Goal: Task Accomplishment & Management: Use online tool/utility

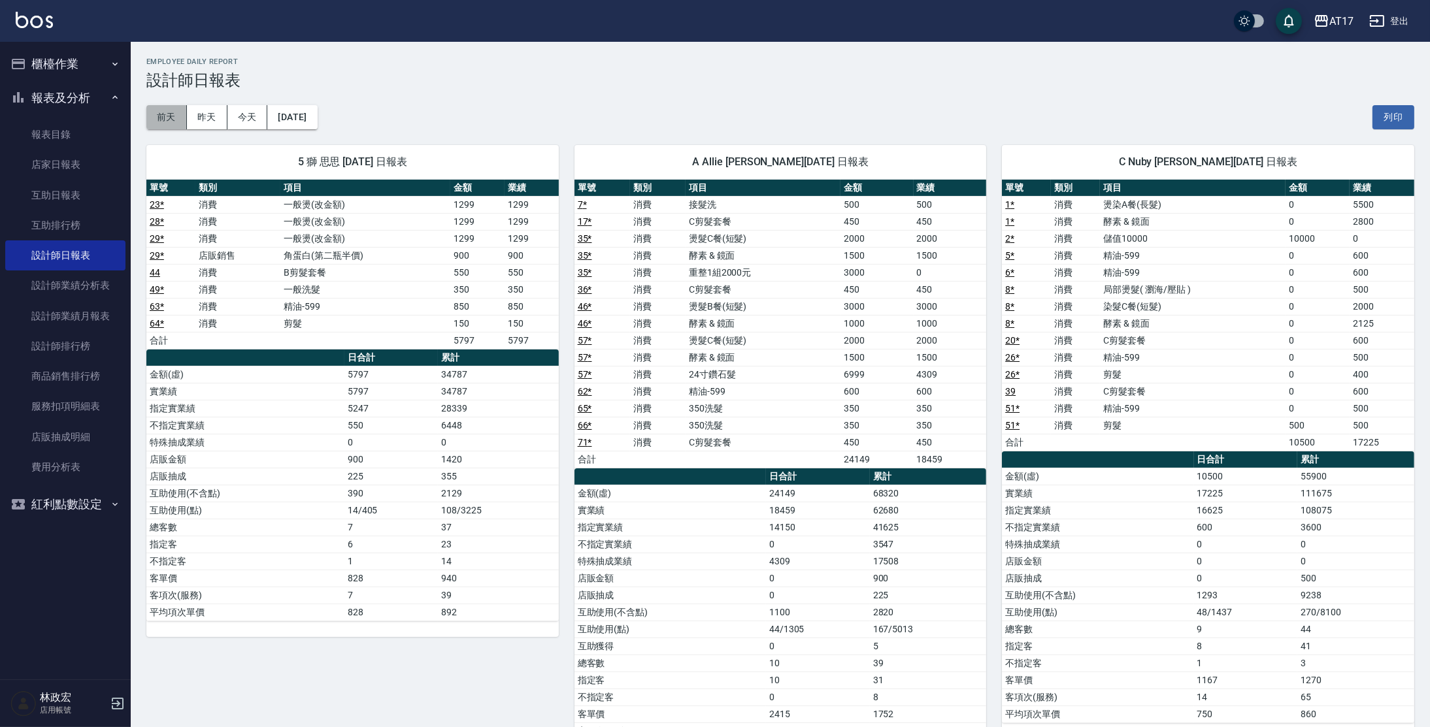
click at [184, 120] on button "前天" at bounding box center [166, 117] width 41 height 24
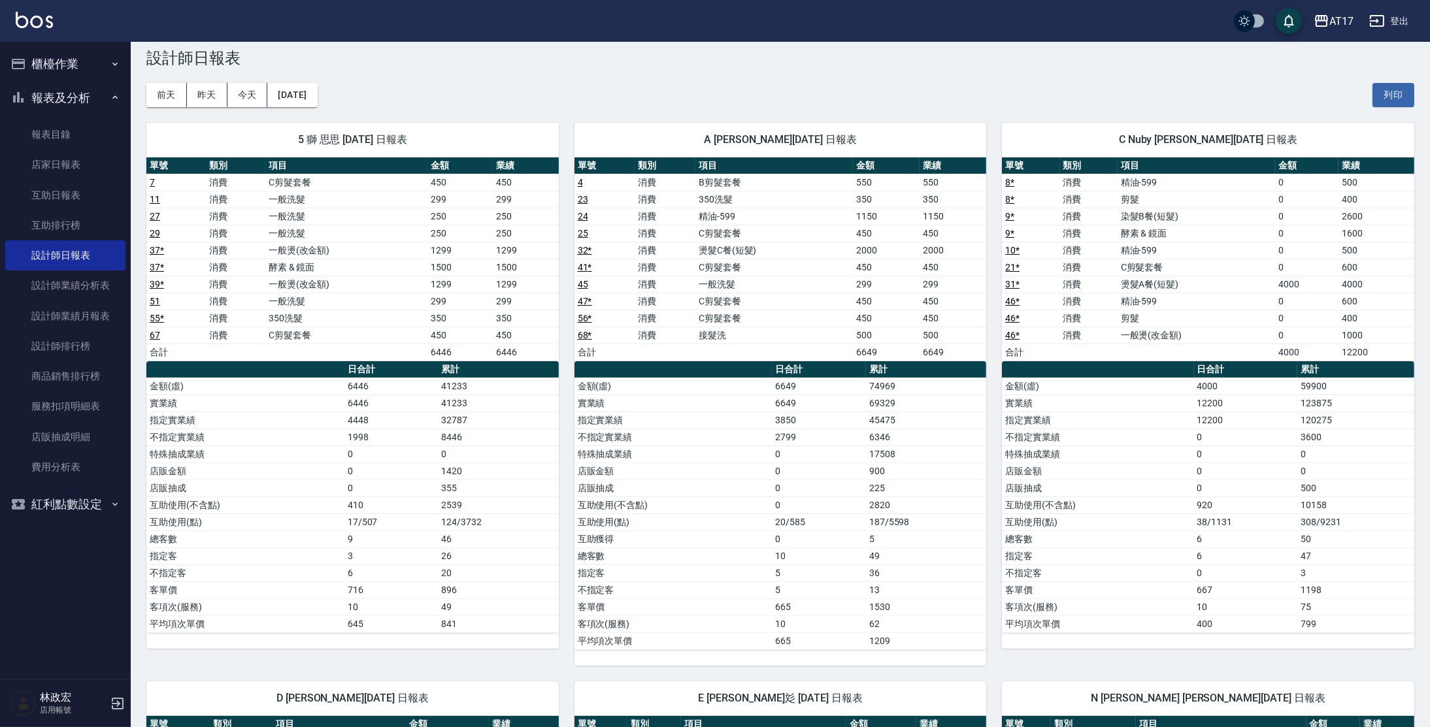
scroll to position [21, 0]
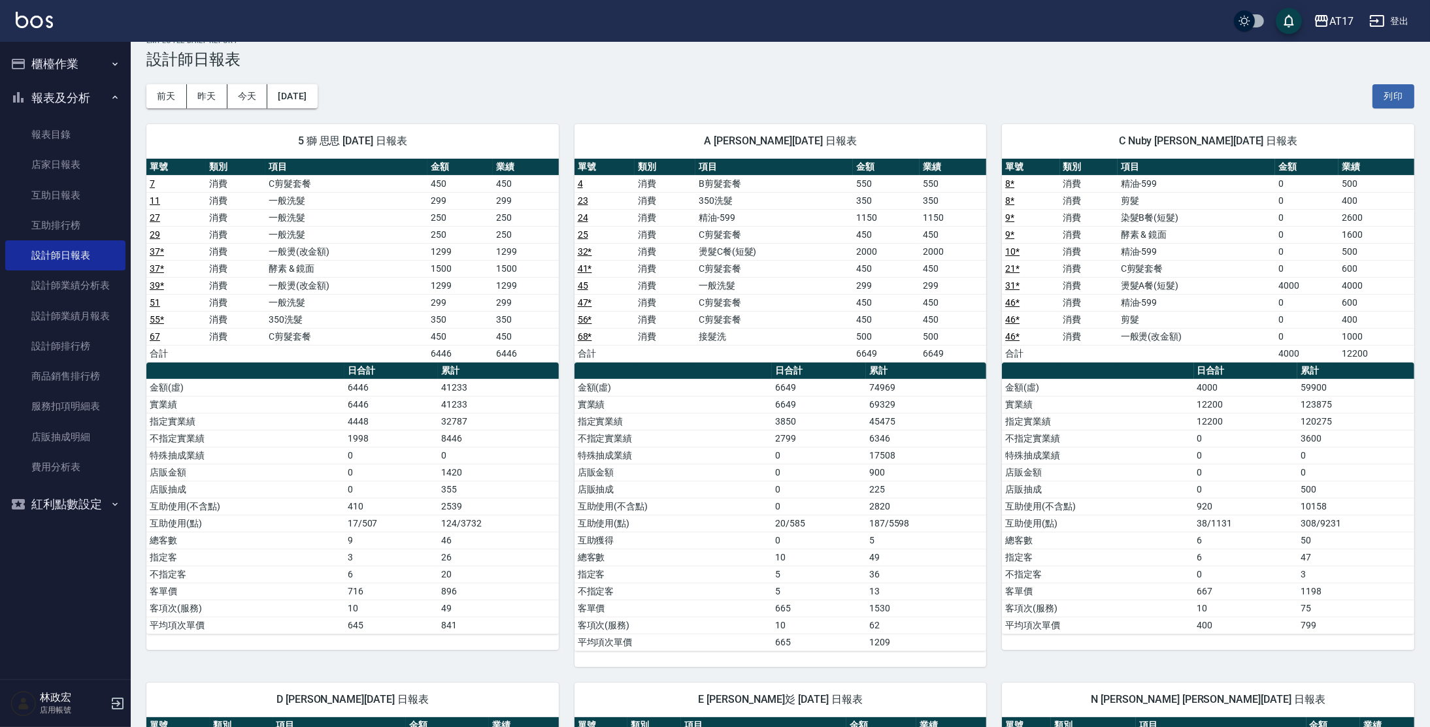
click at [800, 551] on td "10" at bounding box center [818, 557] width 93 height 17
click at [32, 17] on img at bounding box center [34, 20] width 37 height 16
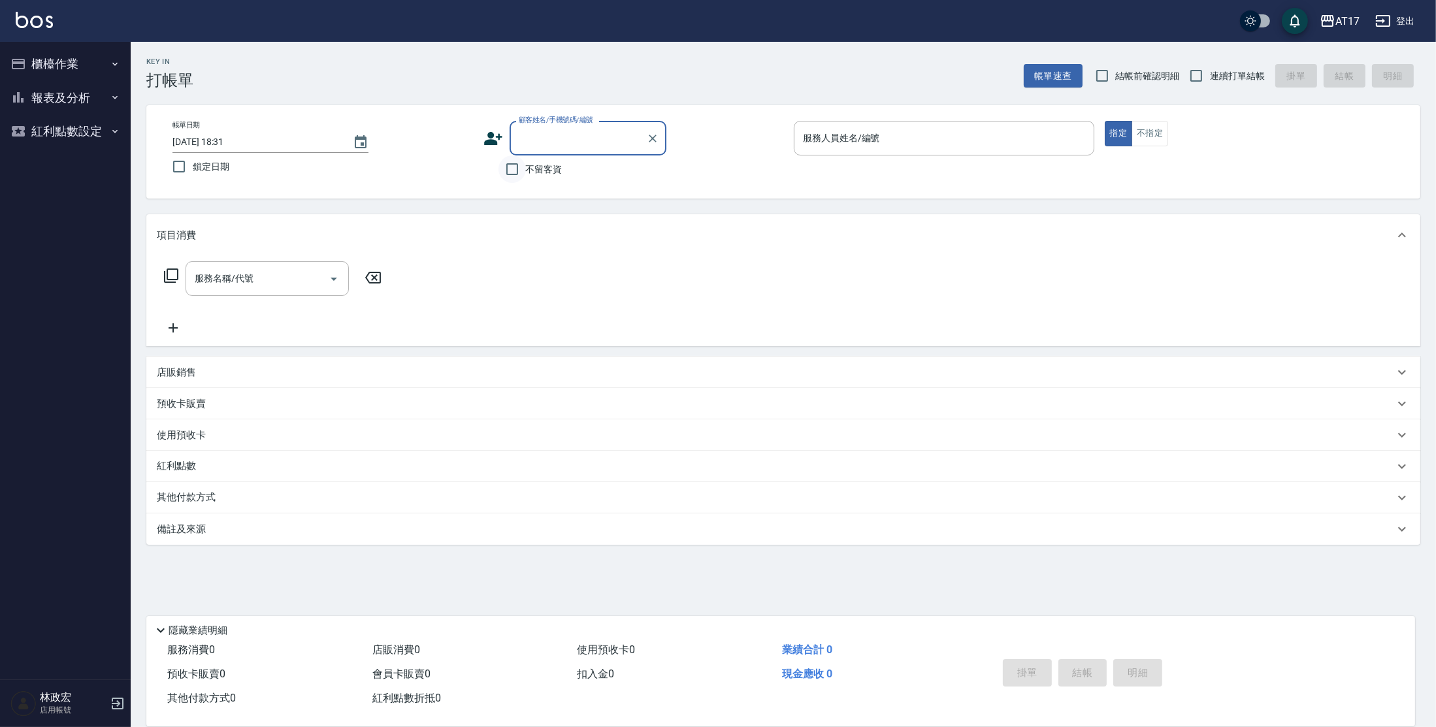
click at [514, 163] on input "不留客資" at bounding box center [512, 169] width 27 height 27
checkbox input "true"
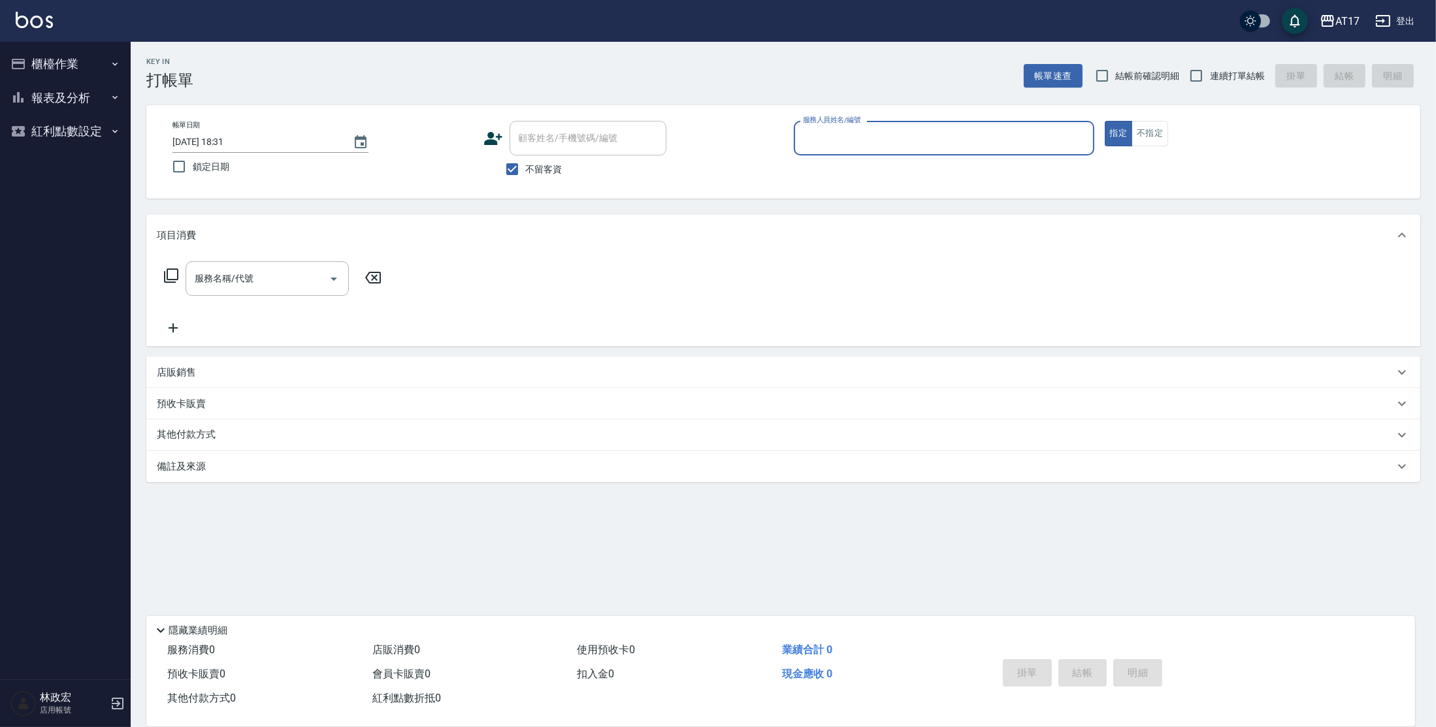
click at [1232, 73] on span "連續打單結帳" at bounding box center [1237, 76] width 55 height 14
click at [1210, 73] on input "連續打單結帳" at bounding box center [1196, 75] width 27 height 27
checkbox input "true"
click at [961, 138] on input "服務人員姓名/編號" at bounding box center [944, 138] width 289 height 23
type input "獅-5"
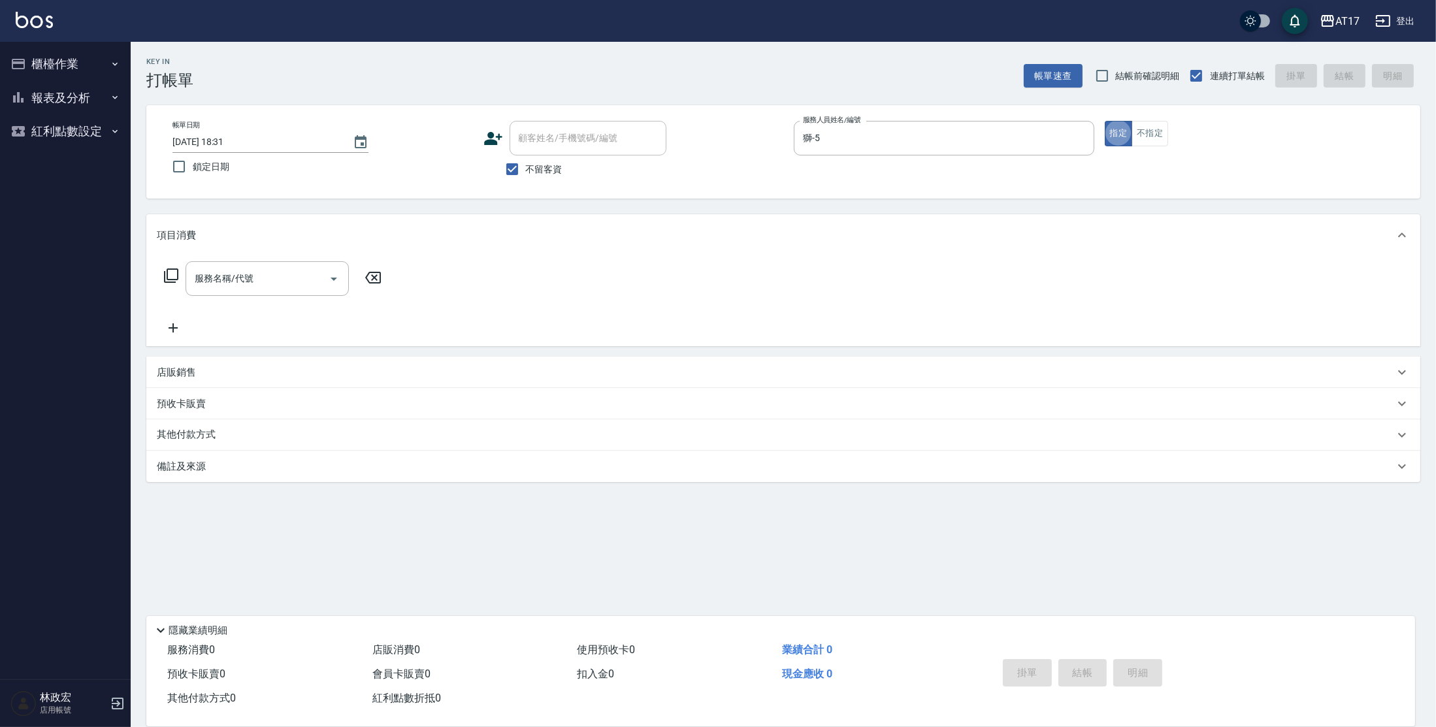
type button "true"
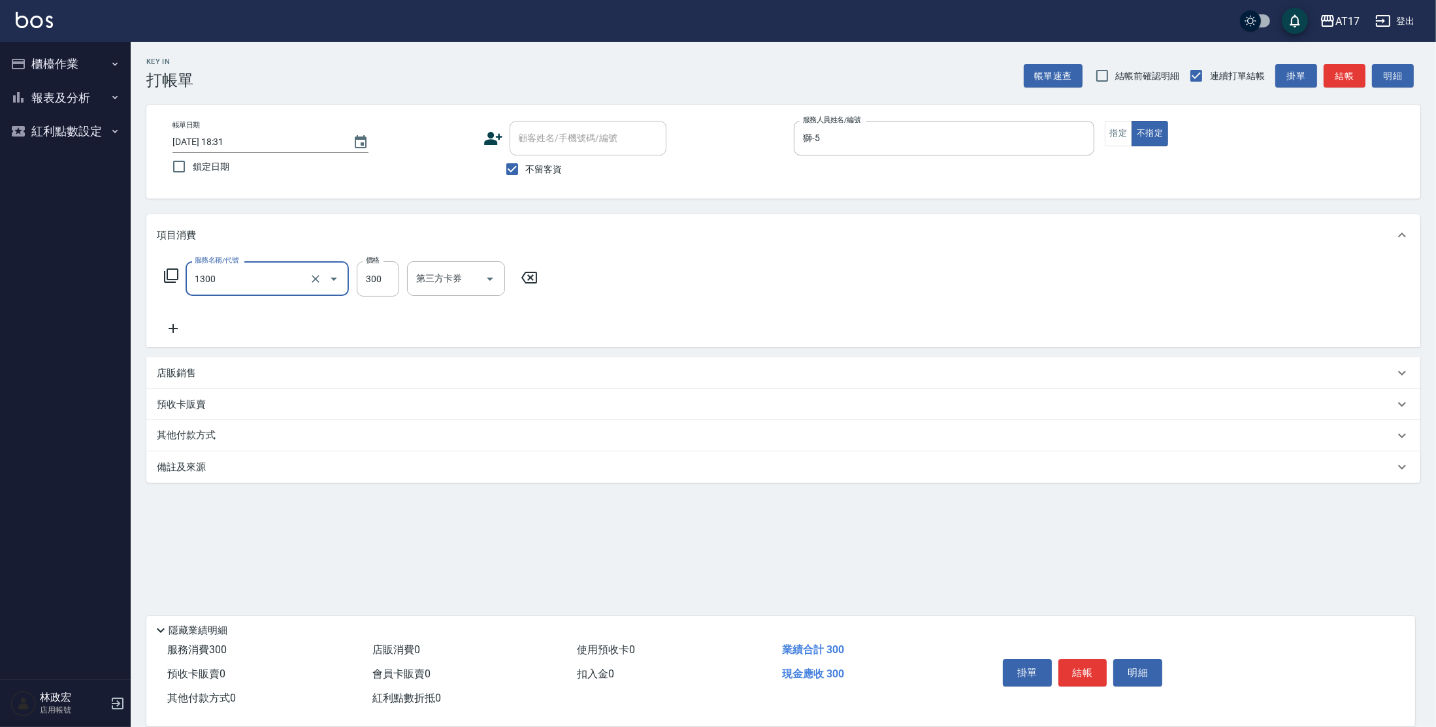
type input "一般洗髮(1300)"
click at [384, 291] on input "25" at bounding box center [378, 278] width 42 height 35
type input "299"
type input "[PERSON_NAME]-23"
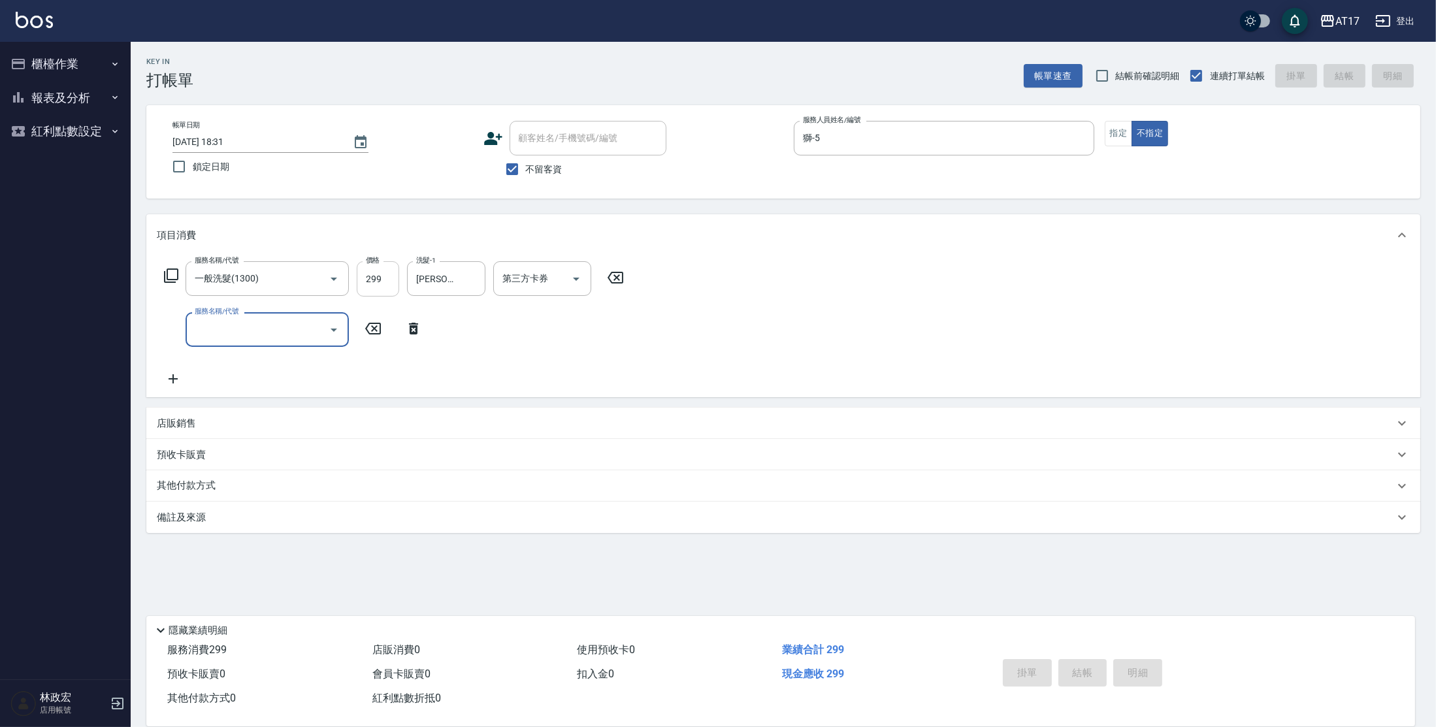
type input "[DATE] 18:56"
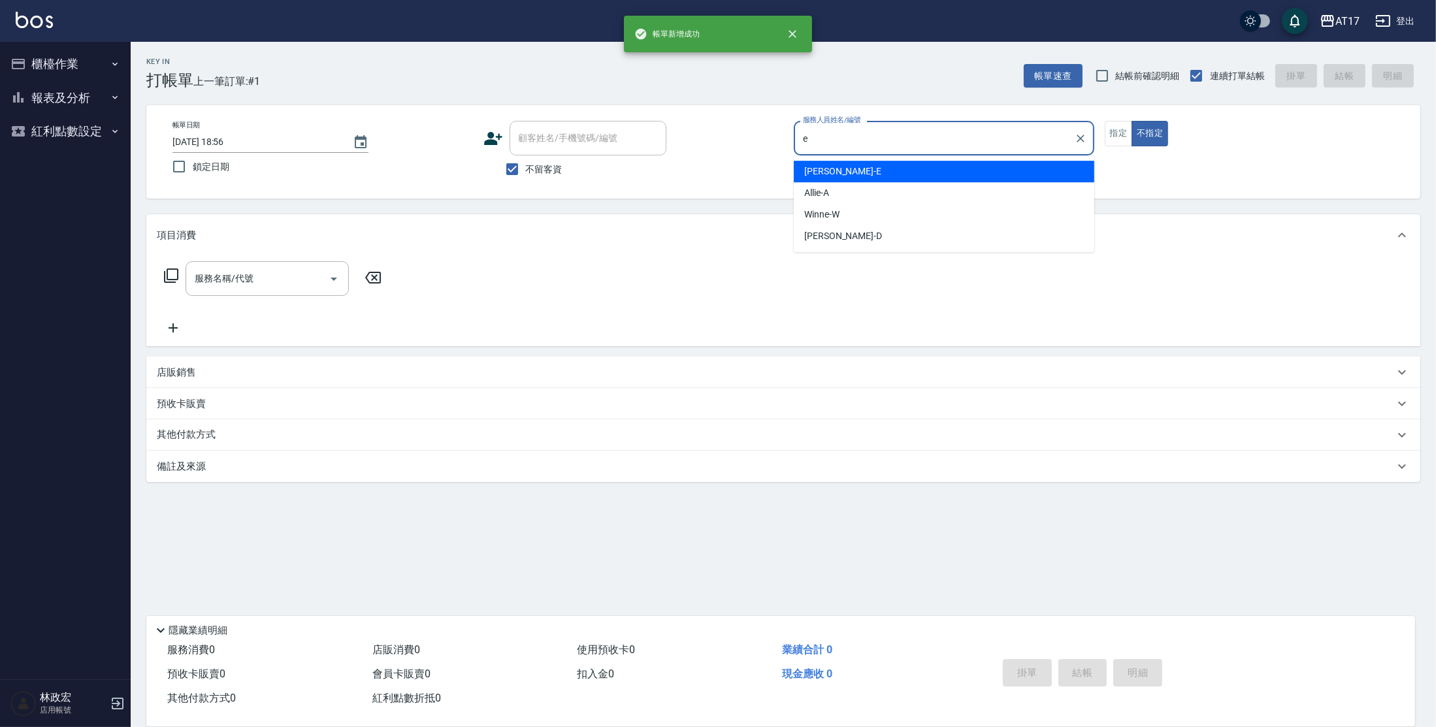
type input "[PERSON_NAME]-E"
type button "false"
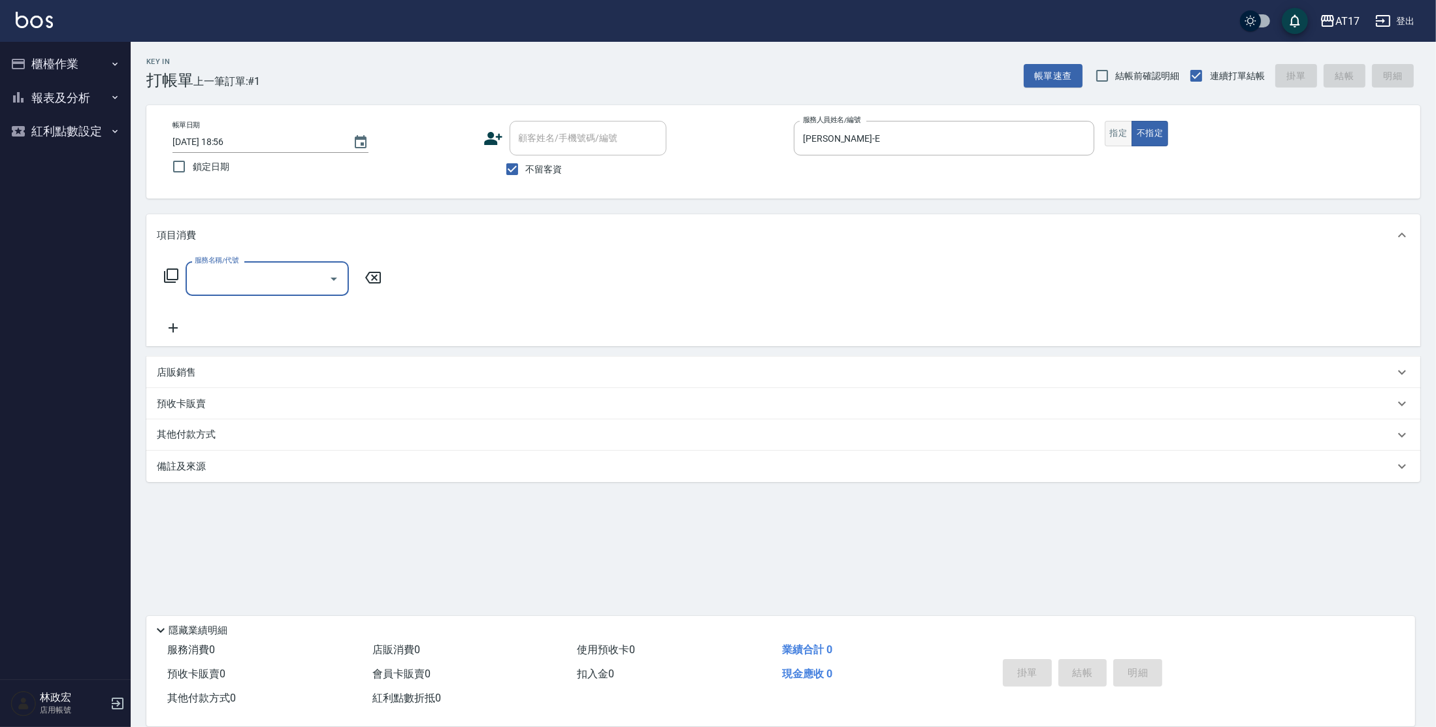
click at [1109, 141] on button "指定" at bounding box center [1119, 133] width 28 height 25
type input "5"
type input "C剪髮套餐(2450)"
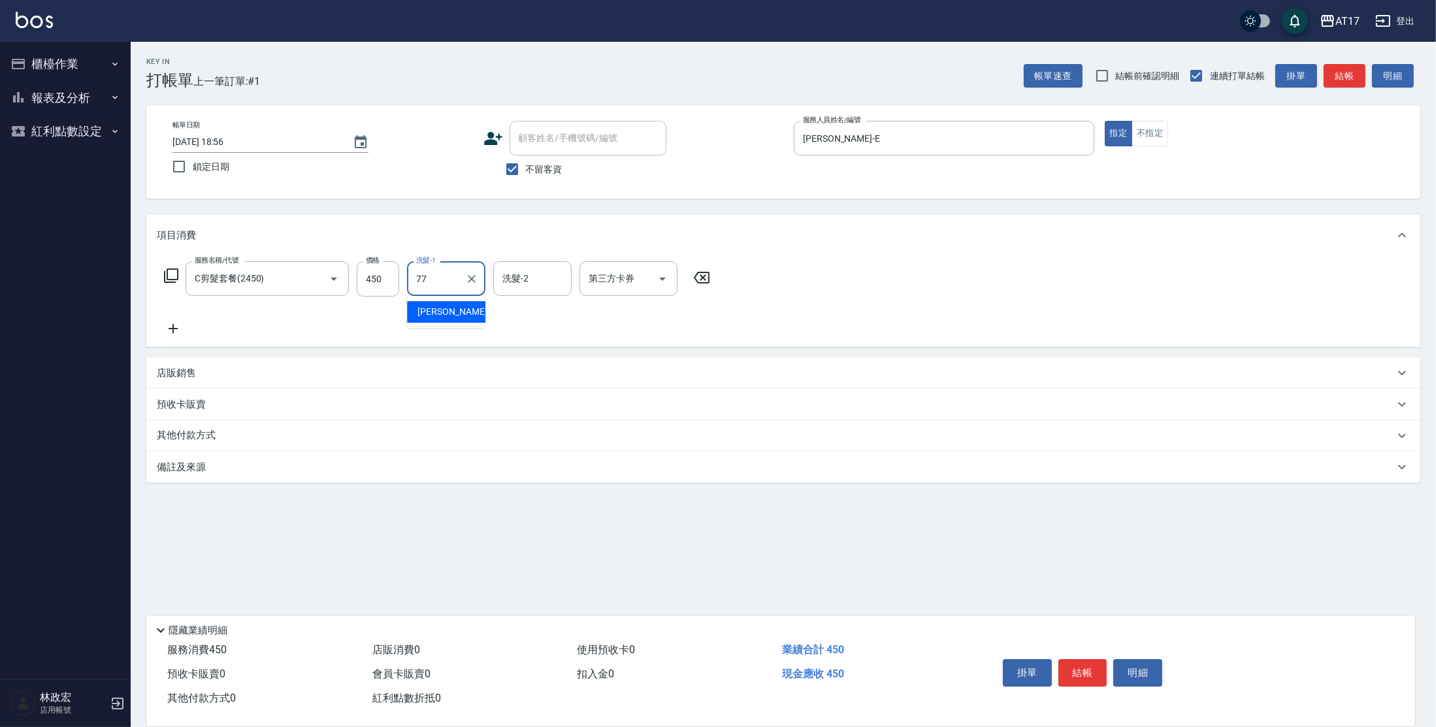
type input "欣麗-77"
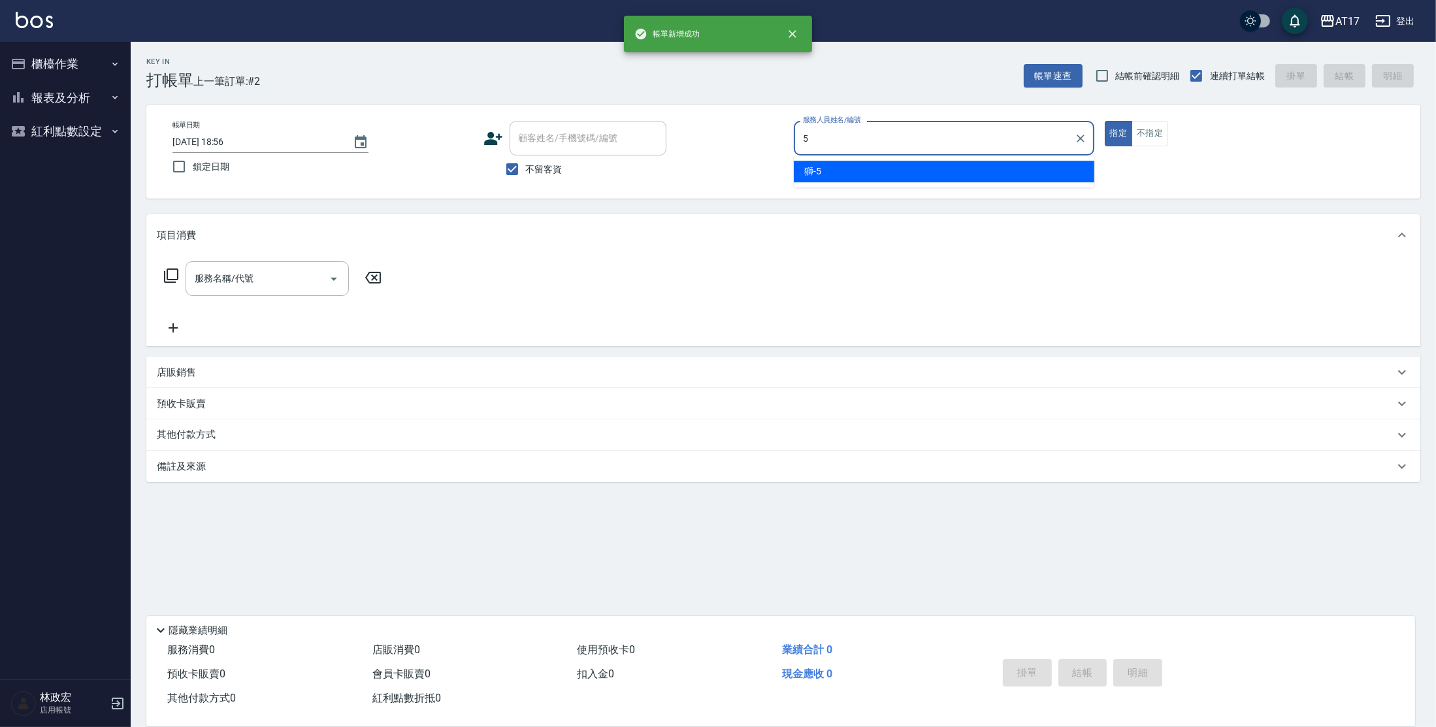
type input "獅-5"
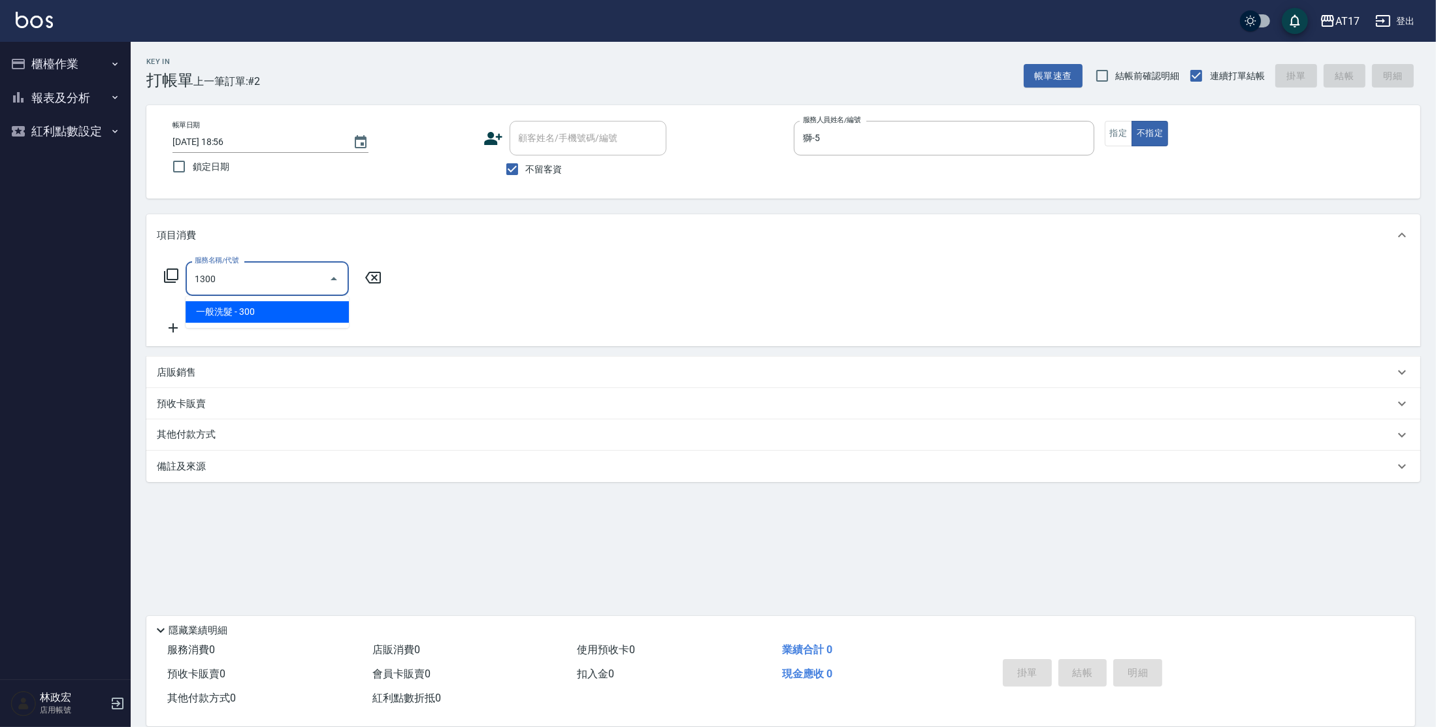
type input "一般洗髮(1300)"
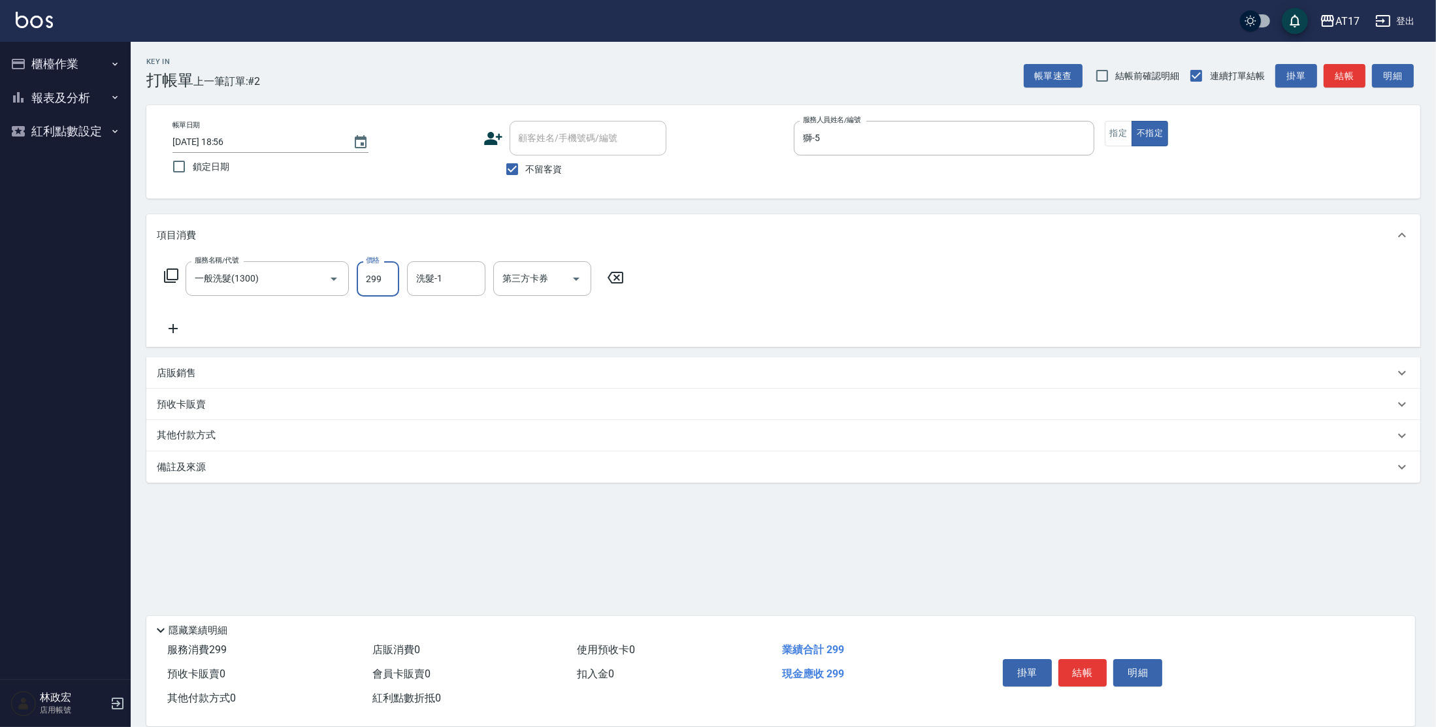
type input "299"
type input "[PERSON_NAME]-23"
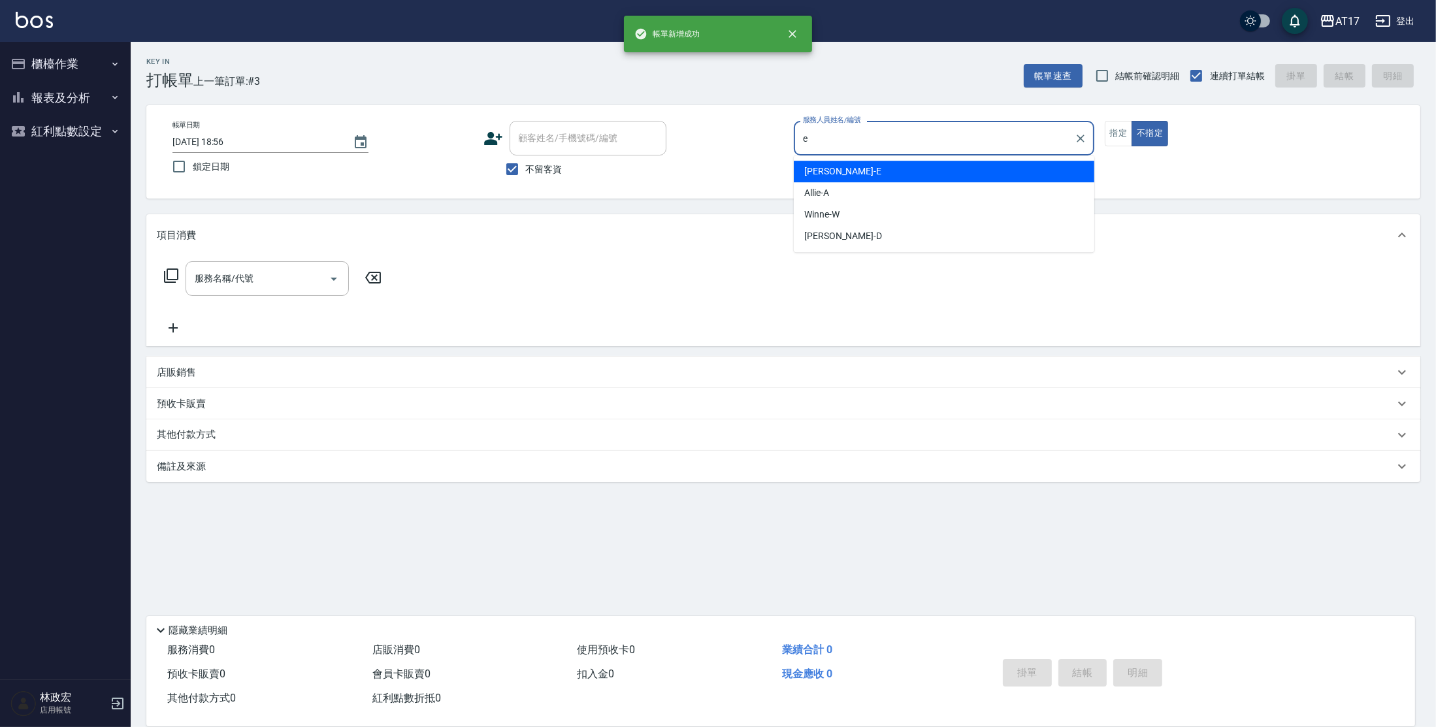
type input "[PERSON_NAME]-E"
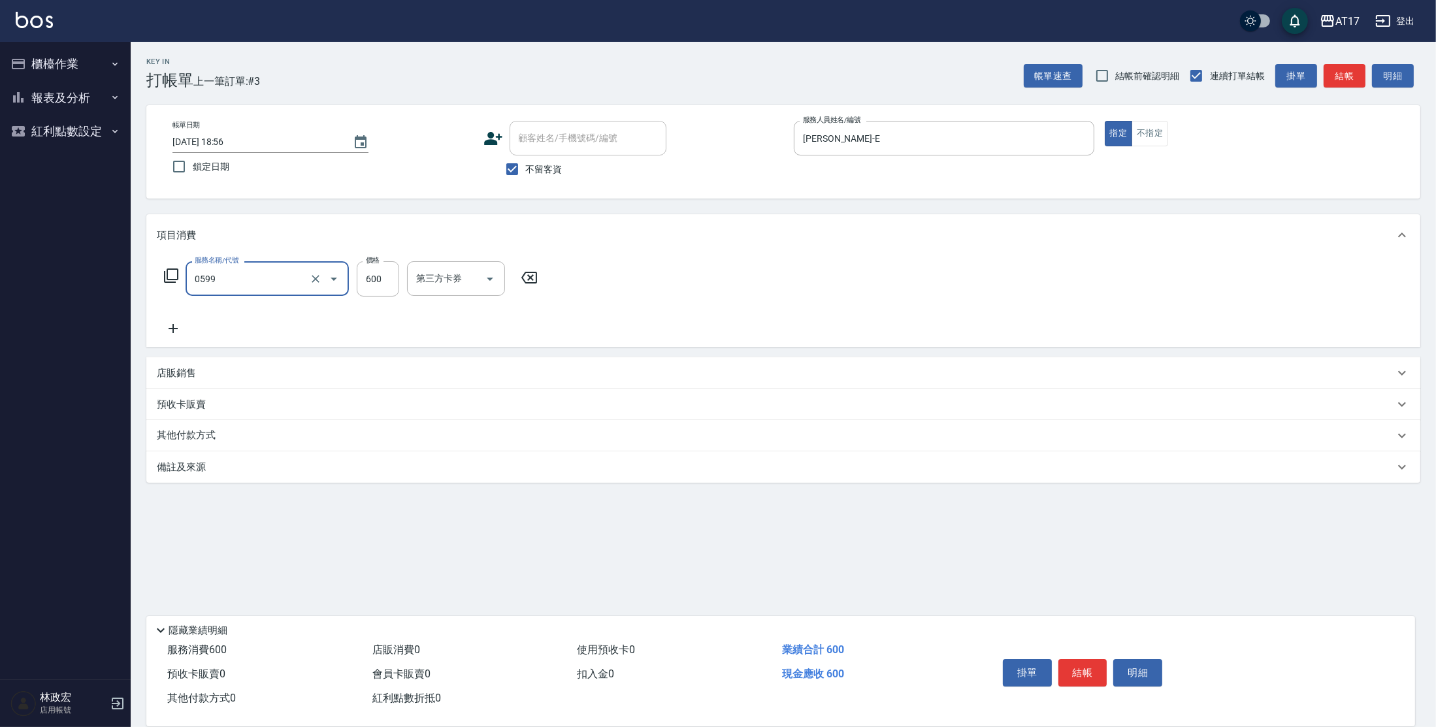
type input "精油-599(0599)"
type input "850"
type input "欣麗-77"
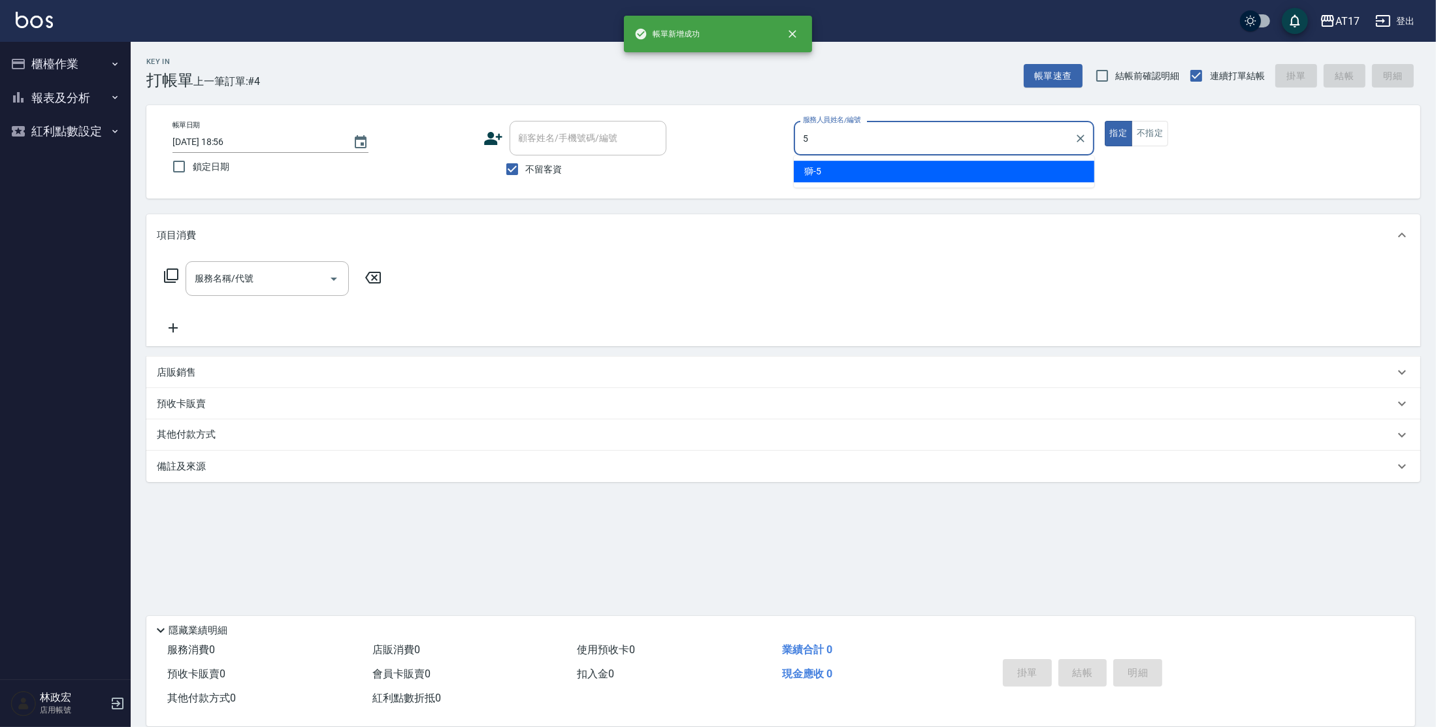
type input "獅-5"
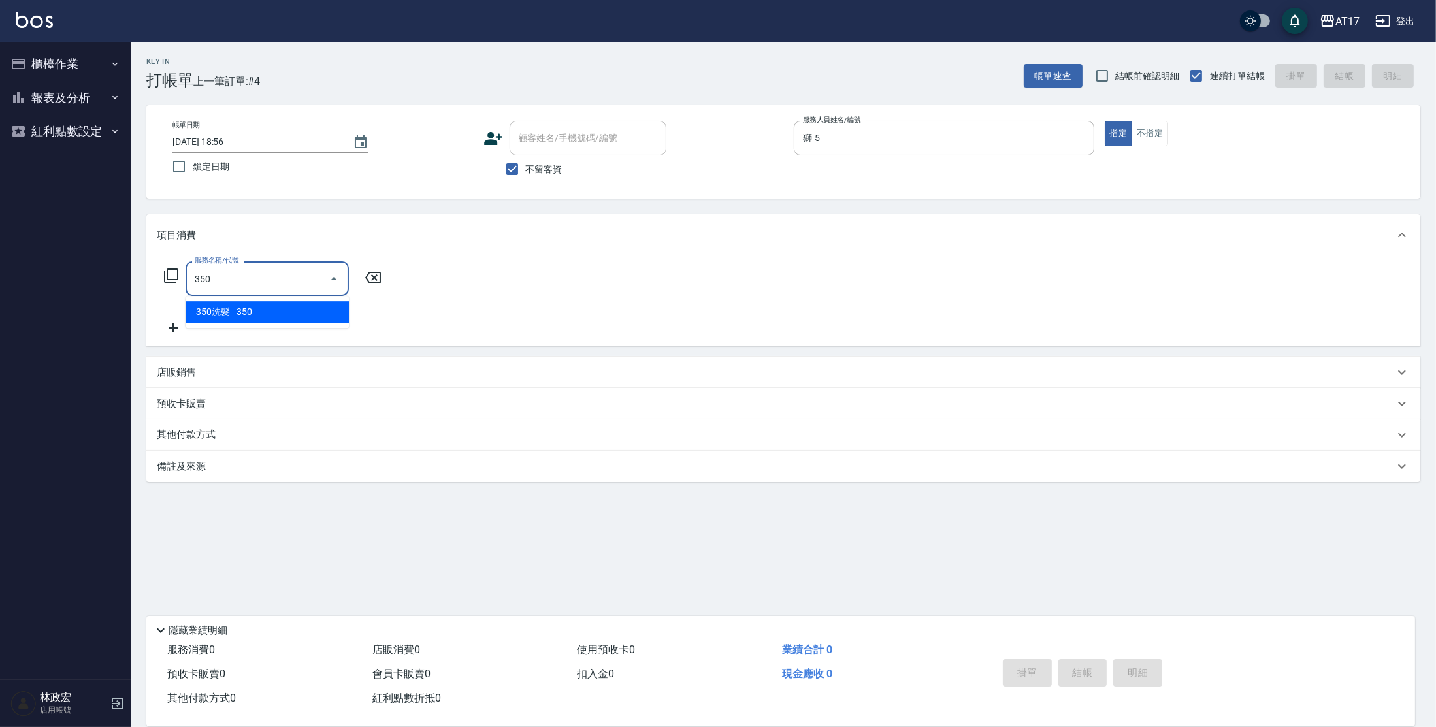
type input "350洗髮(350)"
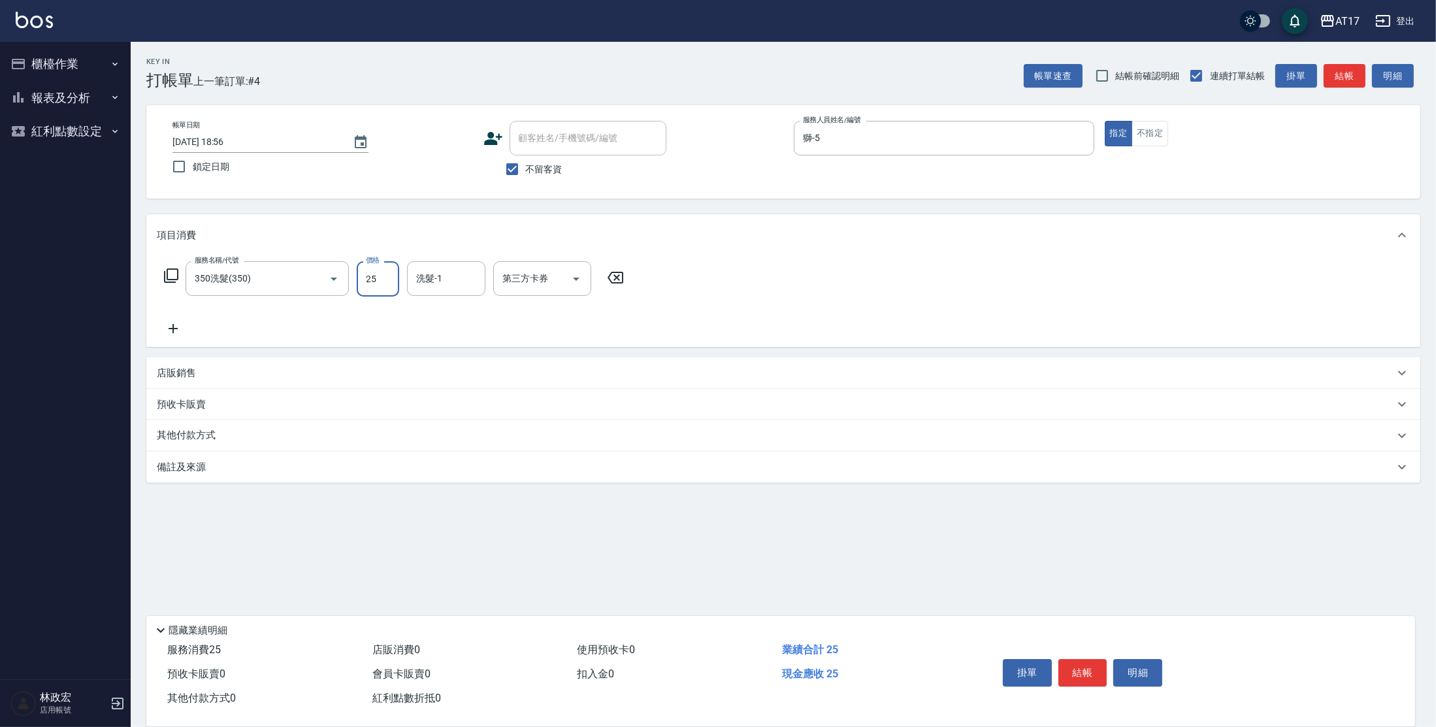
drag, startPoint x: 376, startPoint y: 281, endPoint x: 409, endPoint y: 236, distance: 56.1
click at [380, 278] on input "25" at bounding box center [378, 278] width 42 height 35
type input "350"
type input "[PERSON_NAME]-23"
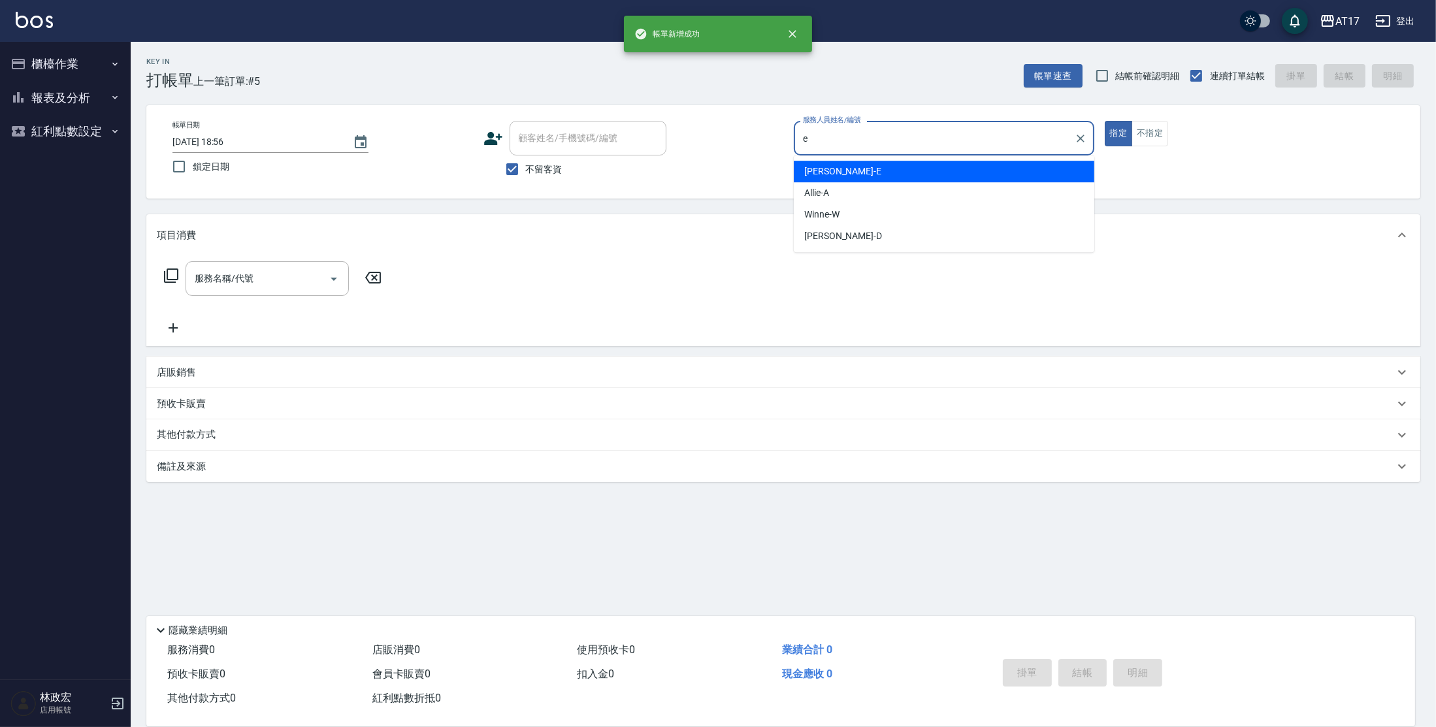
type input "[PERSON_NAME]-E"
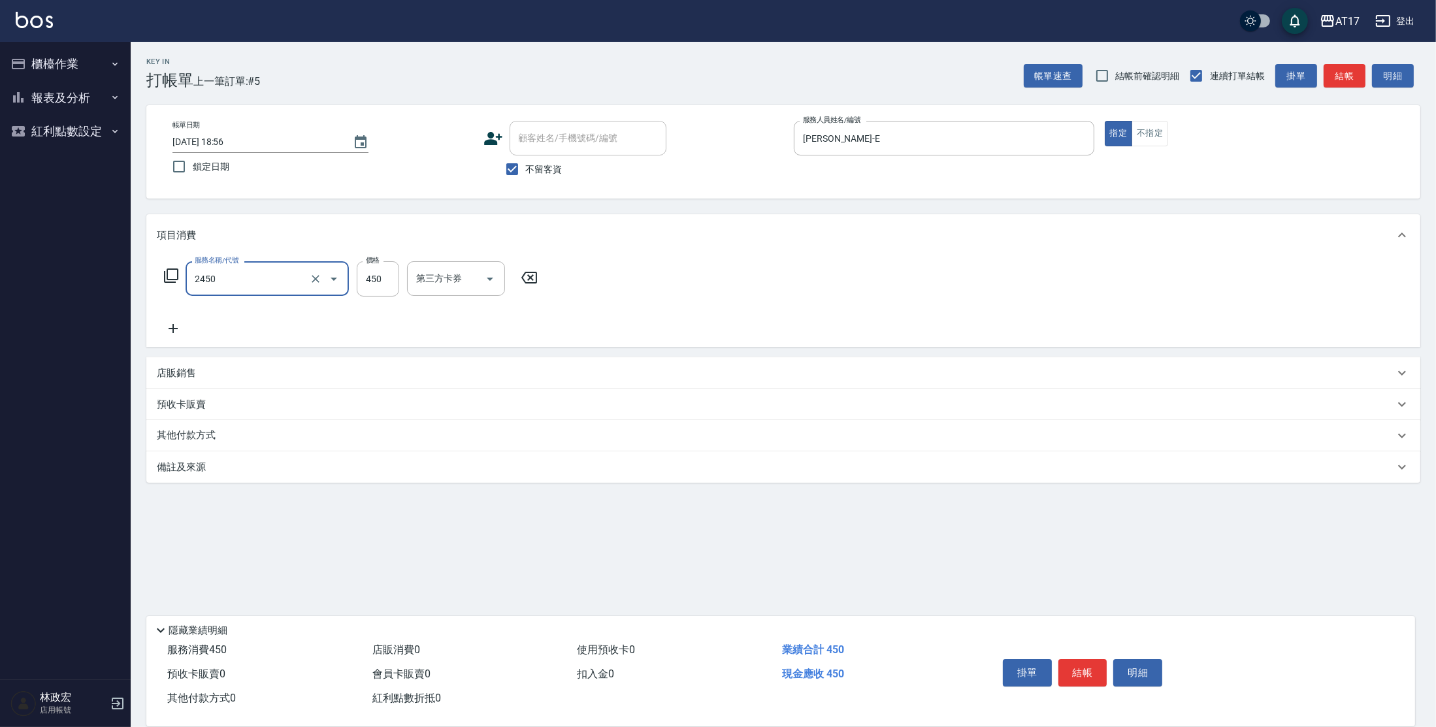
type input "C剪髮套餐(2450)"
type input "欣麗-77"
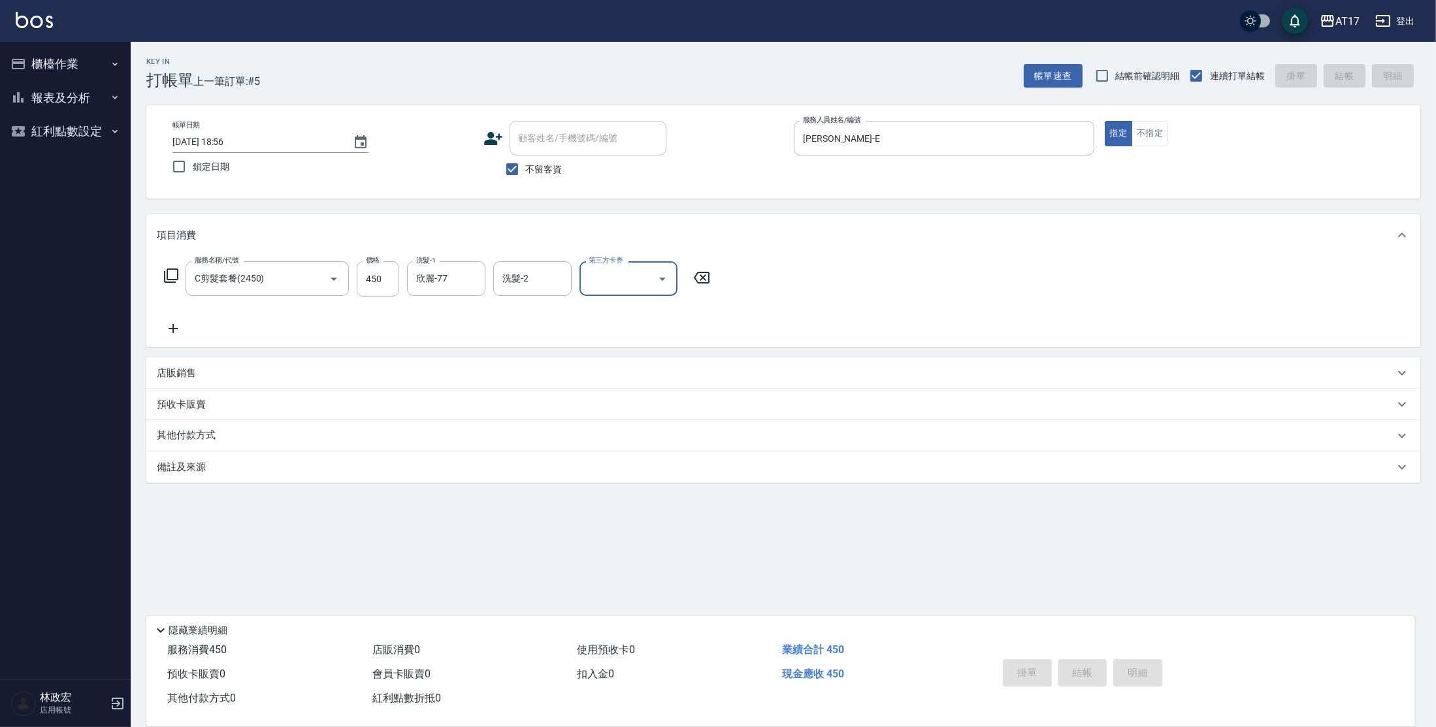
type input "[DATE] 18:57"
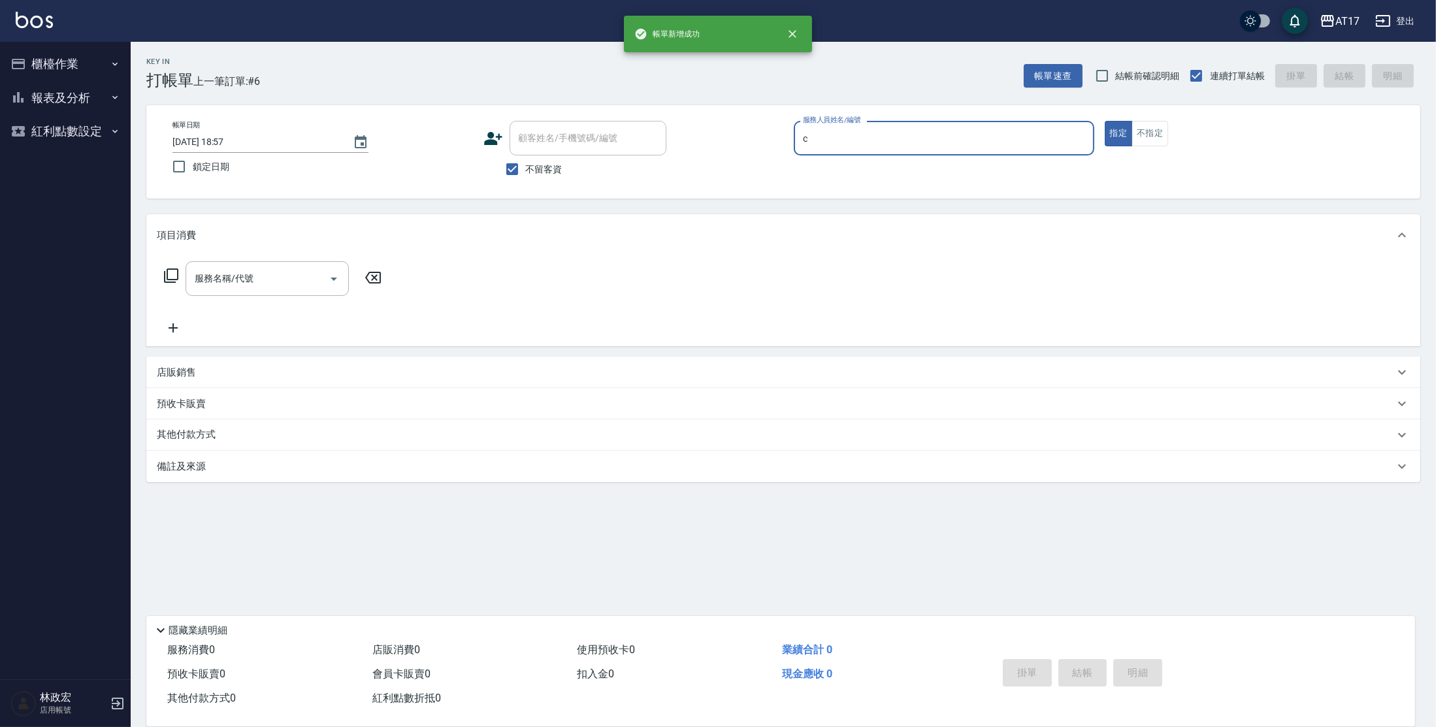
type input "Nuby-C"
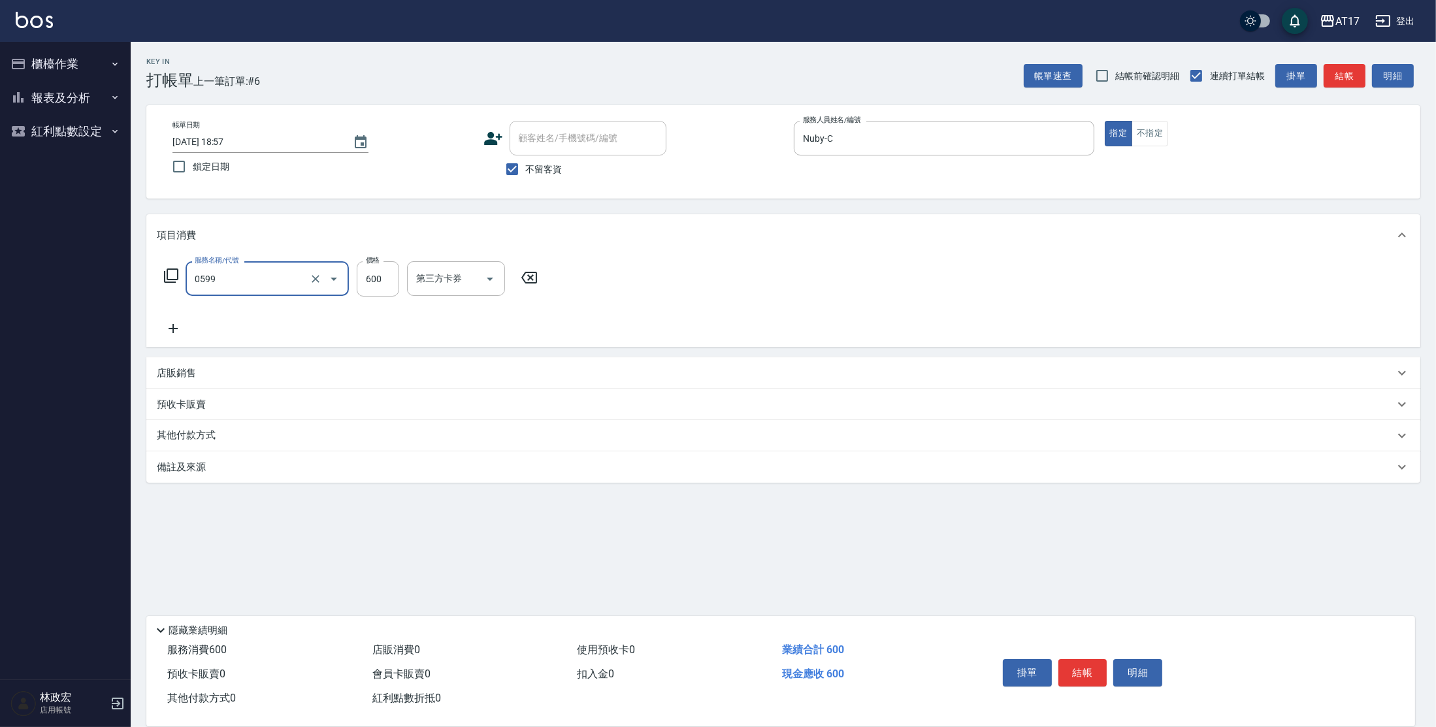
type input "精油-599(0599)"
type input "500"
type input "[PERSON_NAME]-22"
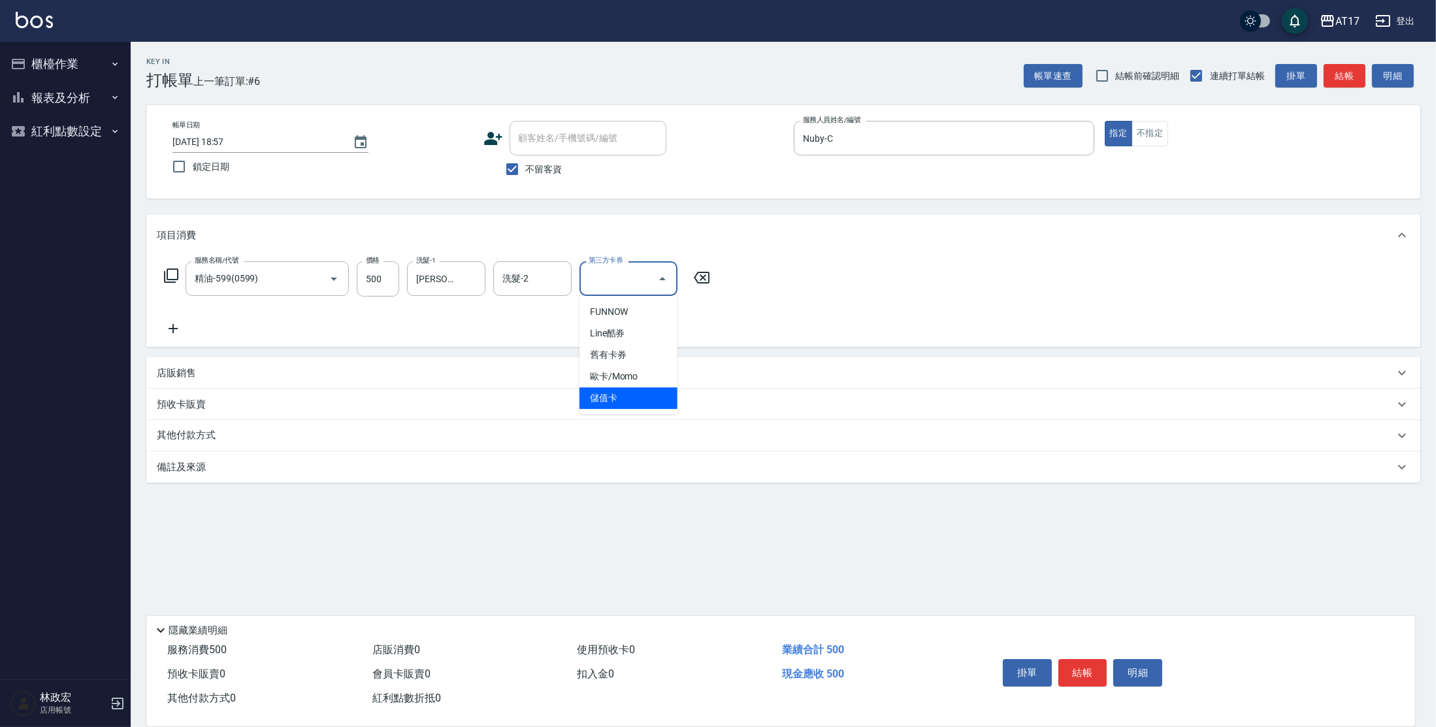
type input "儲值卡"
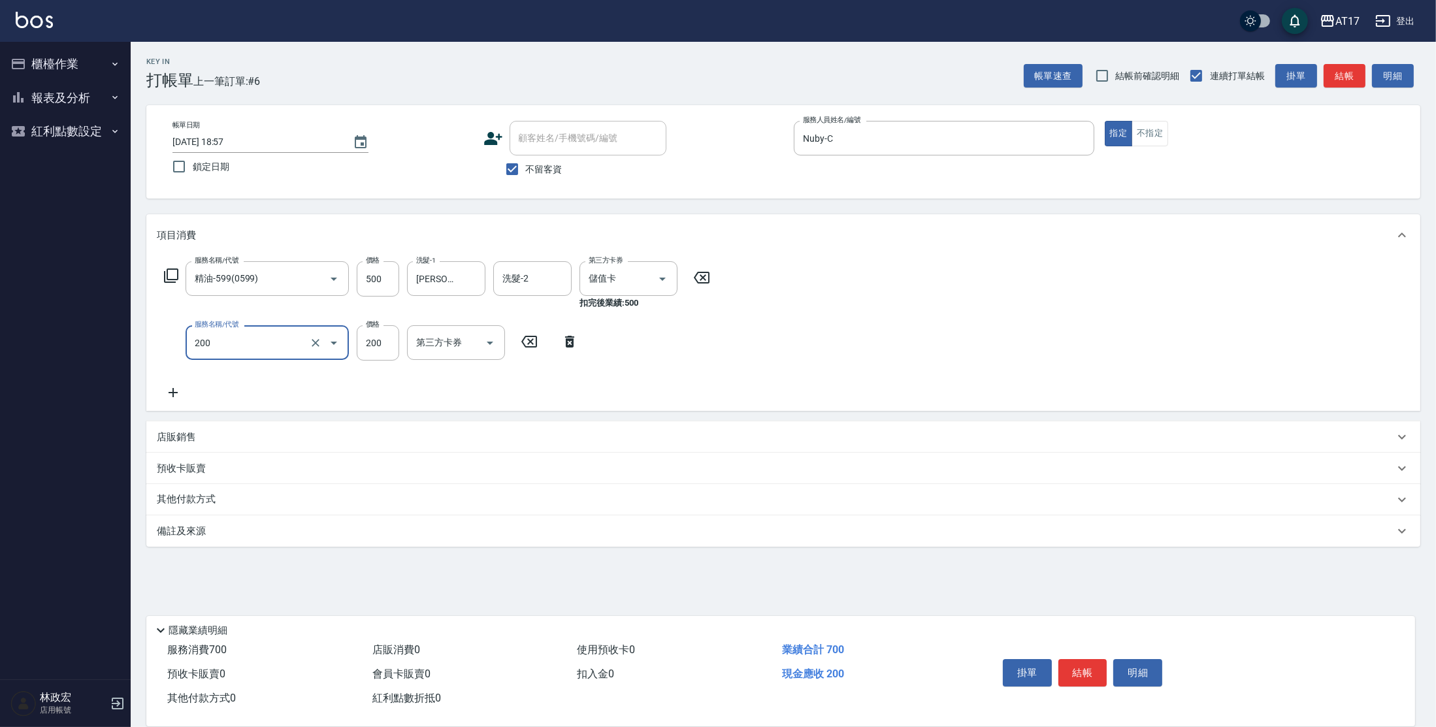
type input "剪髮(200)"
type input "400"
type input "儲值卡"
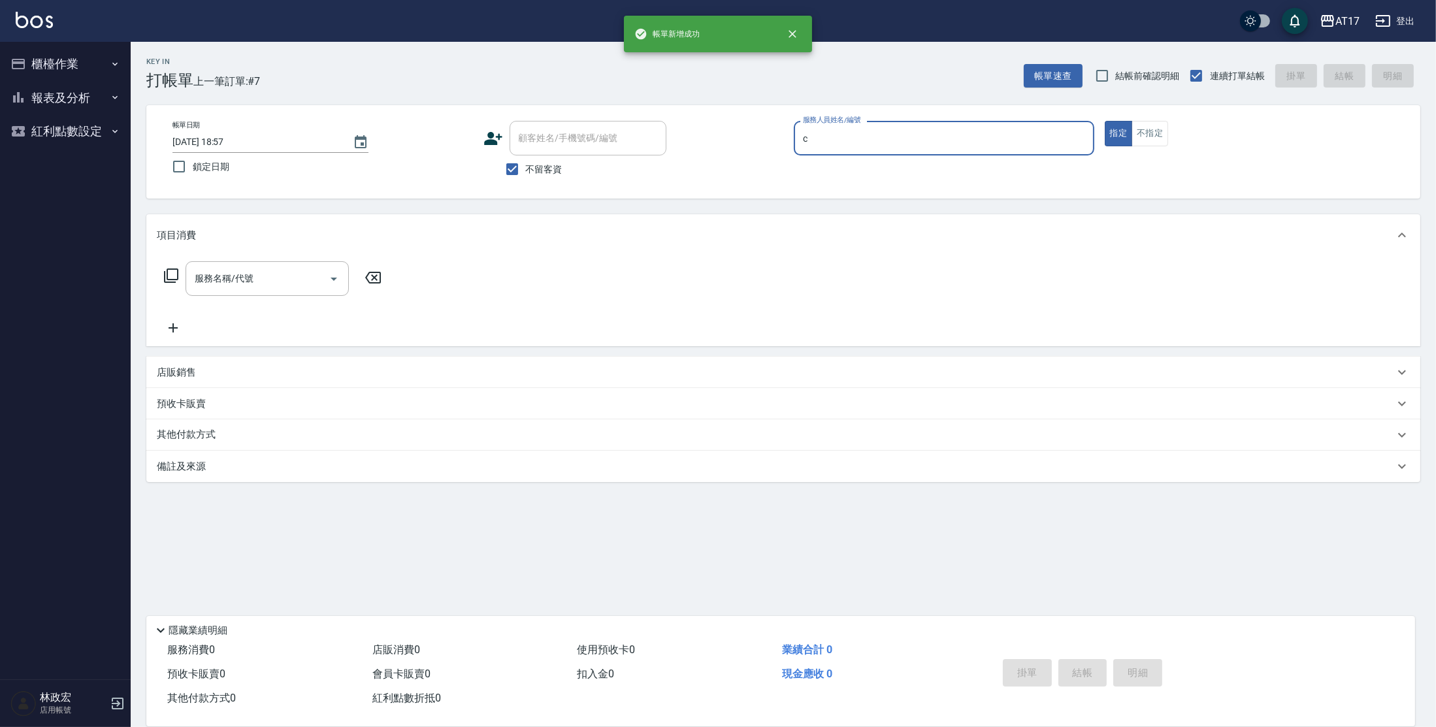
type input "Nuby-C"
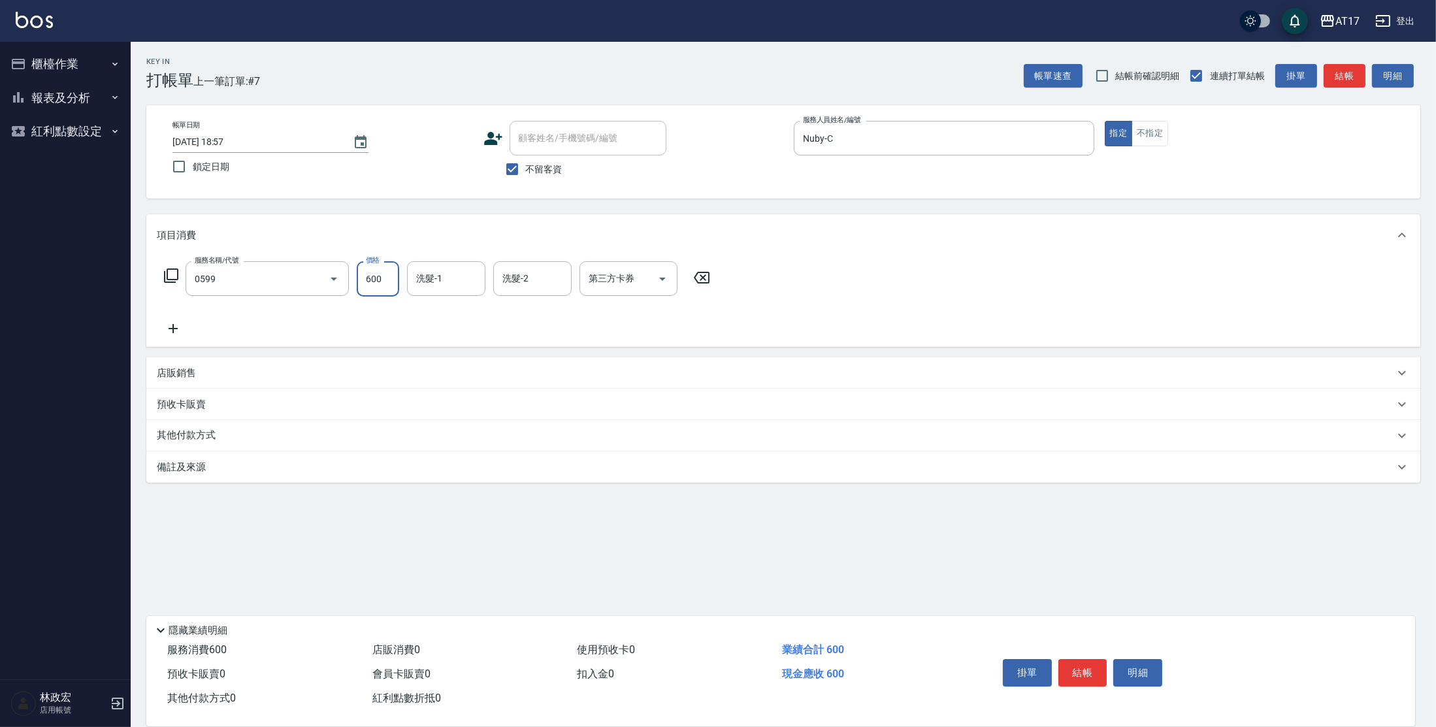
type input "精油-599(0599)"
type input "500"
type input "Winne-W"
type input "儲值卡"
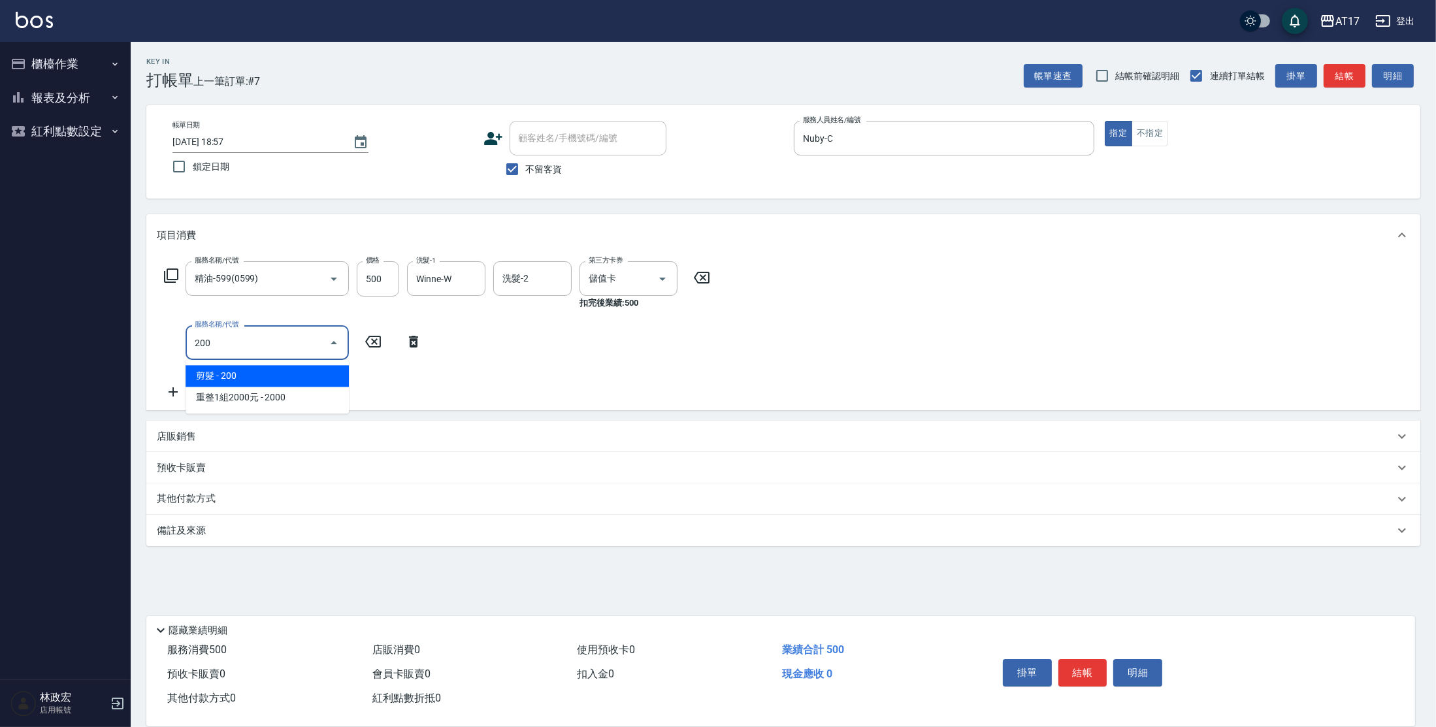
type input "剪髮(200)"
type input "400"
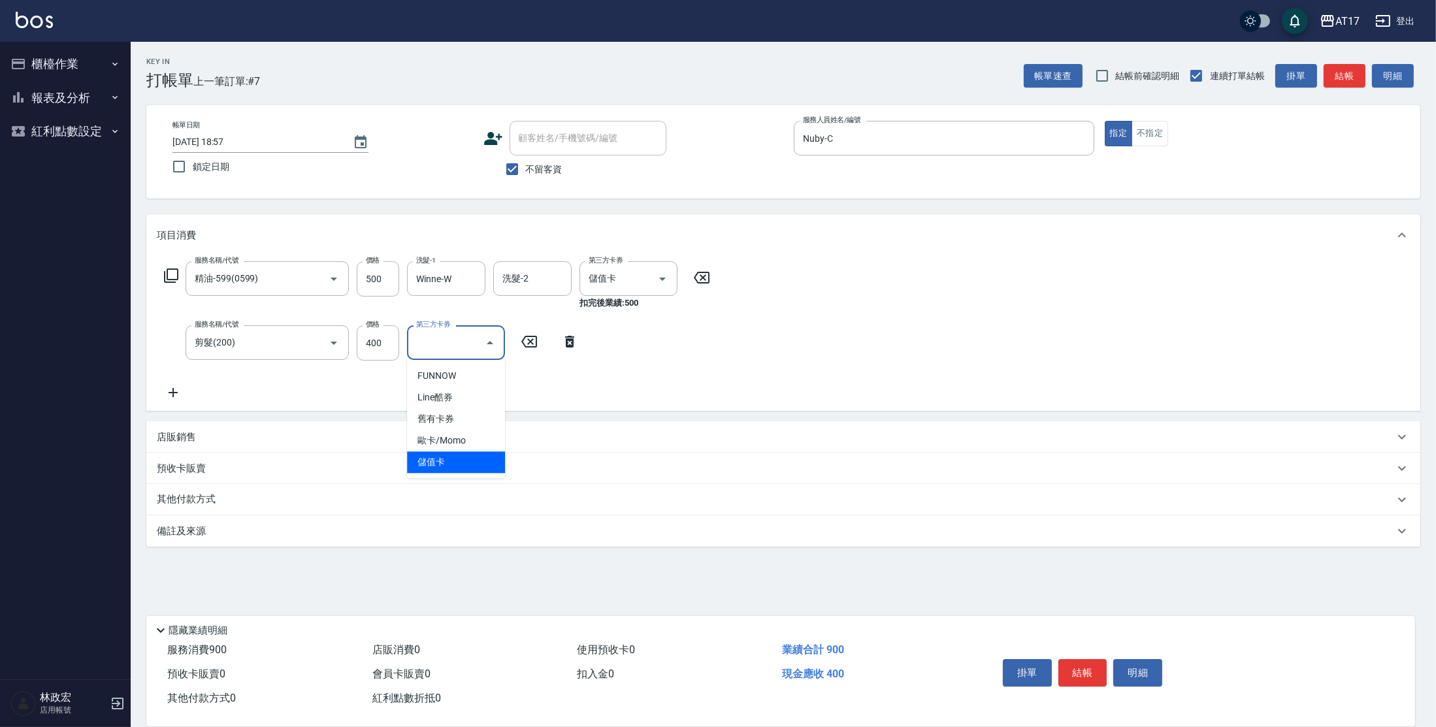
type input "儲值卡"
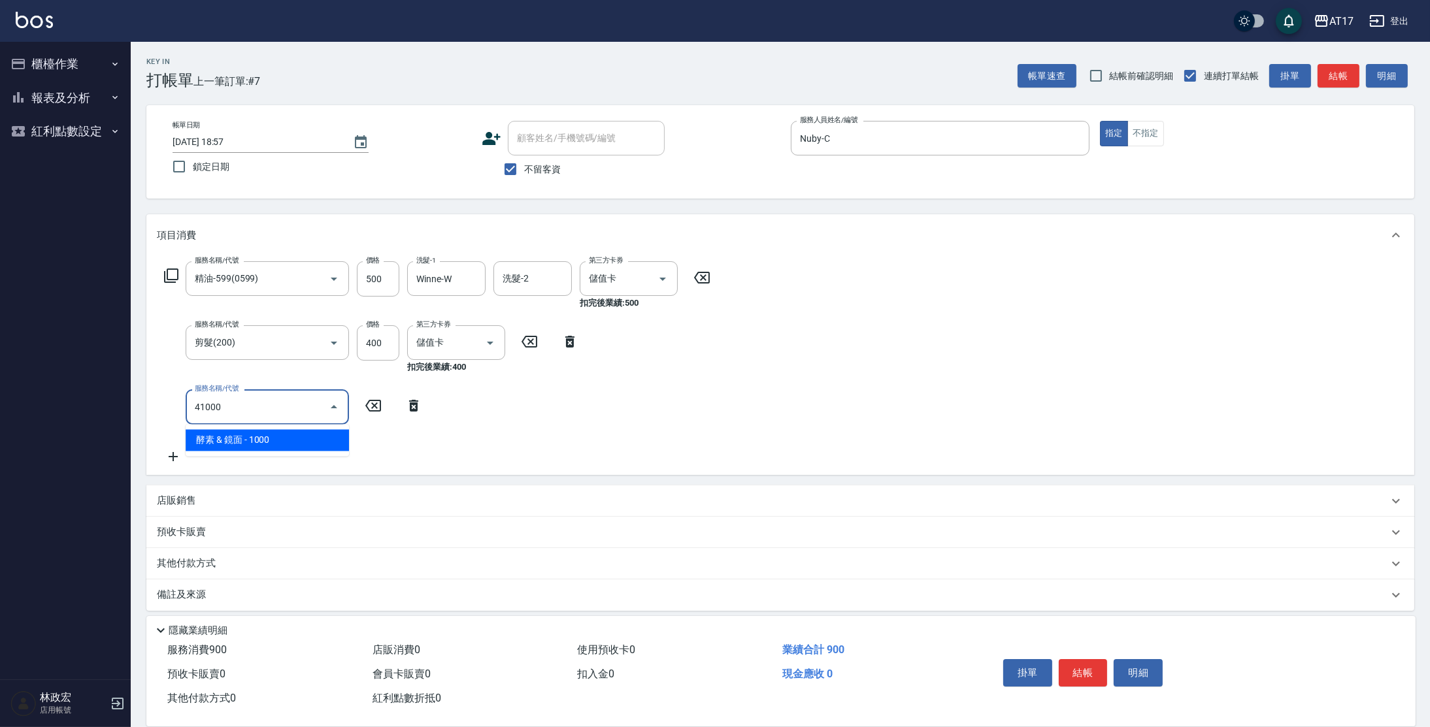
type input "酵素 & 鏡面(41000)"
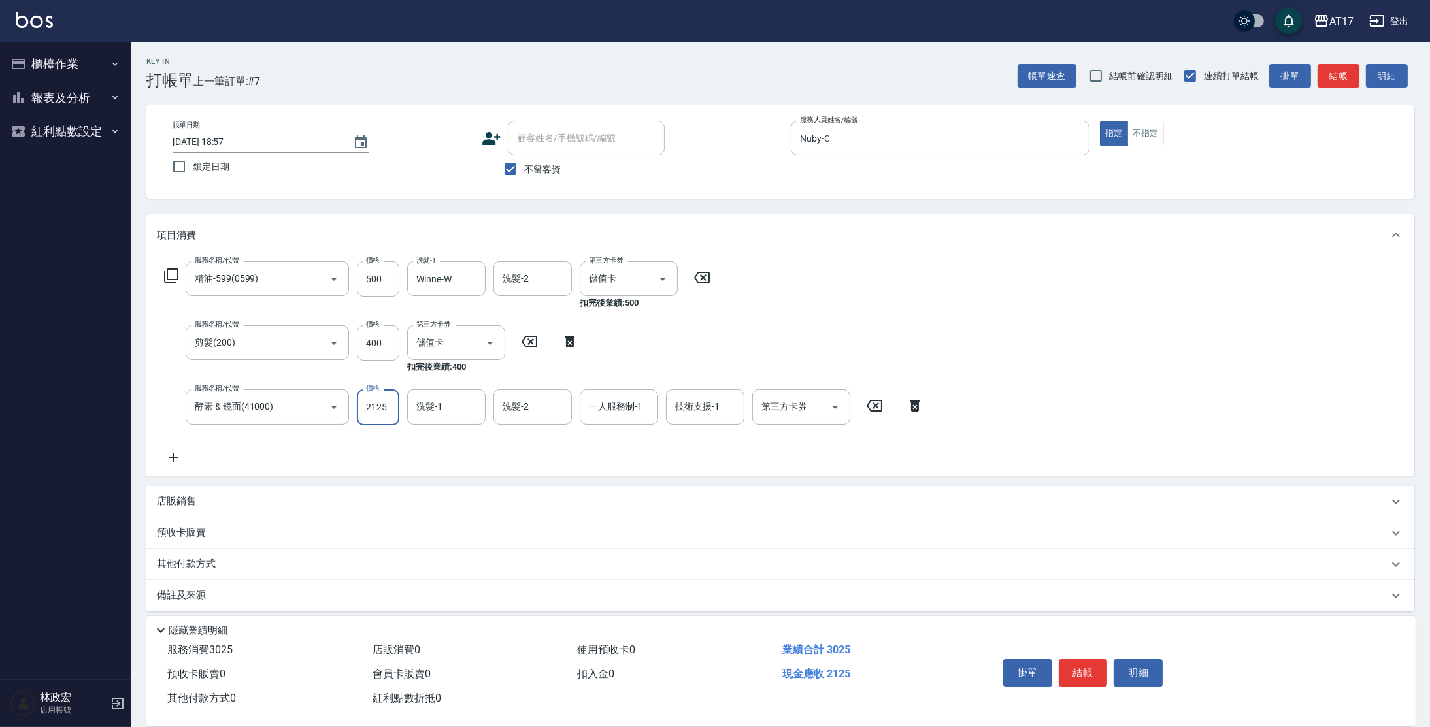
type input "2125"
type input "Winne-W"
type input "Nuby-C"
type input "儲值卡"
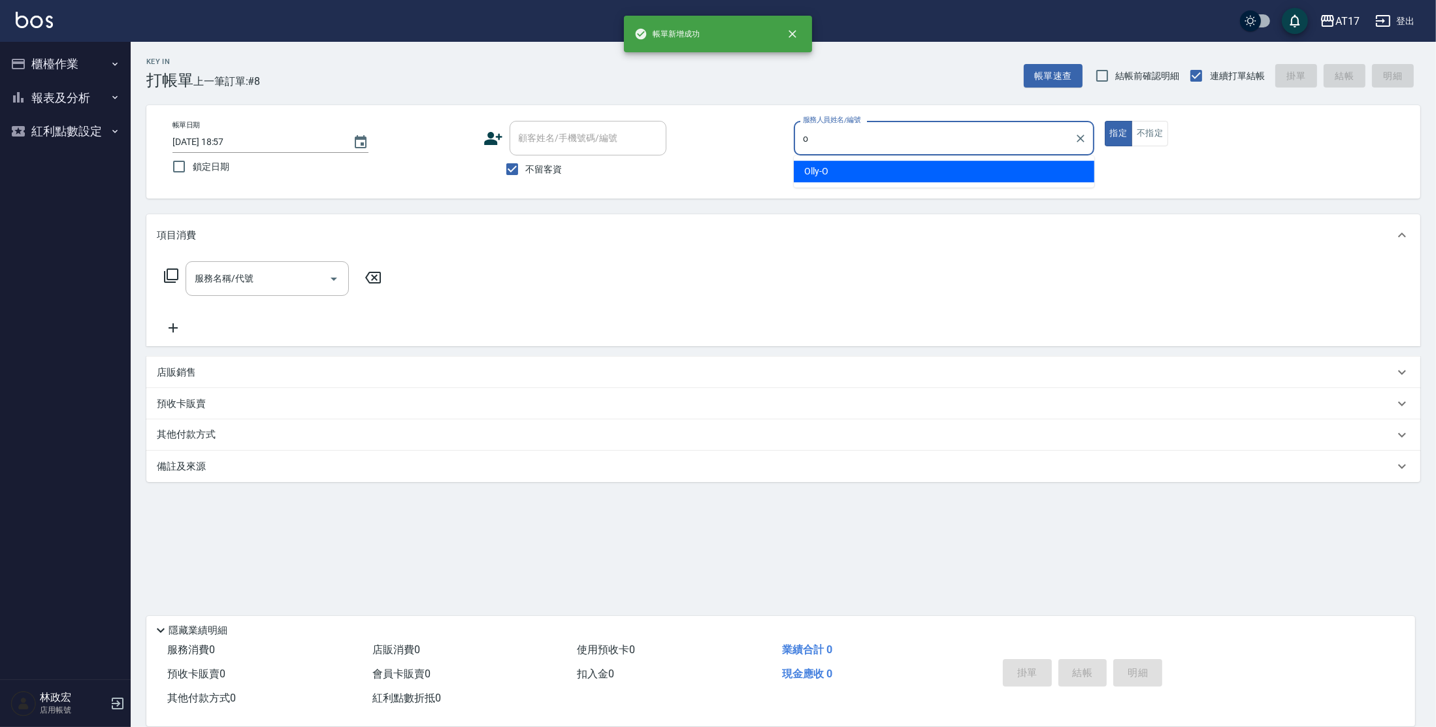
type input "Olly-O"
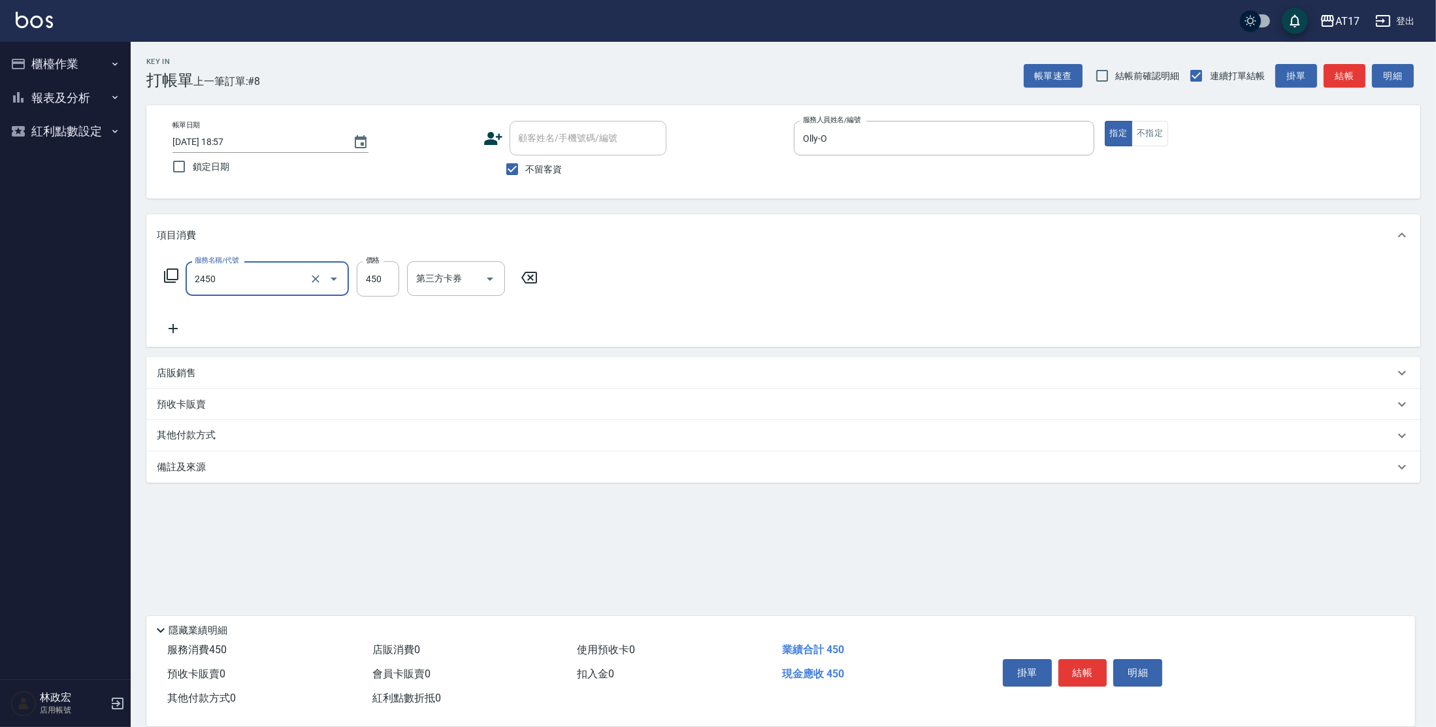
type input "C剪髮套餐(2450)"
type input "500"
type input "[PERSON_NAME]-23"
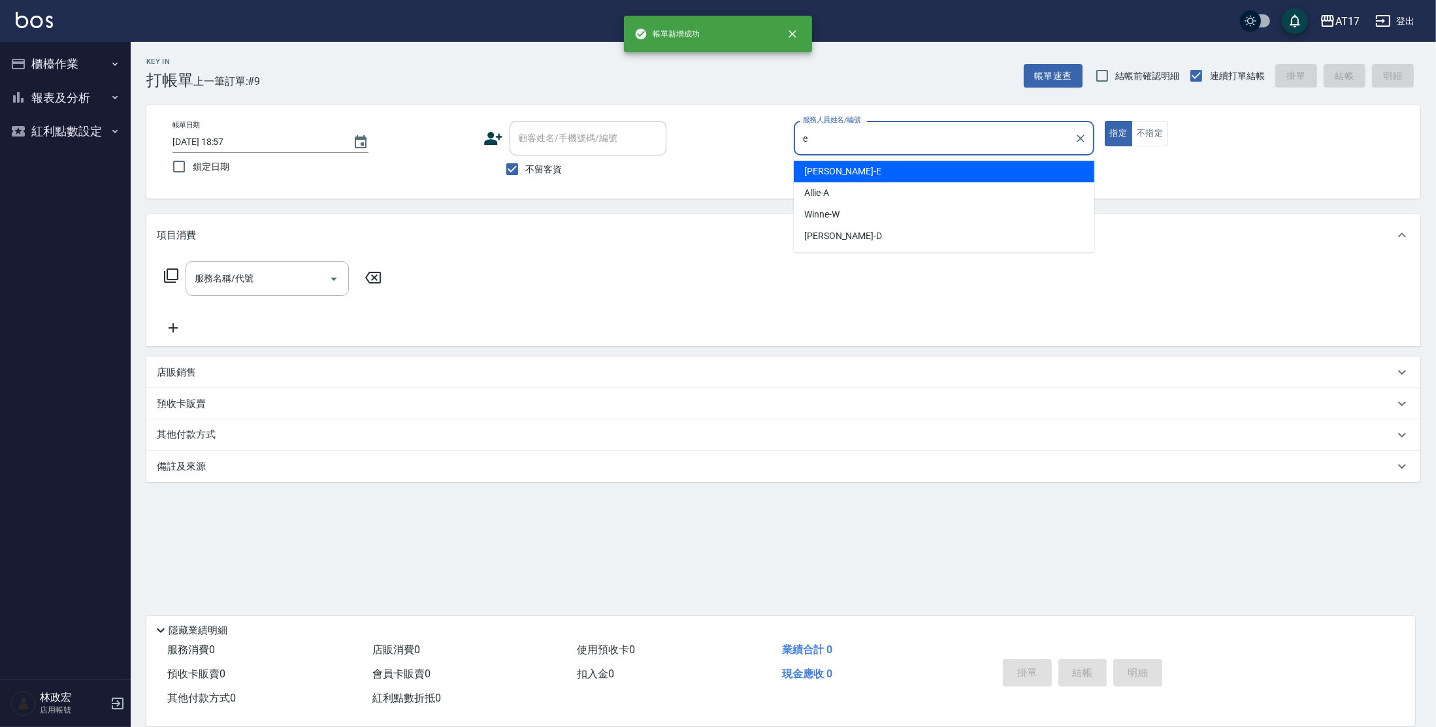
type input "[PERSON_NAME]-E"
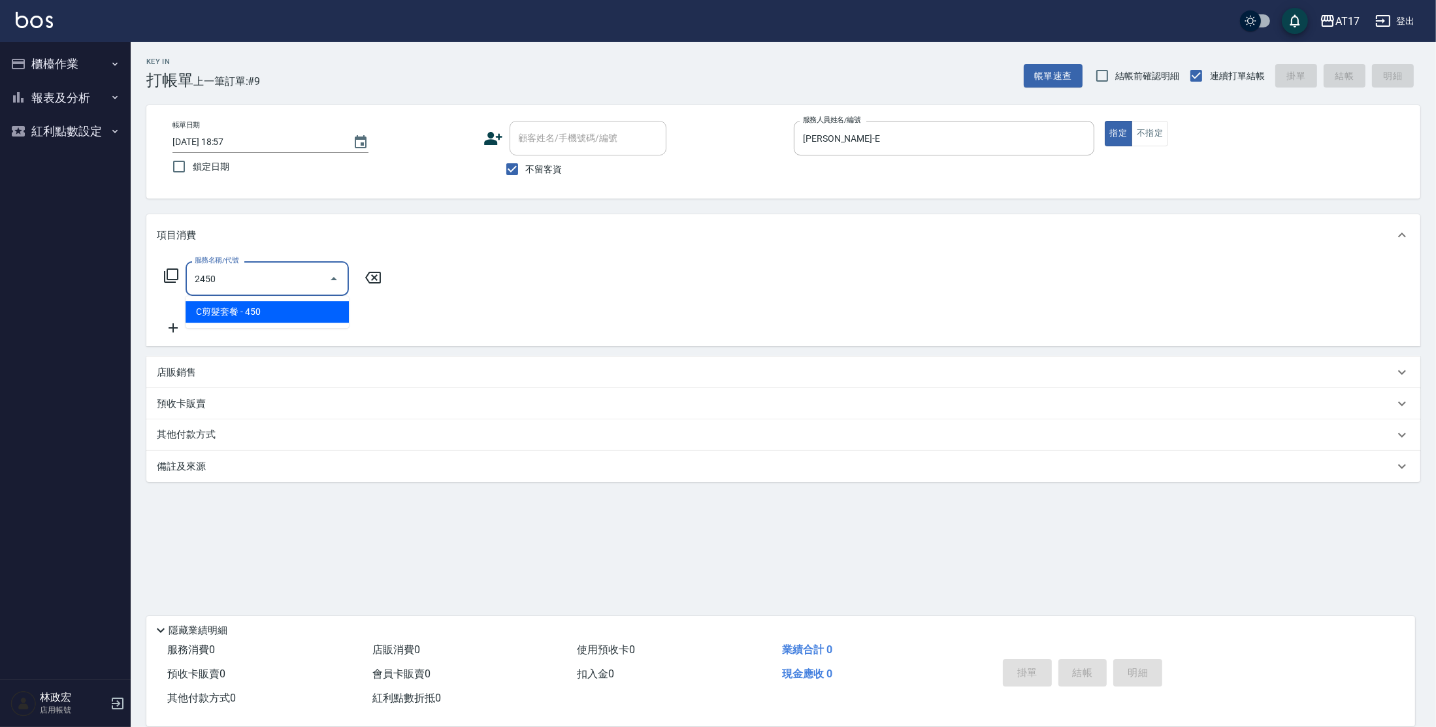
type input "C剪髮套餐(2450)"
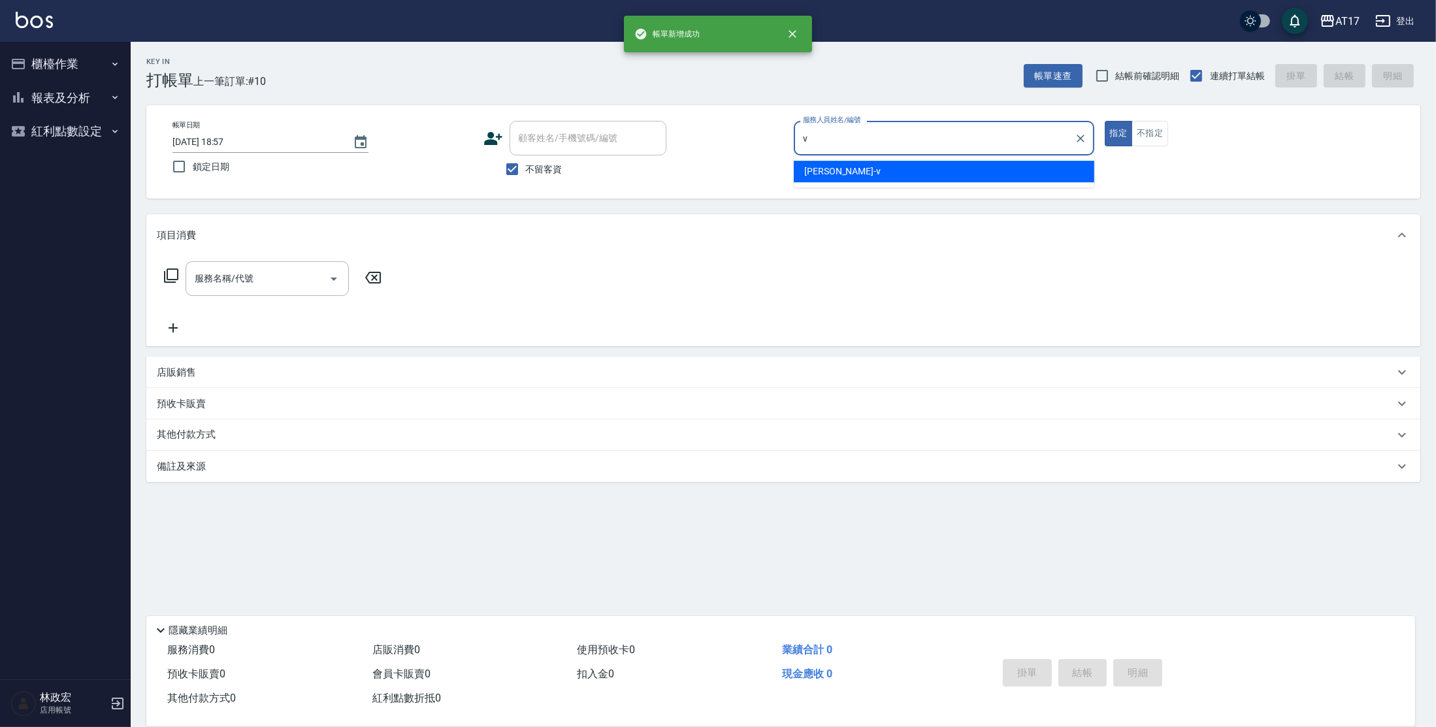
type input "[PERSON_NAME]-v"
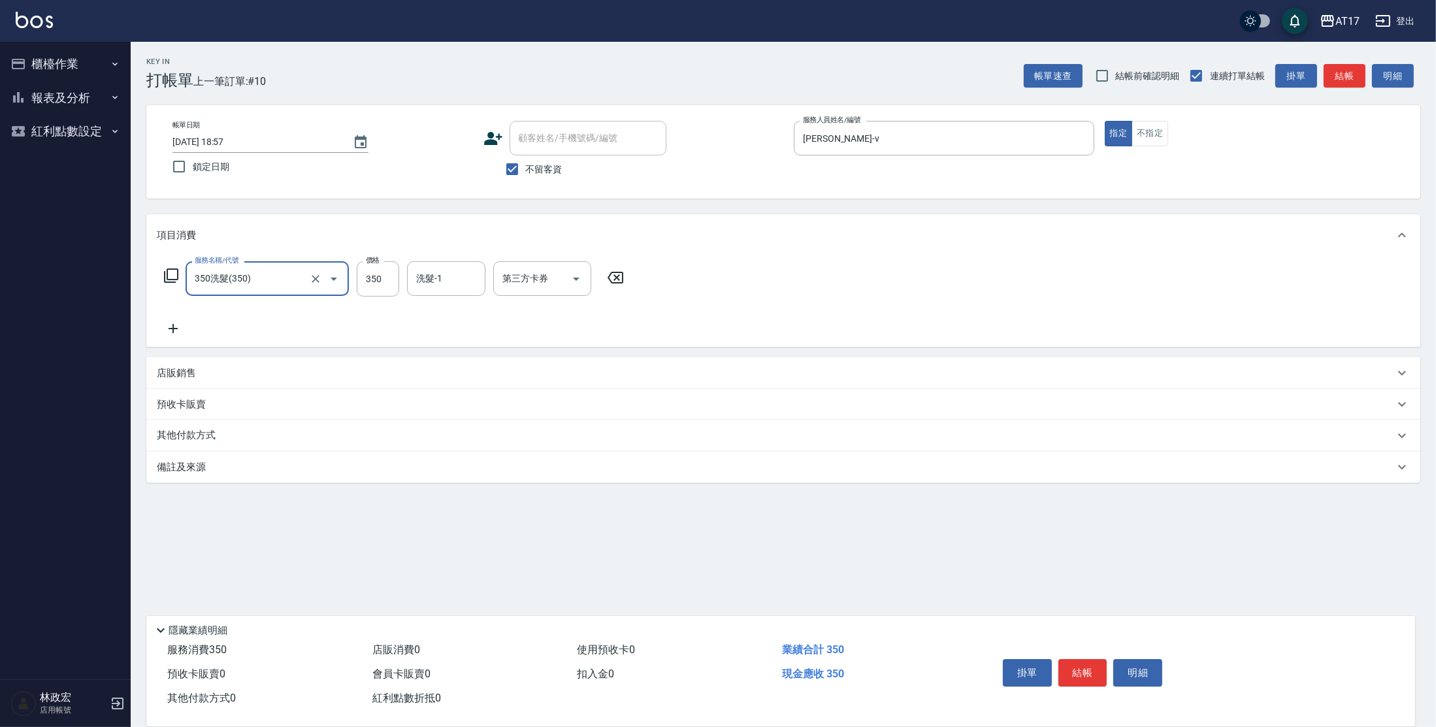
type input "350洗髮(350)"
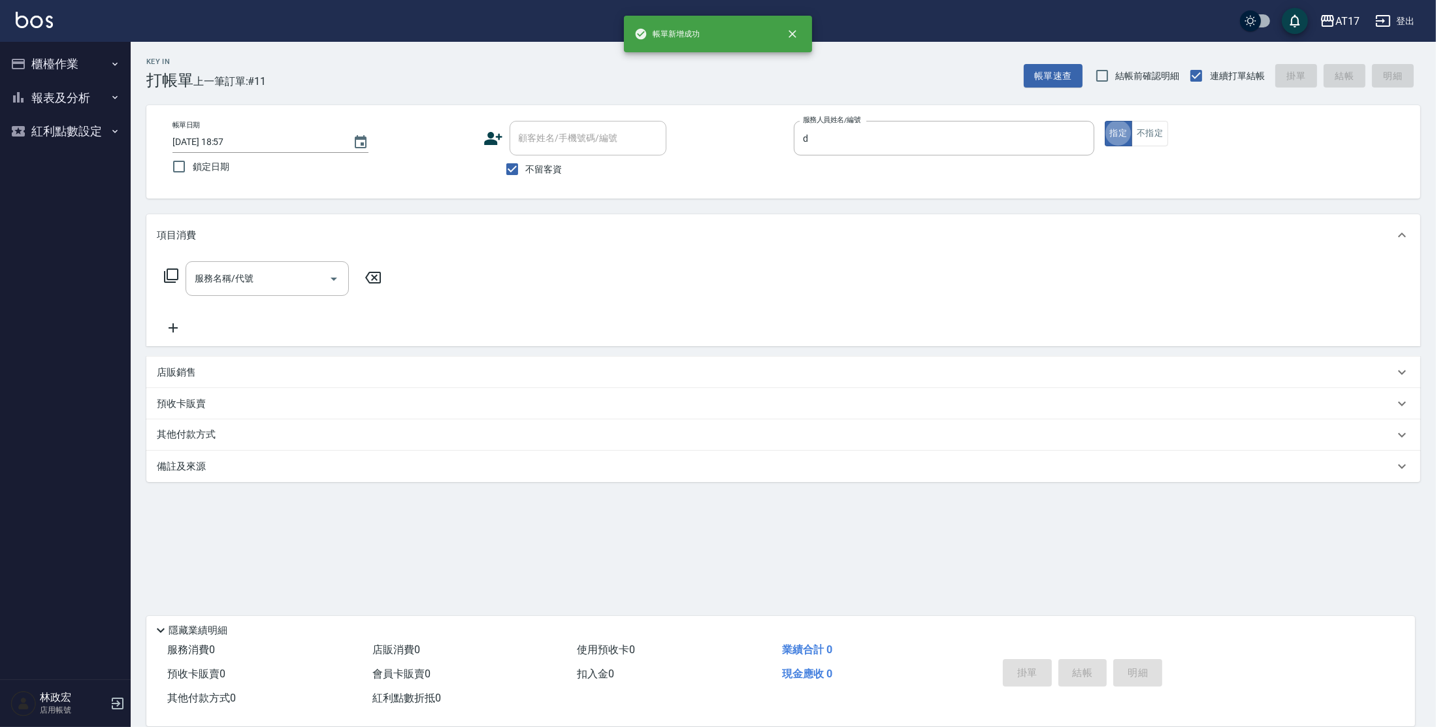
type input "[PERSON_NAME]-D"
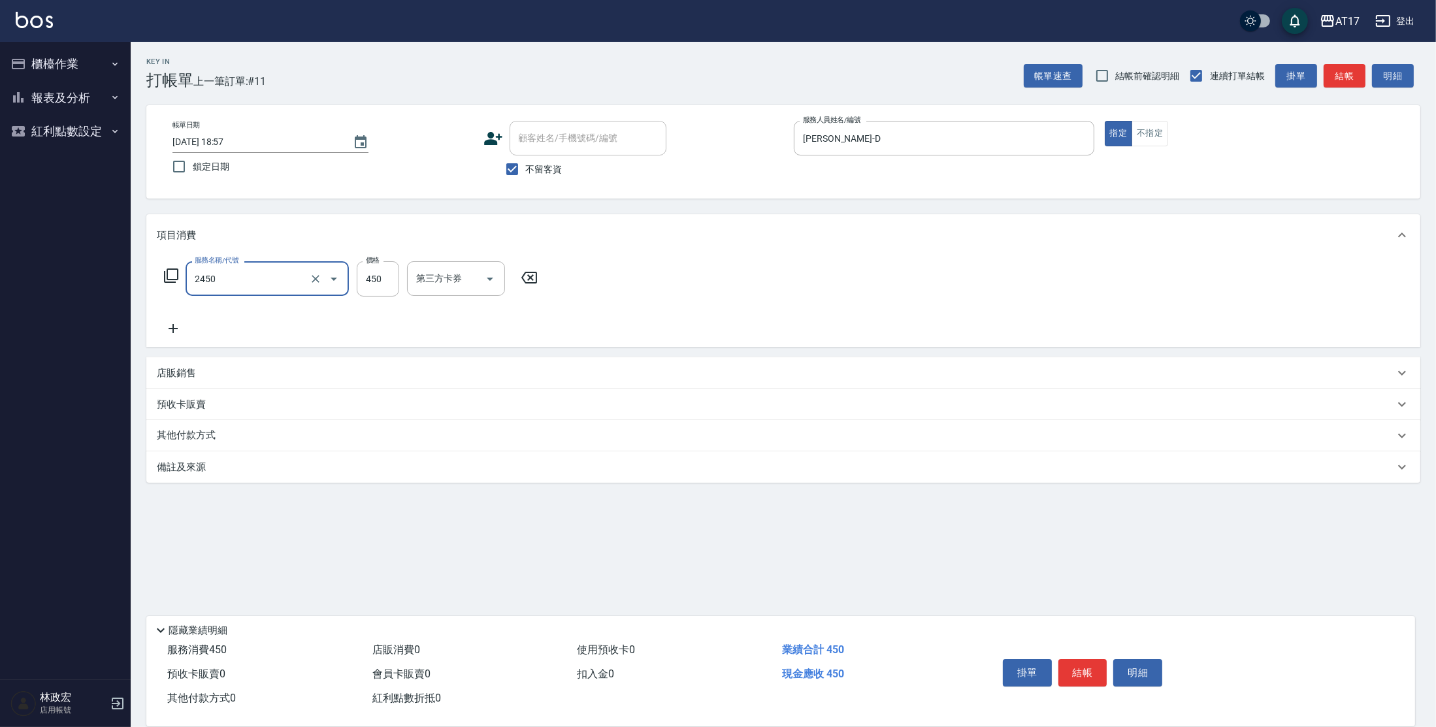
type input "C剪髮套餐(2450)"
click at [427, 273] on input "洗髮-1" at bounding box center [446, 278] width 67 height 23
type input "欣麗-77"
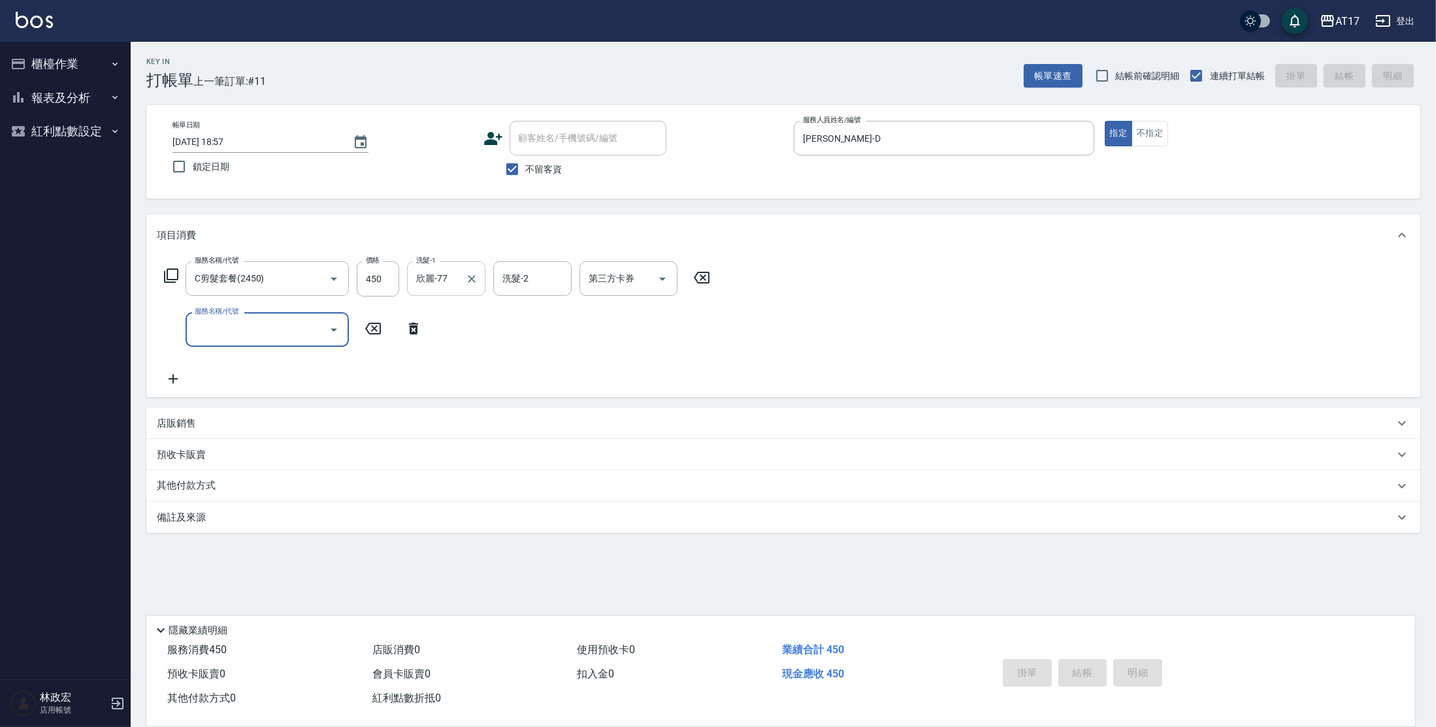
type input "[DATE] 18:58"
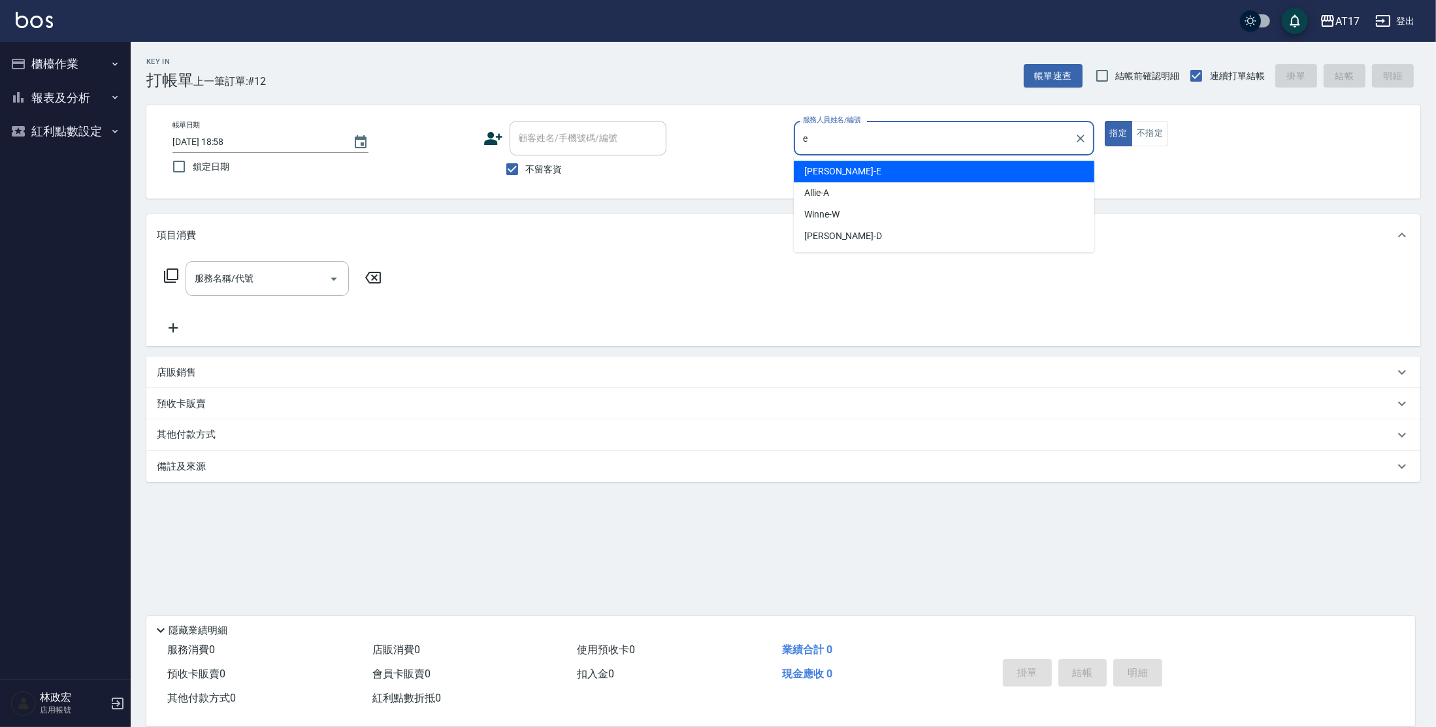
type input "[PERSON_NAME]-E"
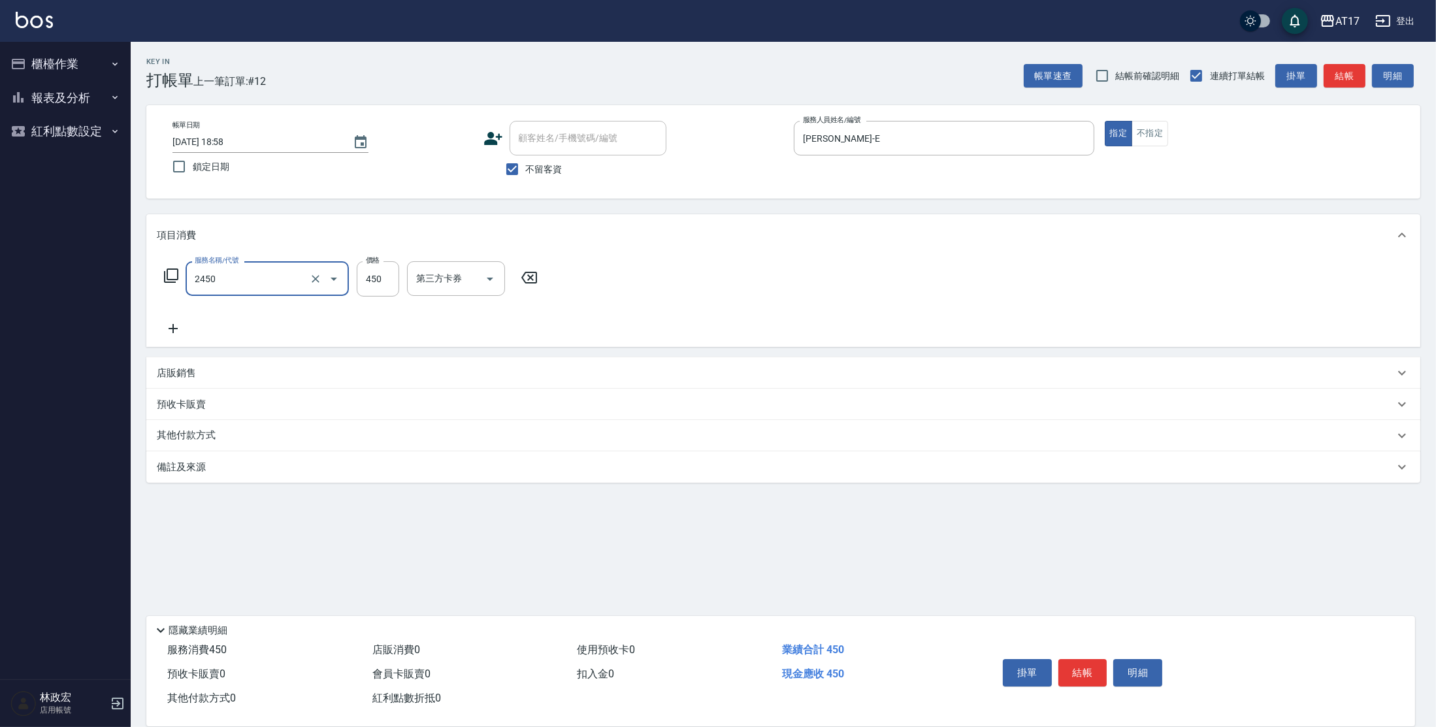
type input "C剪髮套餐(2450)"
type input "500"
type input "[PERSON_NAME]-23"
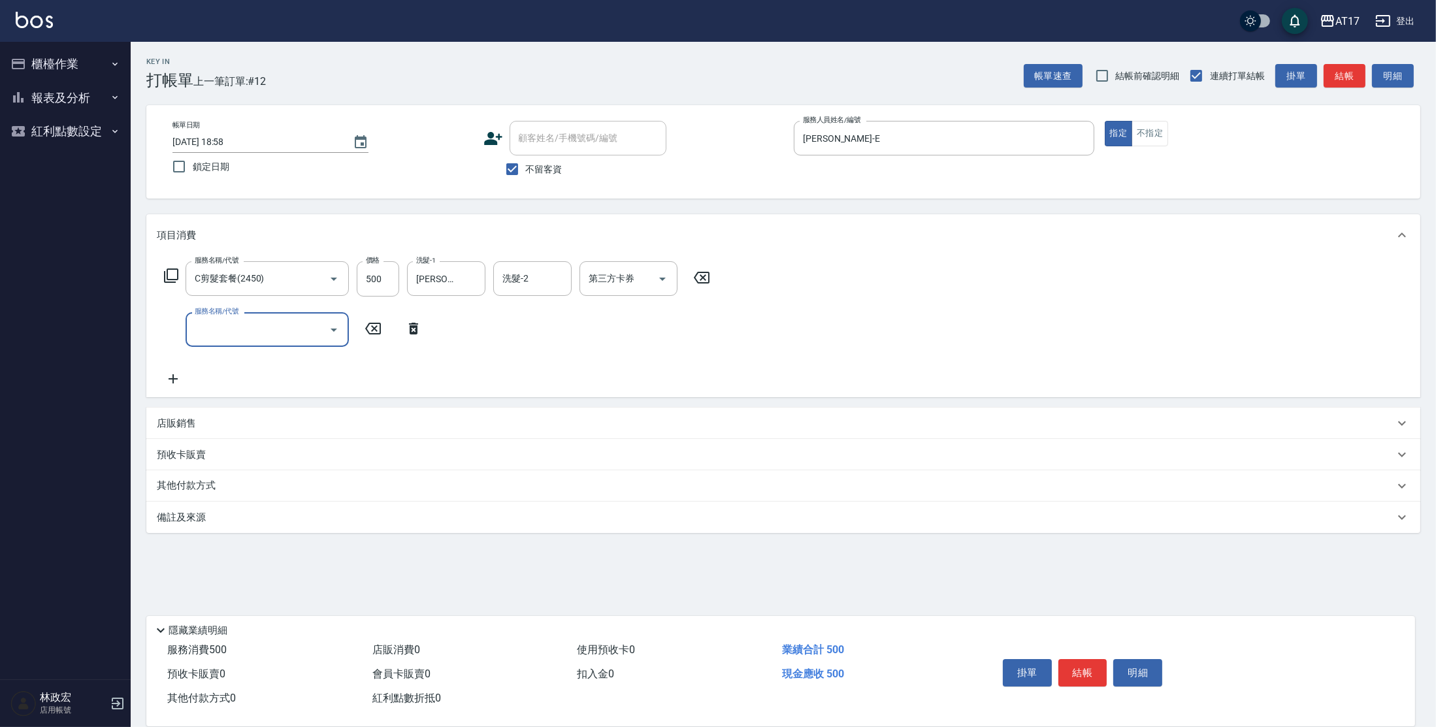
click at [204, 414] on div "店販銷售" at bounding box center [783, 423] width 1274 height 31
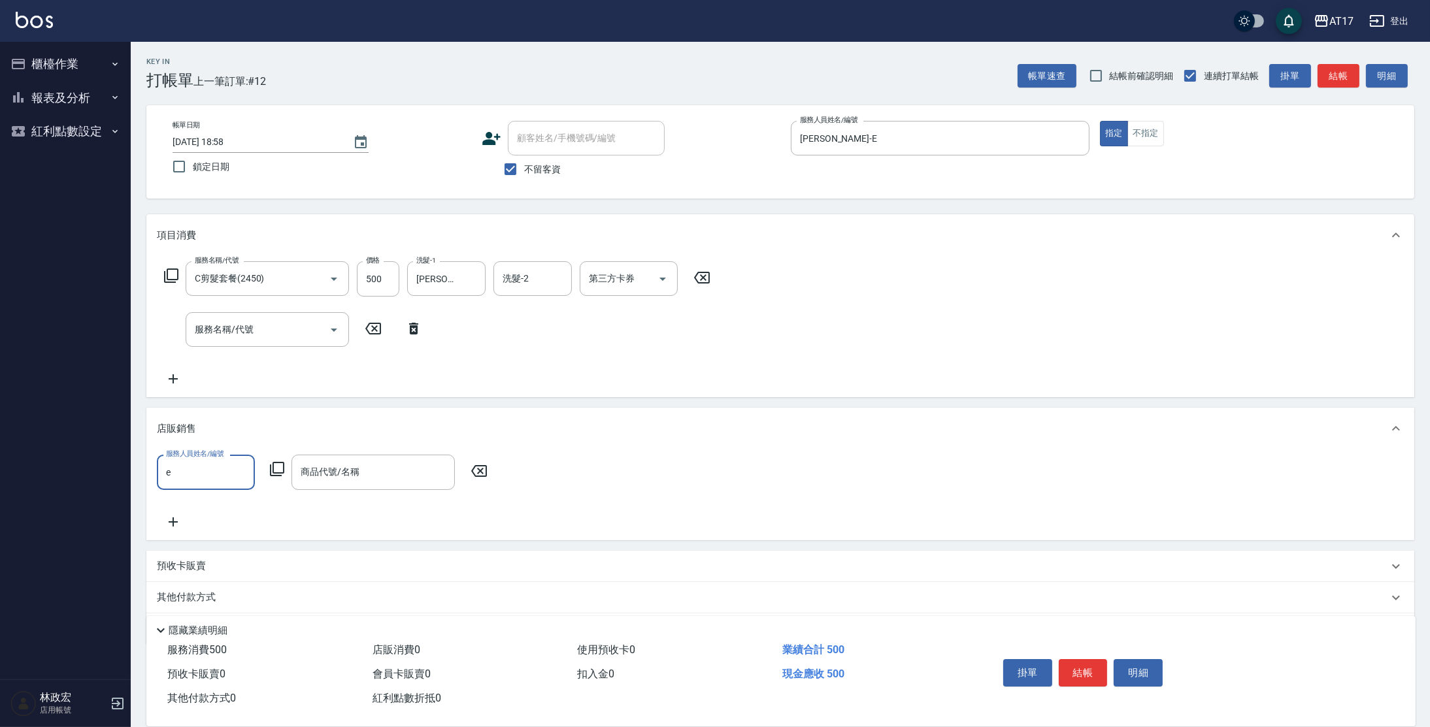
type input "[PERSON_NAME]-E"
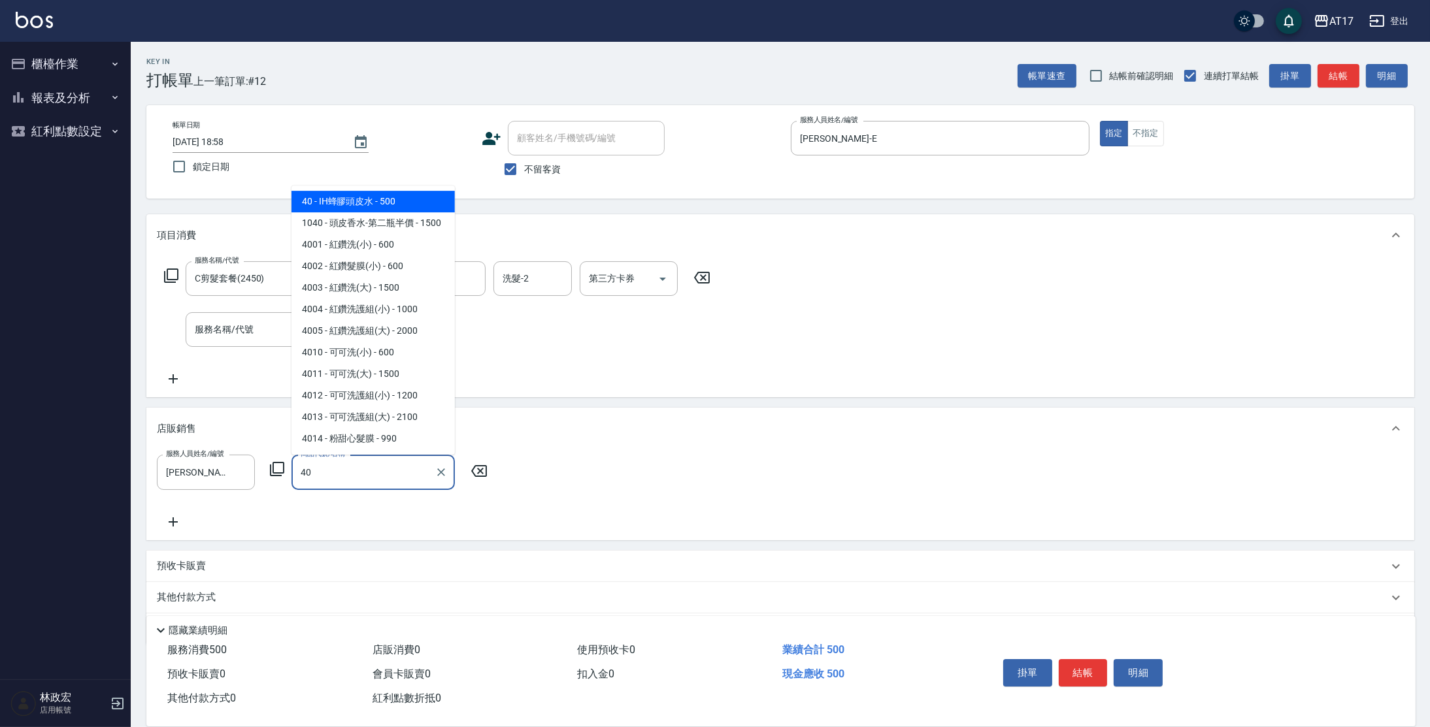
type input "IH蜂膠頭皮水"
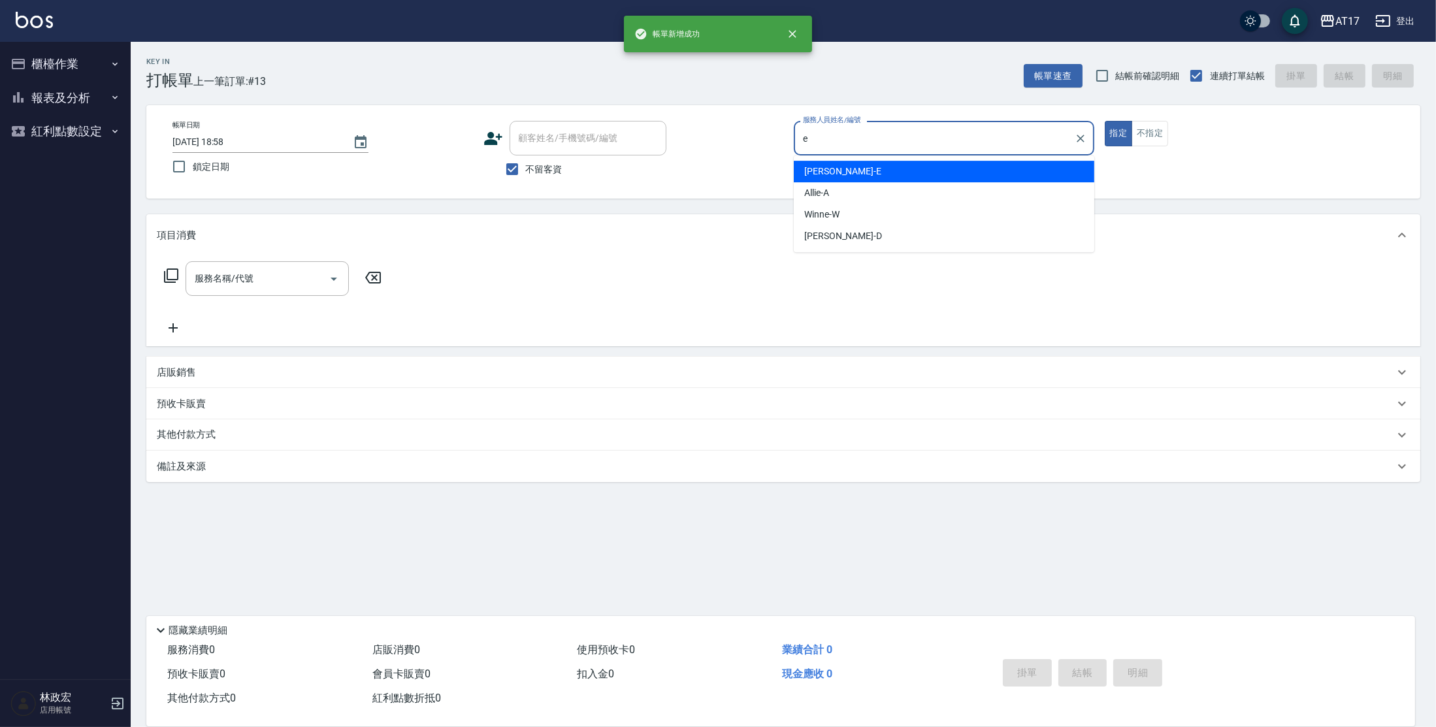
type input "[PERSON_NAME]-E"
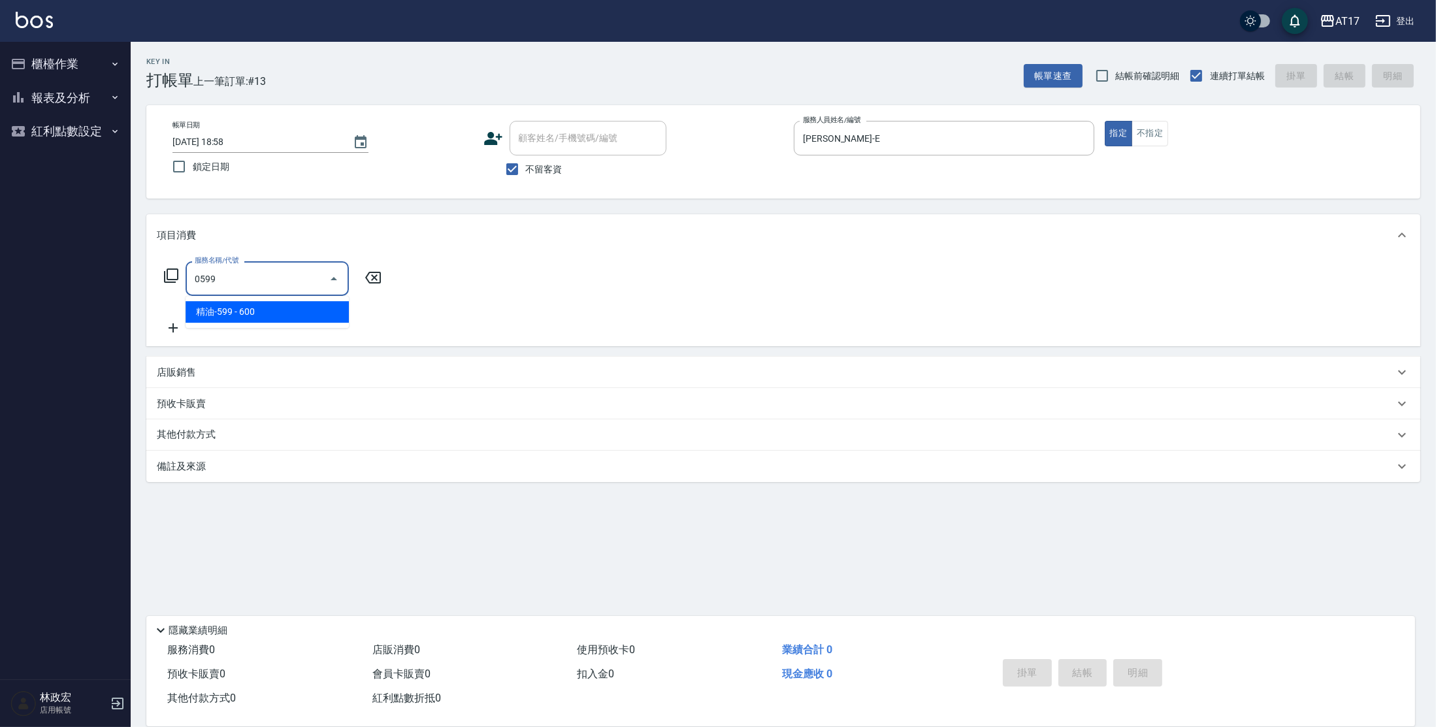
type input "精油-599(0599)"
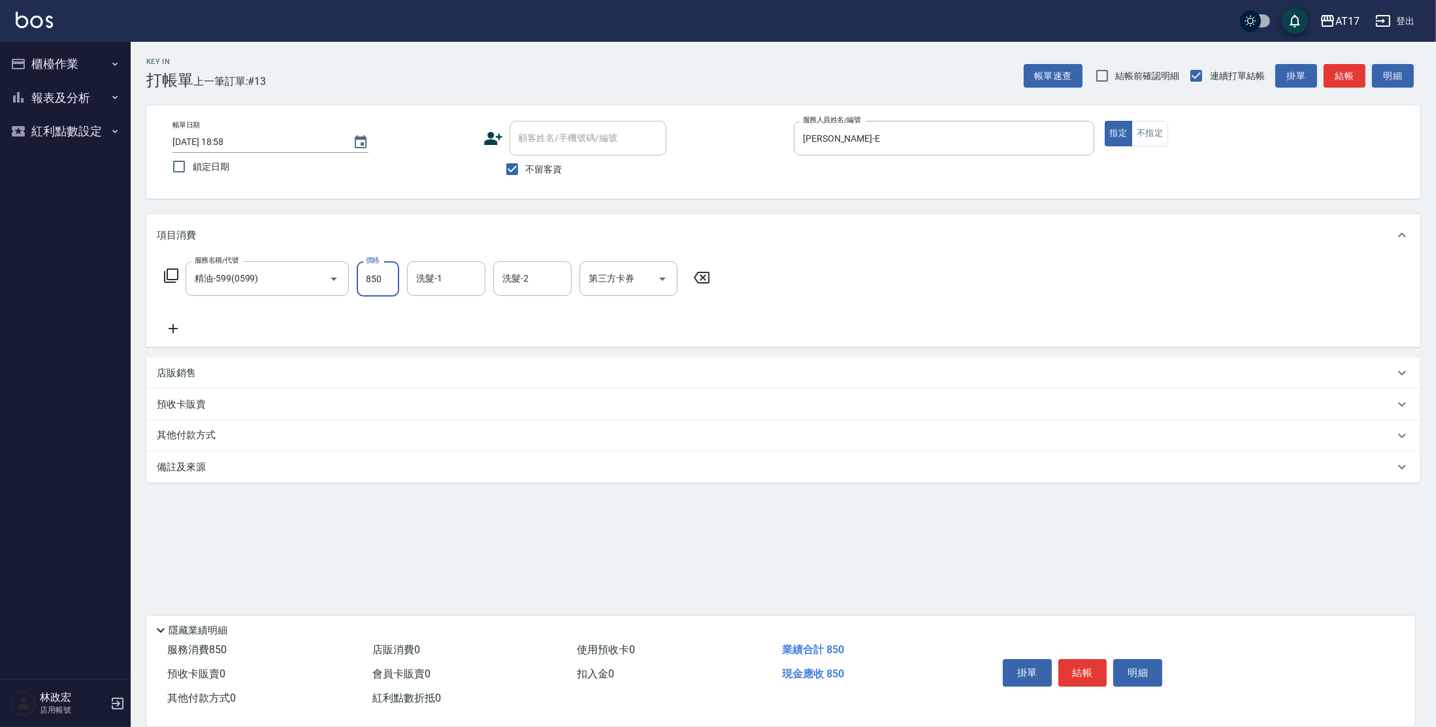
type input "850"
type input "25"
type input "儲值卡"
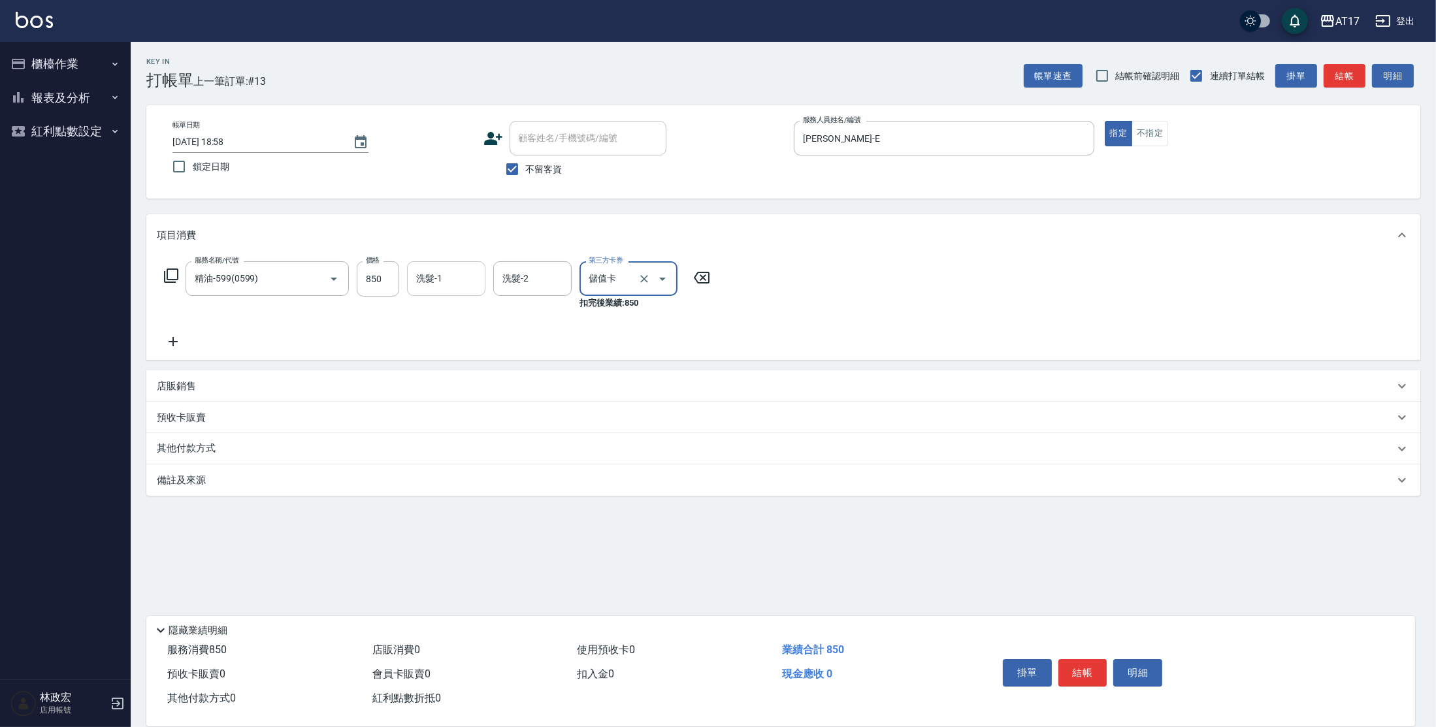
click at [446, 262] on div "洗髮-1" at bounding box center [446, 278] width 78 height 35
type input "[PERSON_NAME]-23"
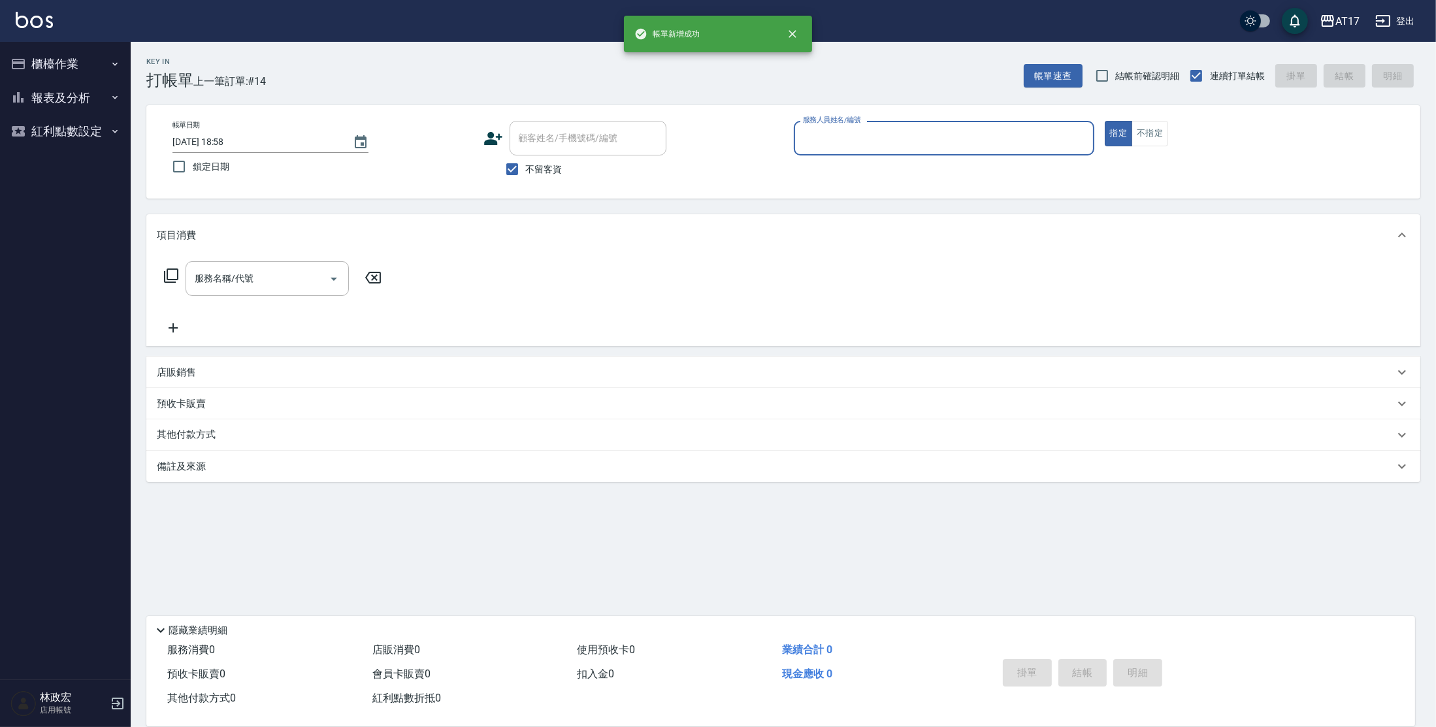
type input "v"
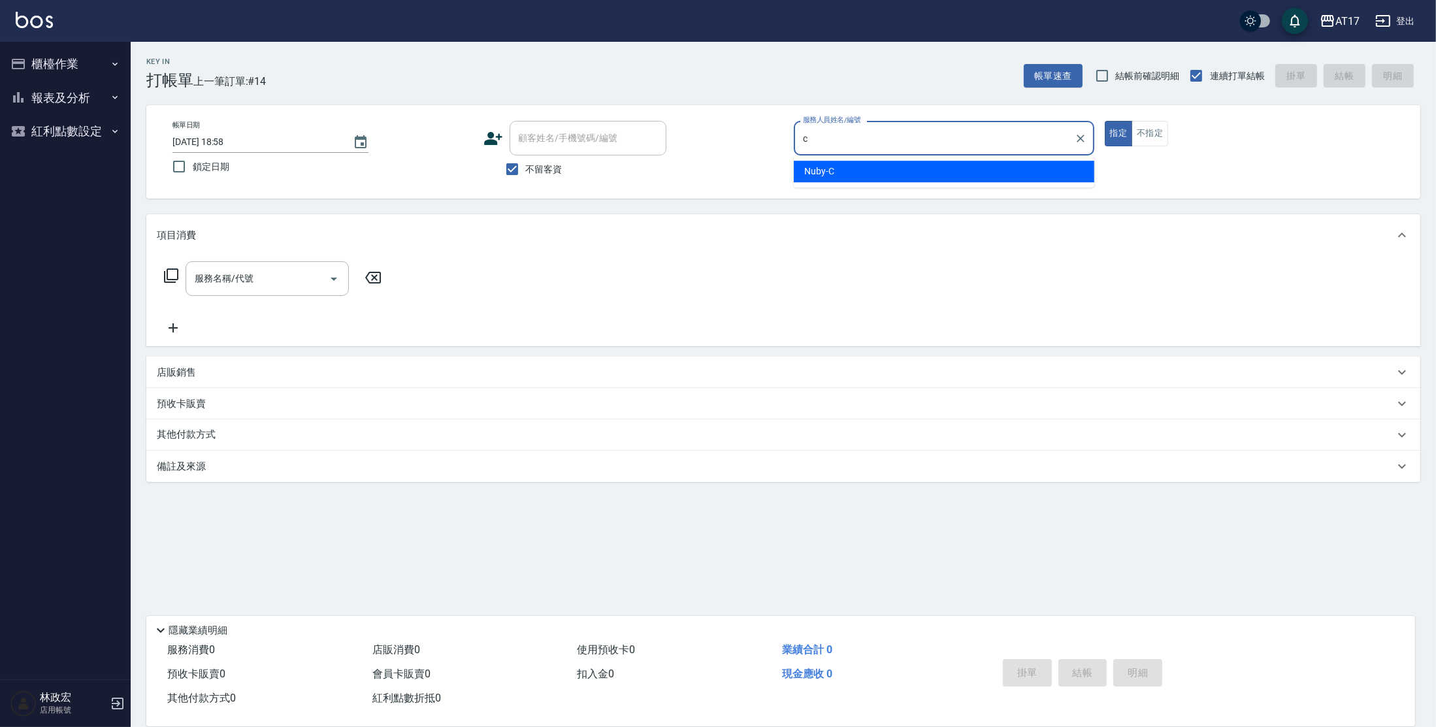
type input "Nuby-C"
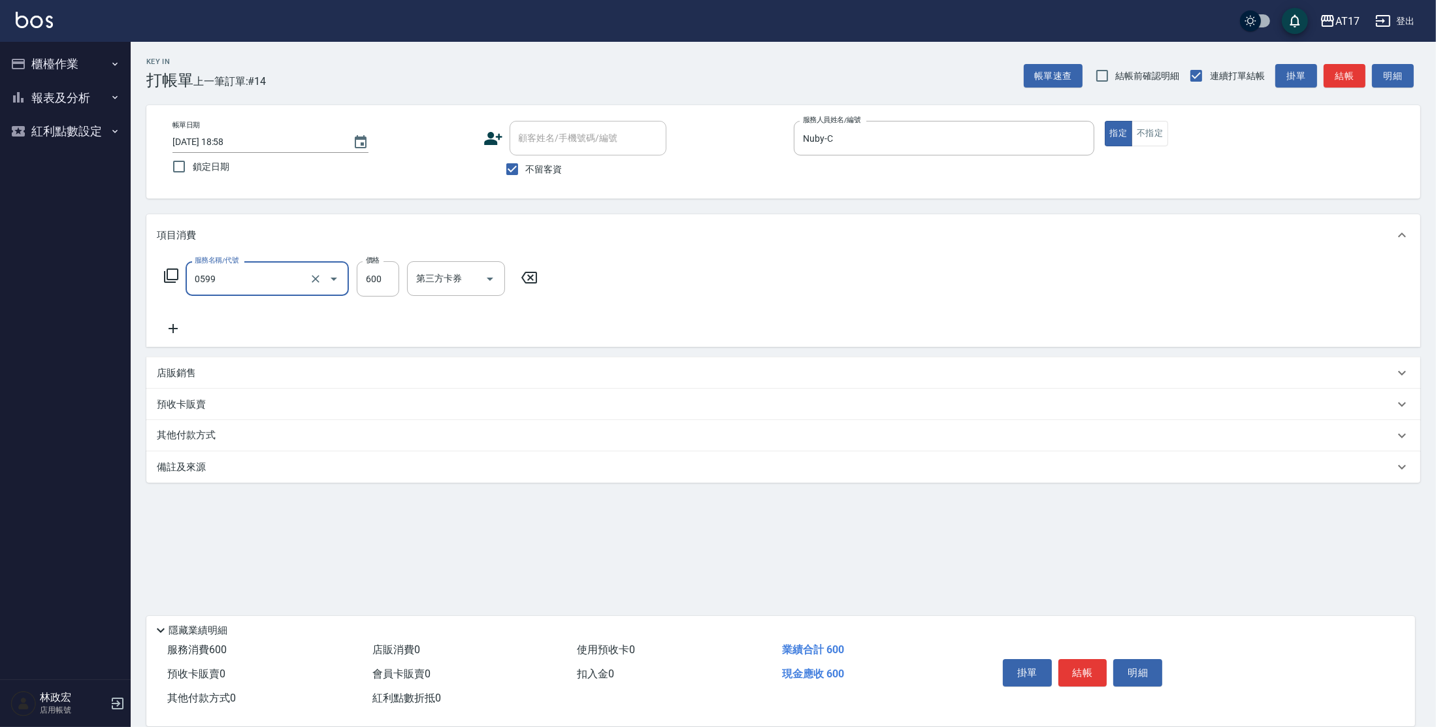
type input "精油-599(0599)"
drag, startPoint x: 460, startPoint y: 263, endPoint x: 469, endPoint y: 195, distance: 67.9
click at [460, 250] on div "項目消費 服務名稱/代號 精油-599(0599) 服務名稱/代號 價格 600 價格 洗髮-1 洗髮-1 洗髮-2 洗髮-2 第三方卡券 第三方卡券" at bounding box center [783, 280] width 1274 height 133
click at [409, 266] on div "洗髮-1" at bounding box center [446, 278] width 78 height 35
type input "[PERSON_NAME]-22"
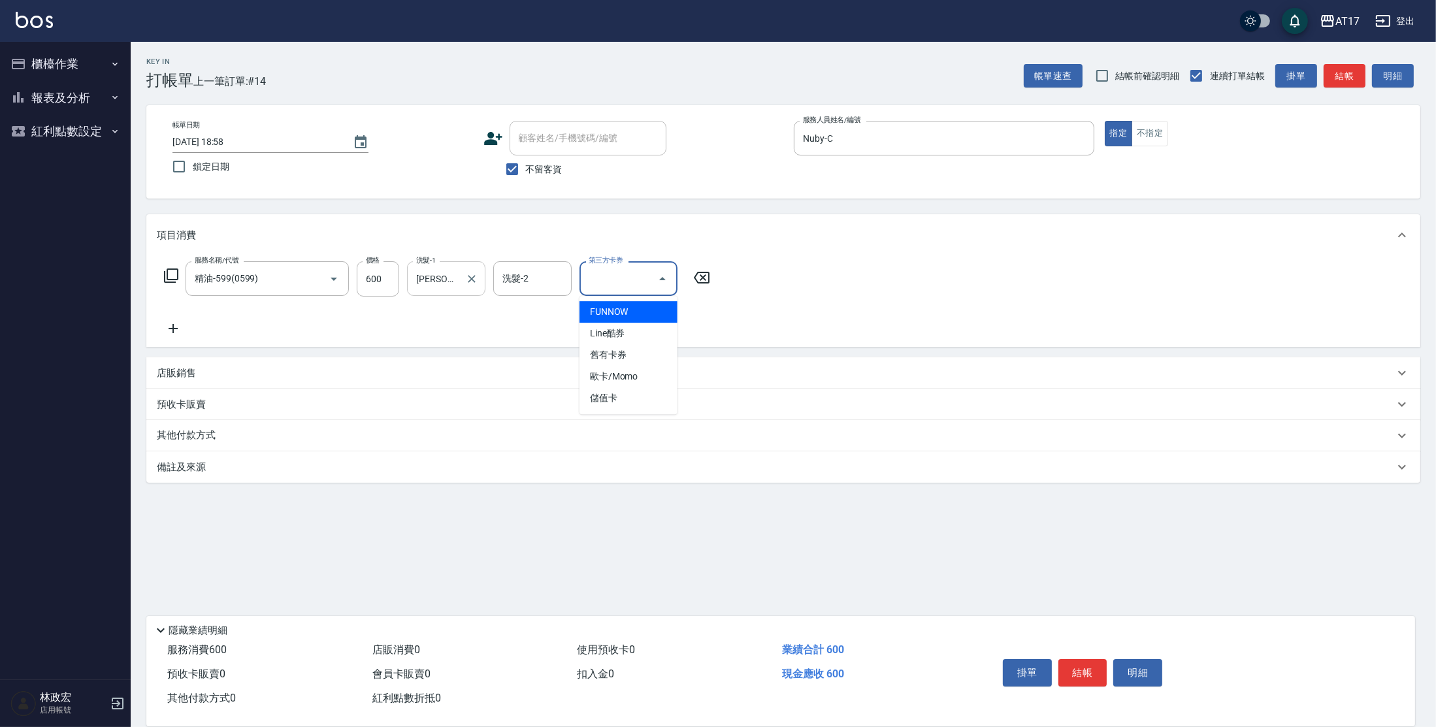
type input "儲值卡"
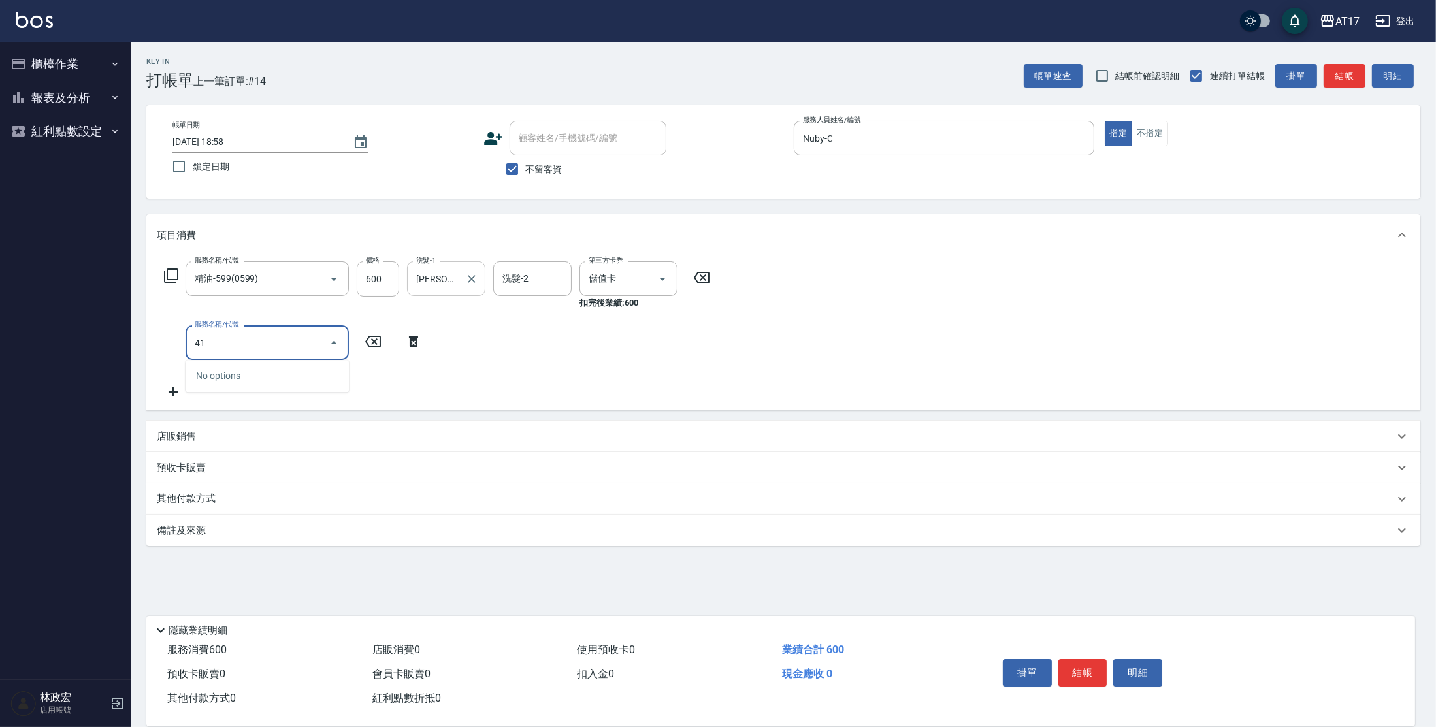
type input "4"
type input "剪髮(200)"
type input "400"
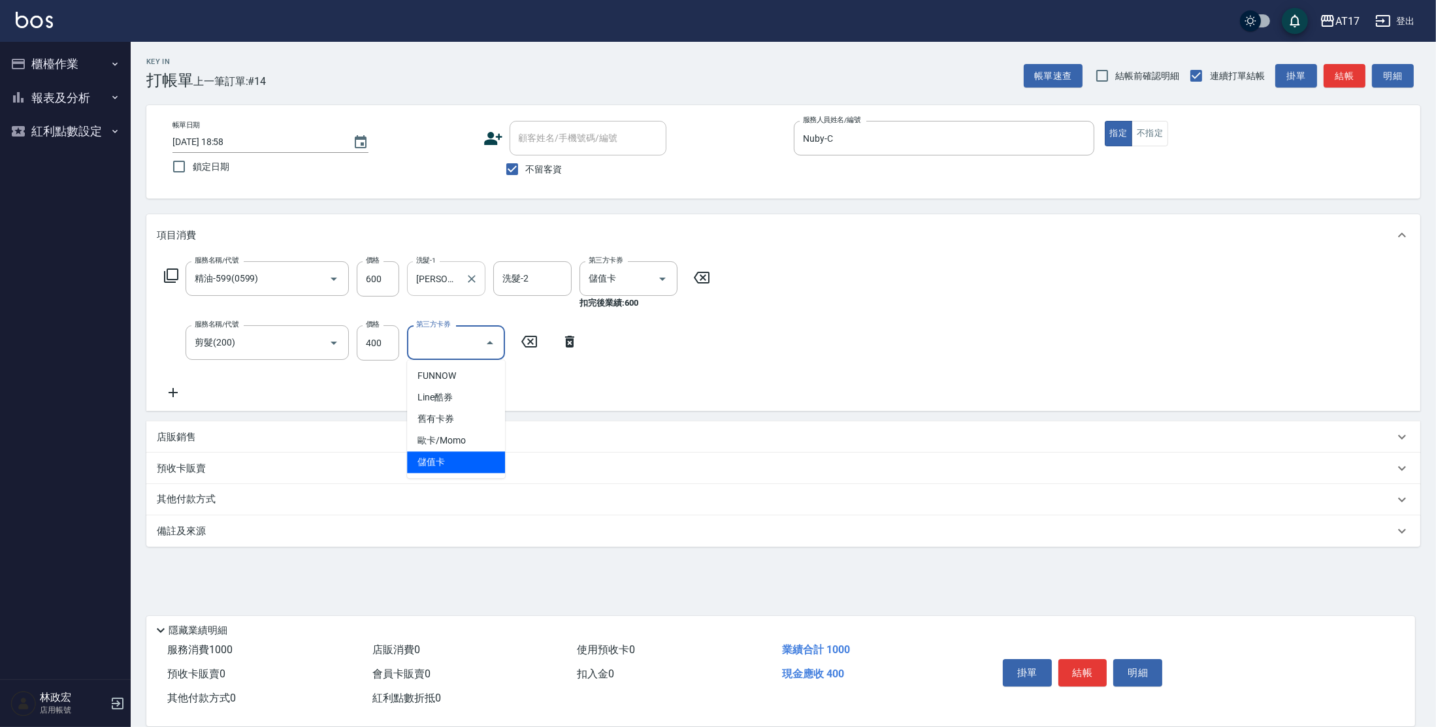
type input "儲值卡"
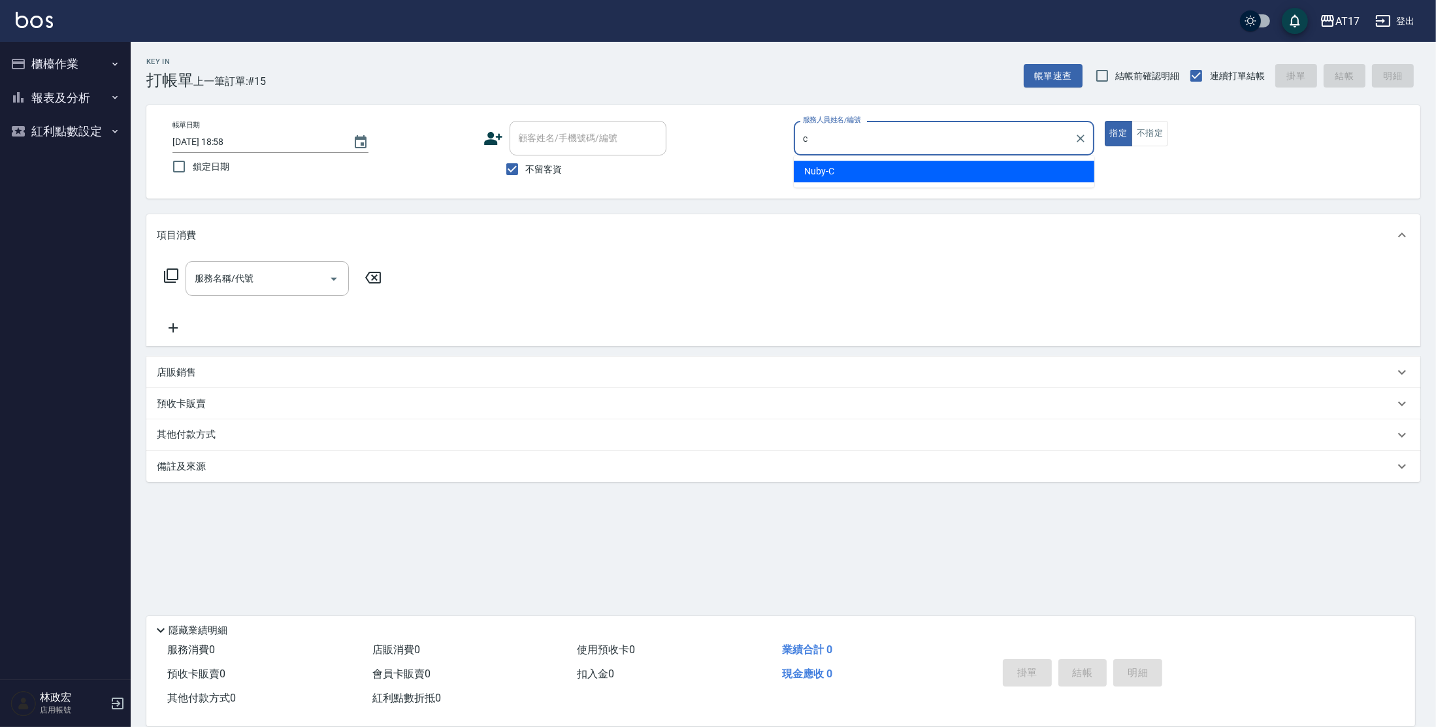
type input "Nuby-C"
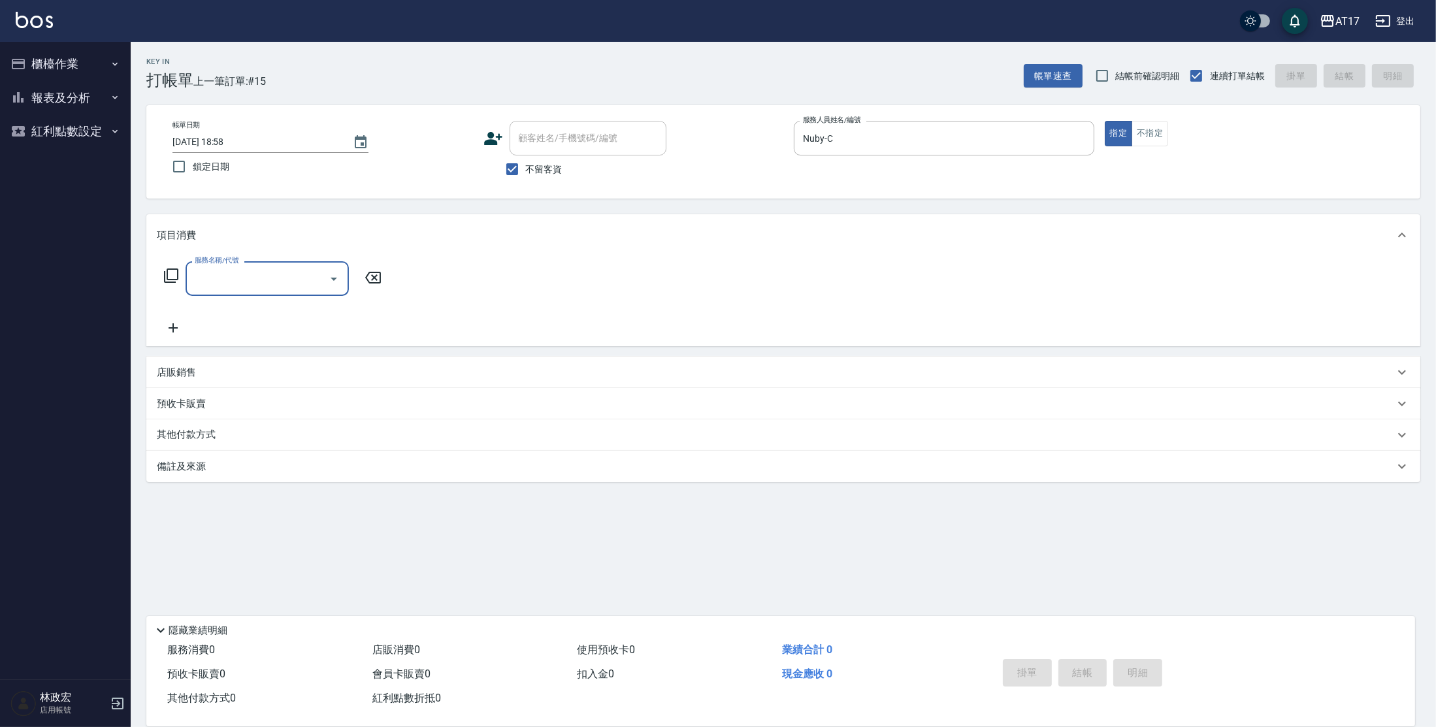
click at [165, 278] on icon at bounding box center [171, 276] width 16 height 16
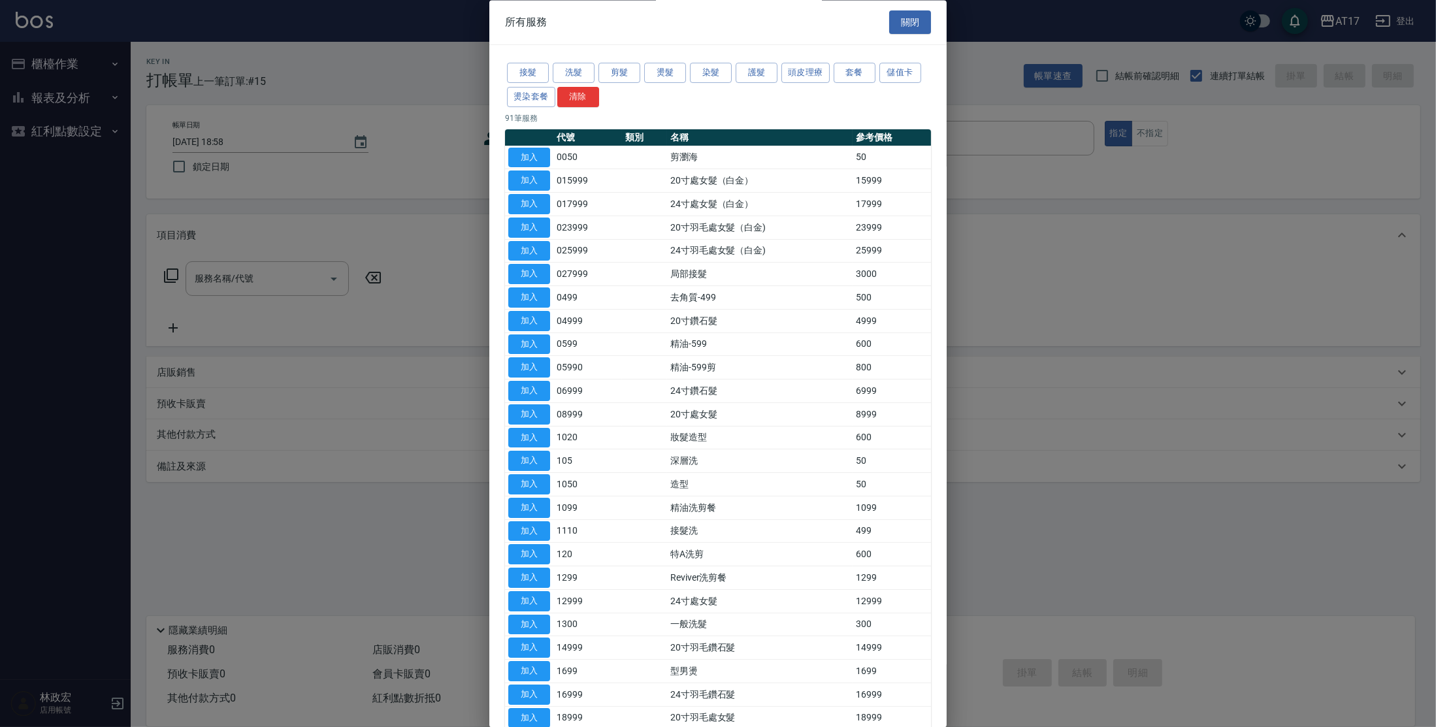
drag, startPoint x: 534, startPoint y: 97, endPoint x: 565, endPoint y: 131, distance: 46.3
click at [535, 97] on button "燙染套餐" at bounding box center [531, 97] width 48 height 20
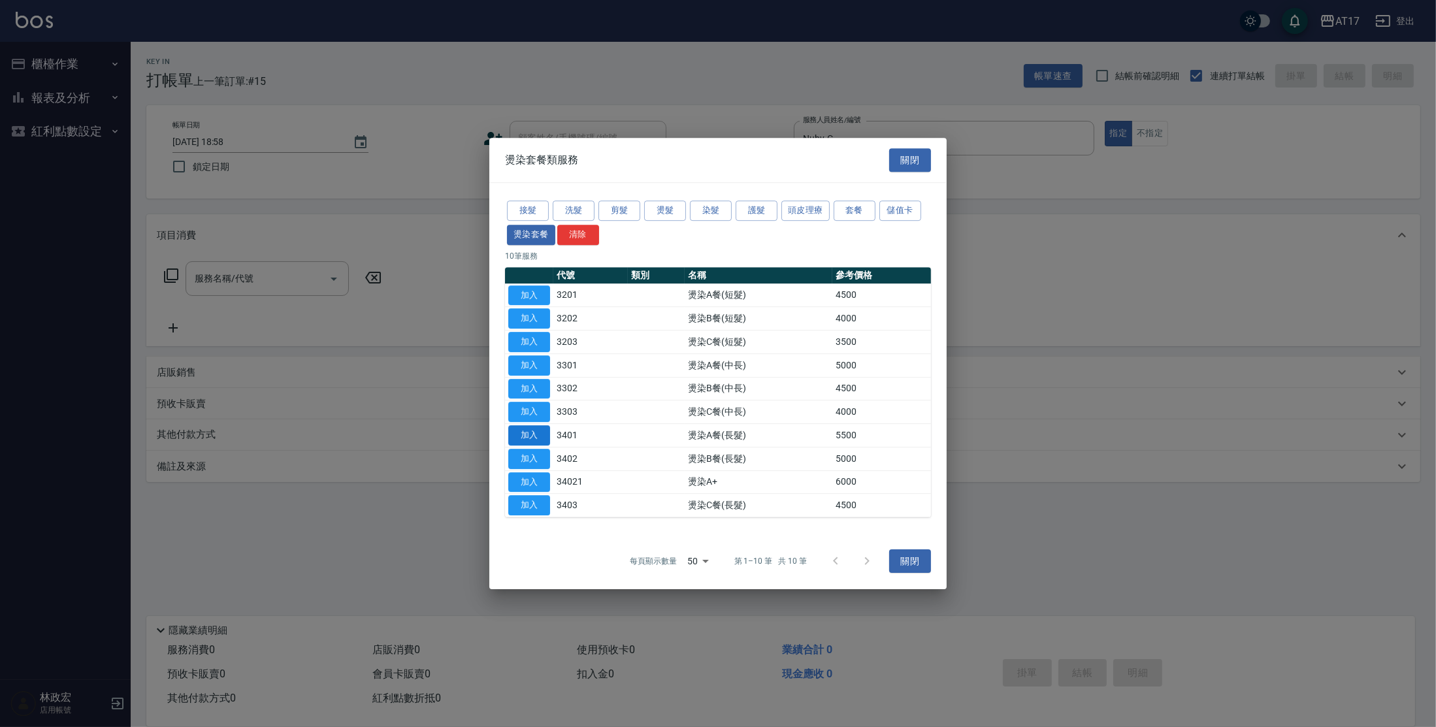
click at [537, 439] on button "加入" at bounding box center [529, 435] width 42 height 20
type input "燙染A餐(長髮)(3401)"
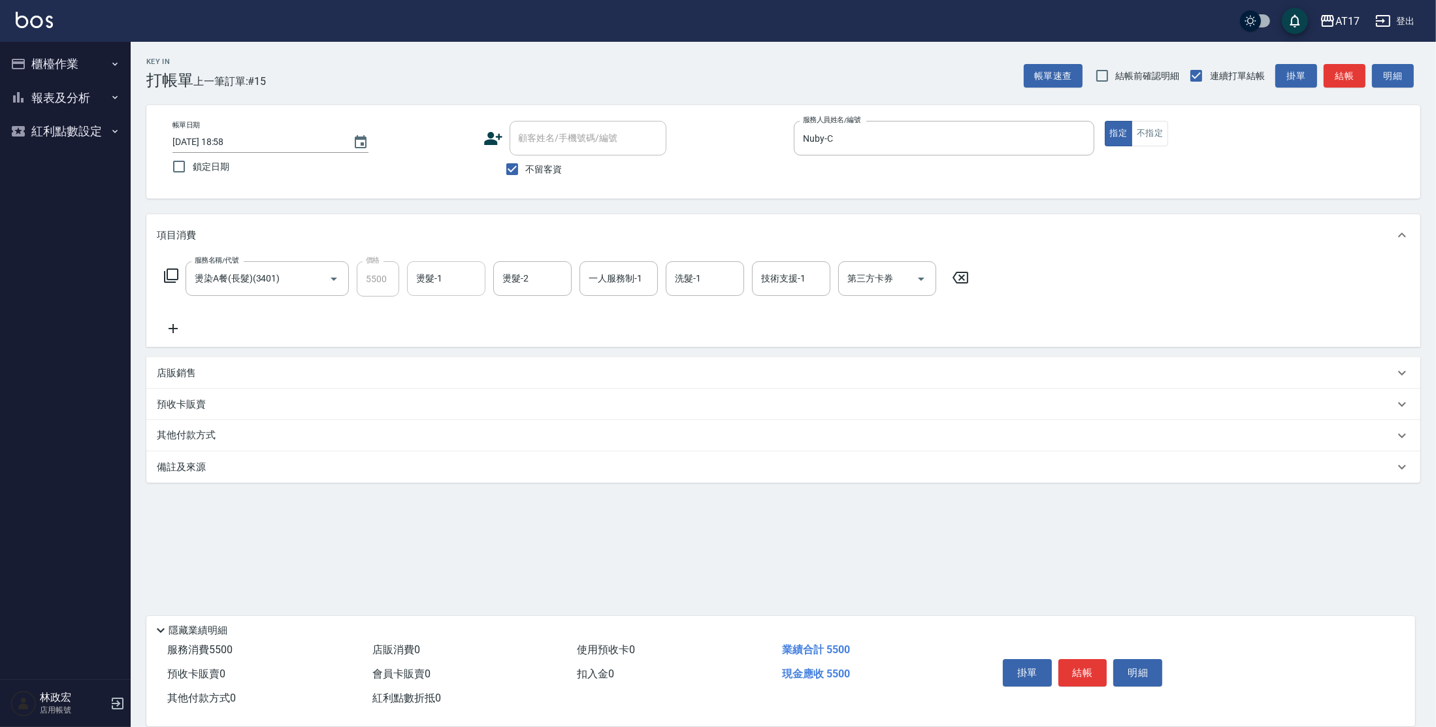
click at [453, 284] on input "燙髮-1" at bounding box center [446, 278] width 67 height 23
type input "Winne-W"
type input "Nuby-C"
type input "Winne-W"
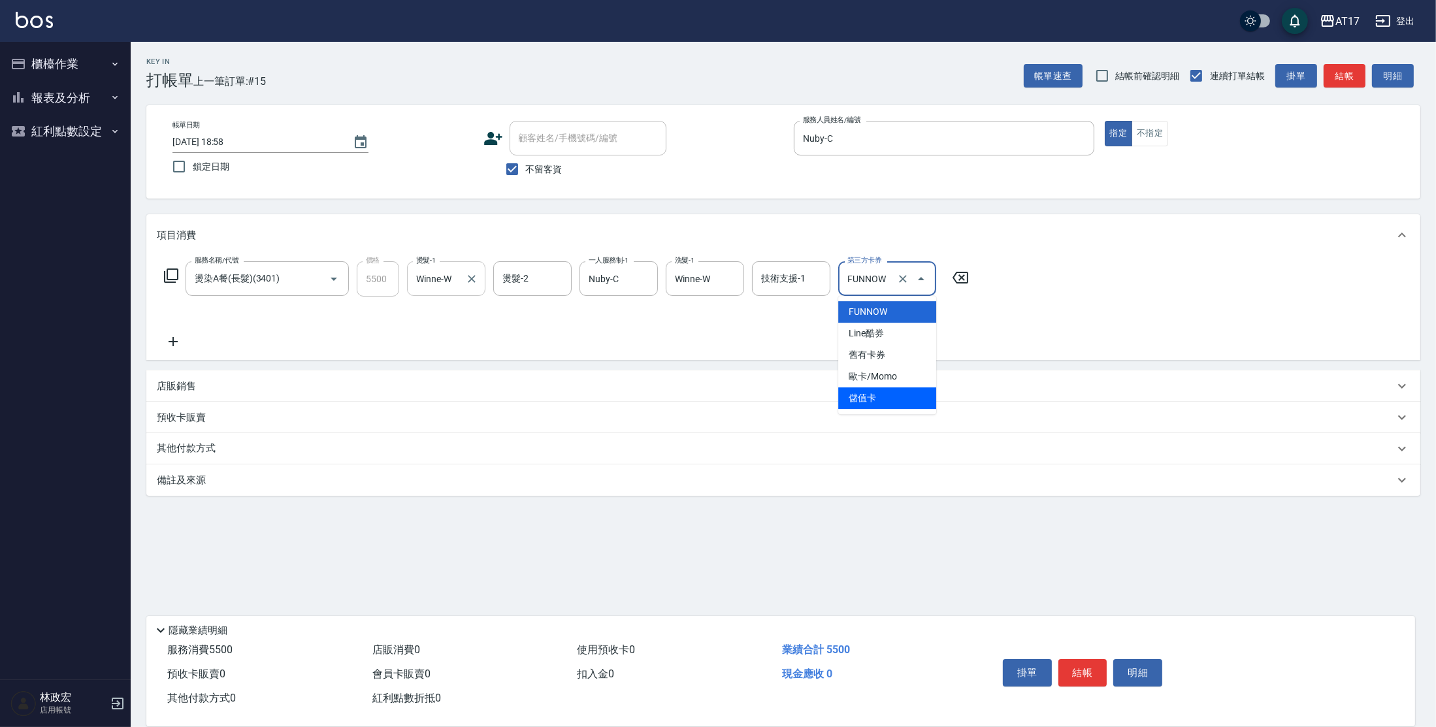
type input "儲值卡"
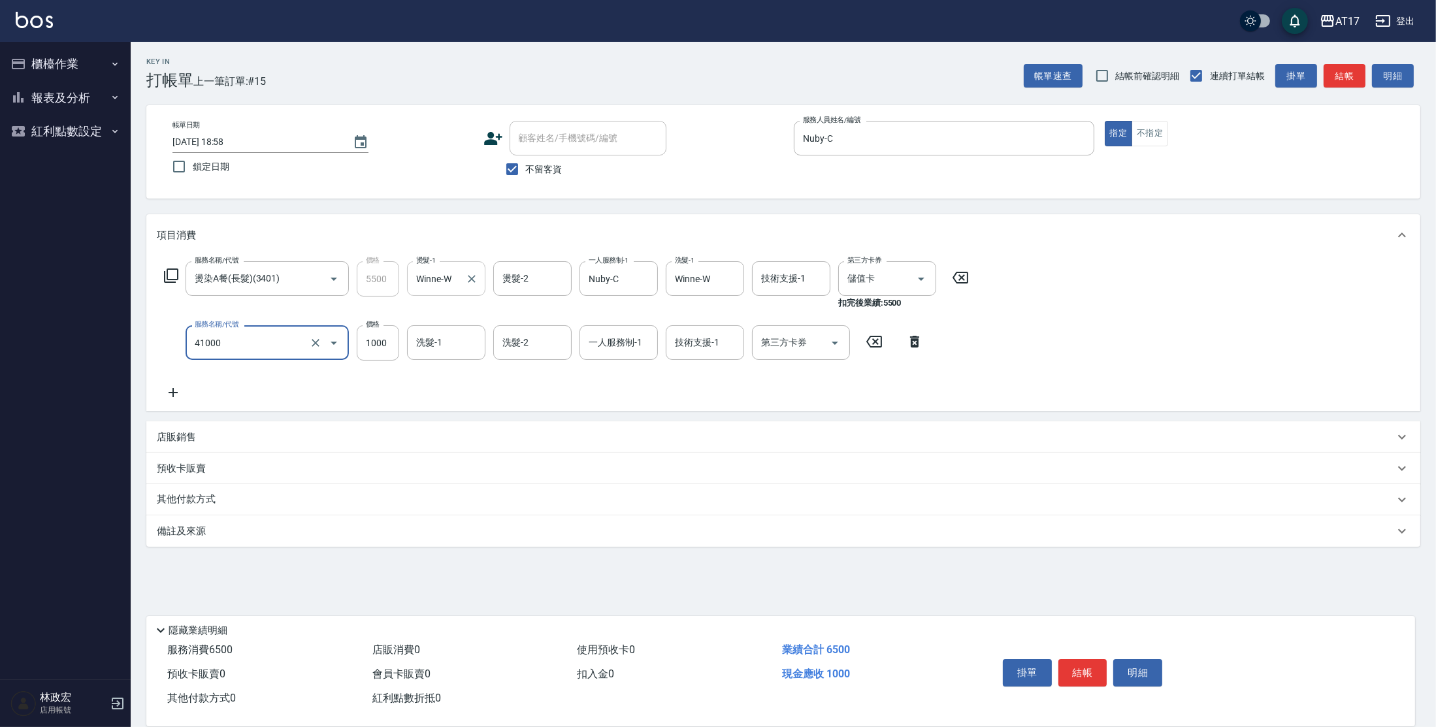
type input "酵素 & 鏡面(41000)"
type input "Winne-W"
type input "Nuby-C"
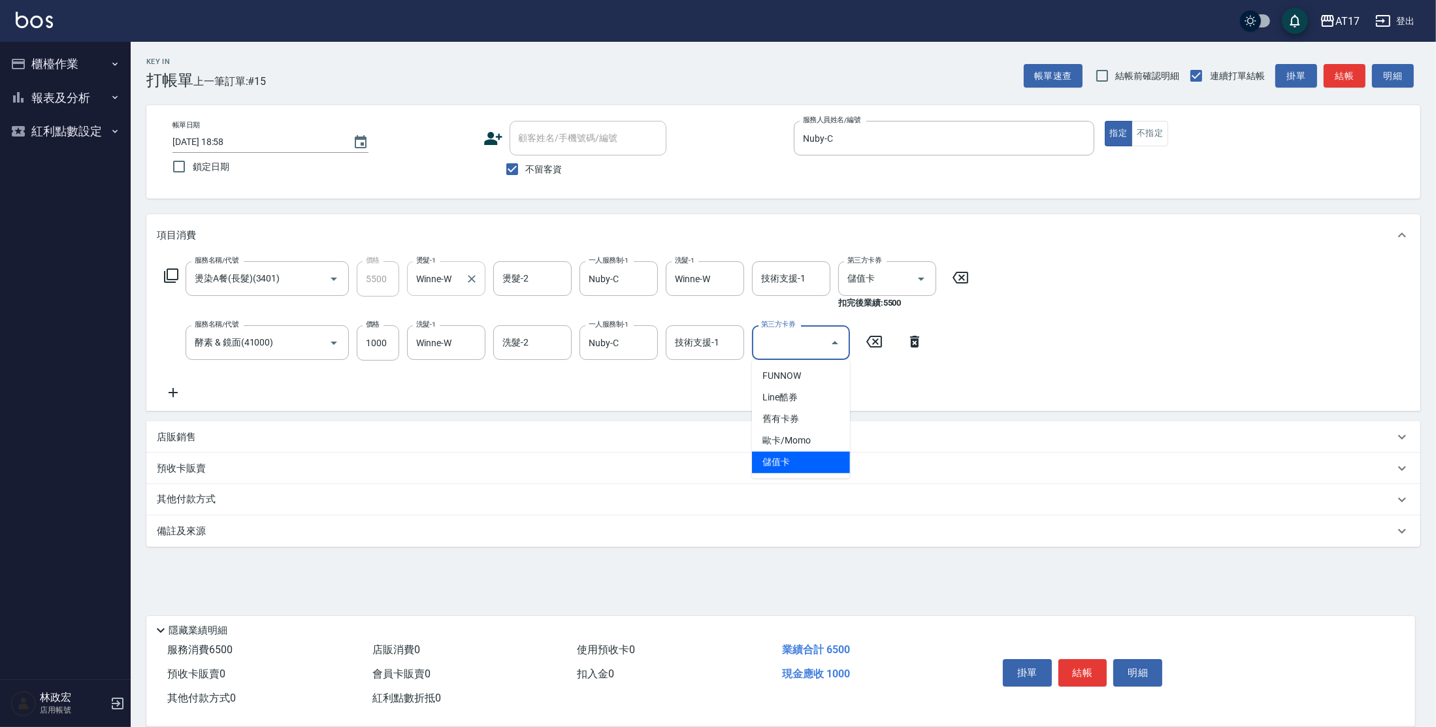
type input "儲值卡"
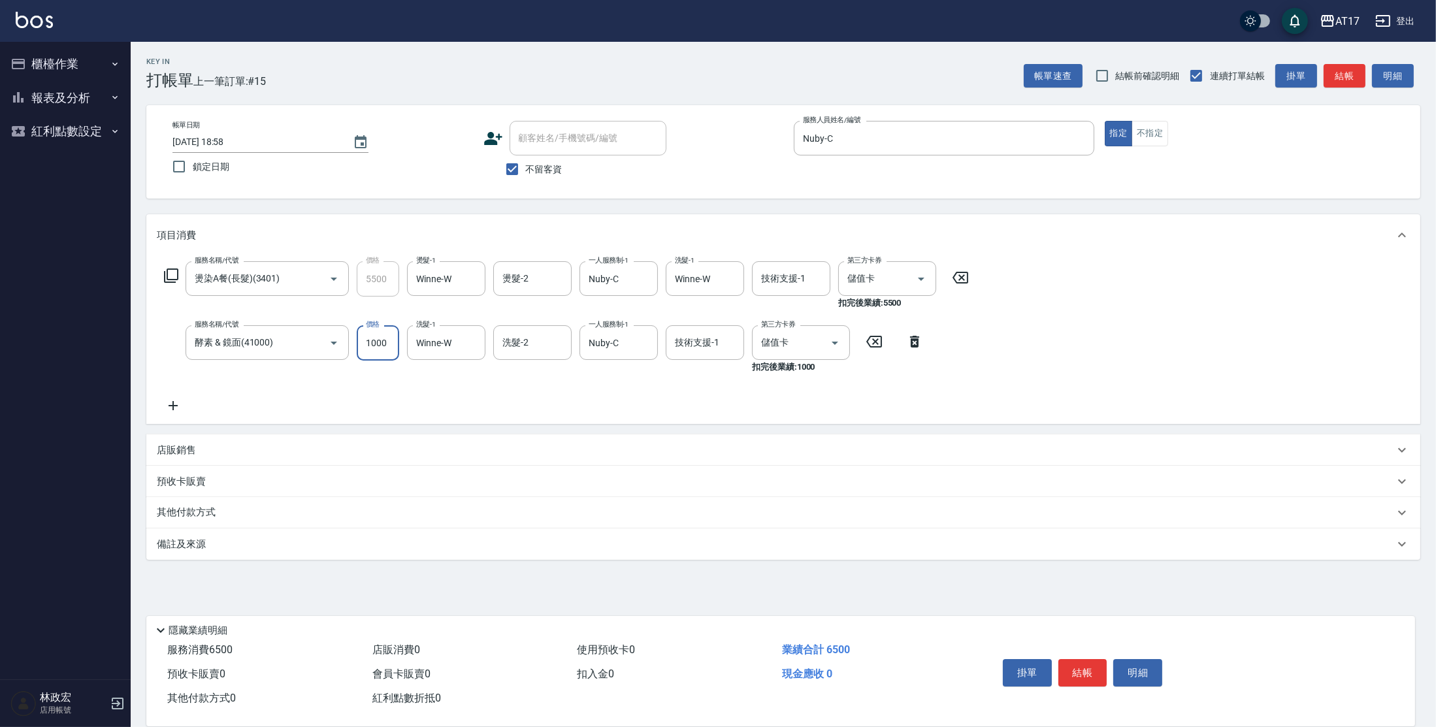
click at [386, 346] on input "1000" at bounding box center [378, 342] width 42 height 35
type input "3300"
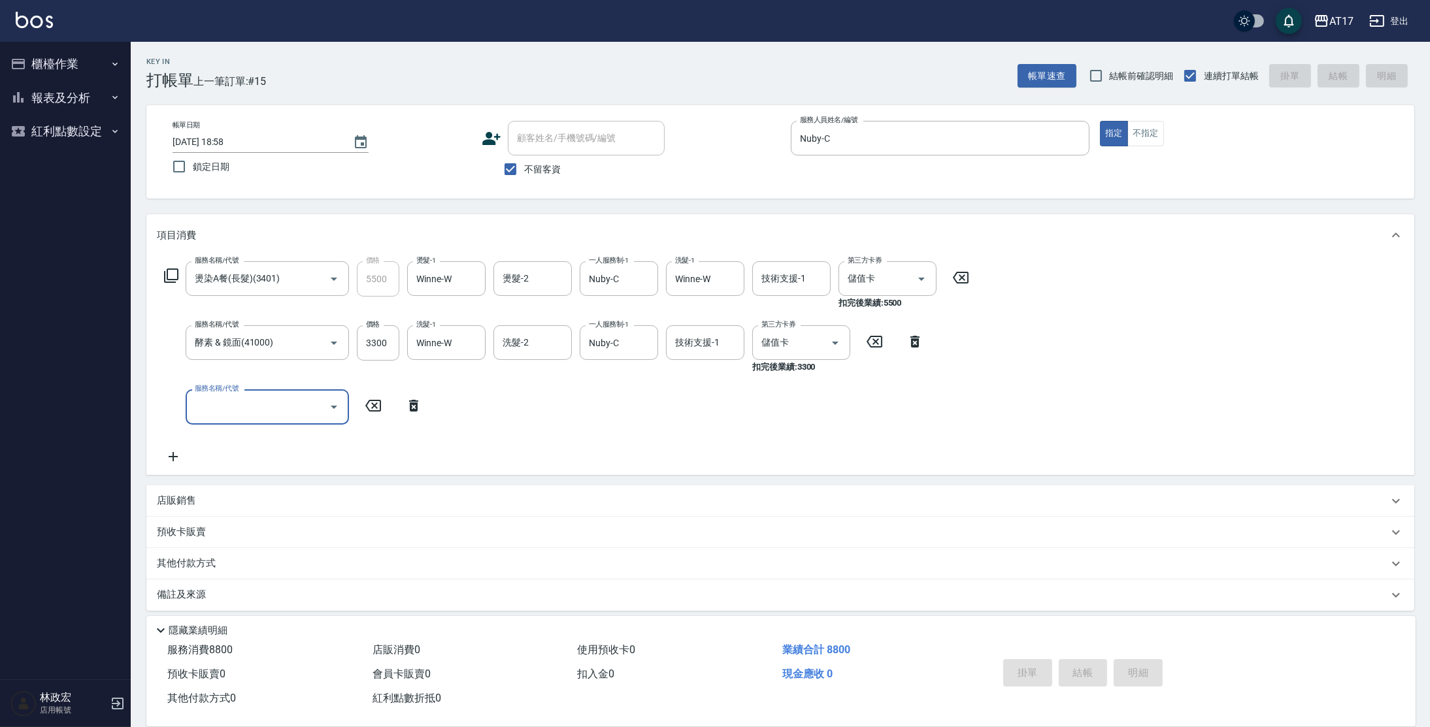
type input "[DATE] 18:59"
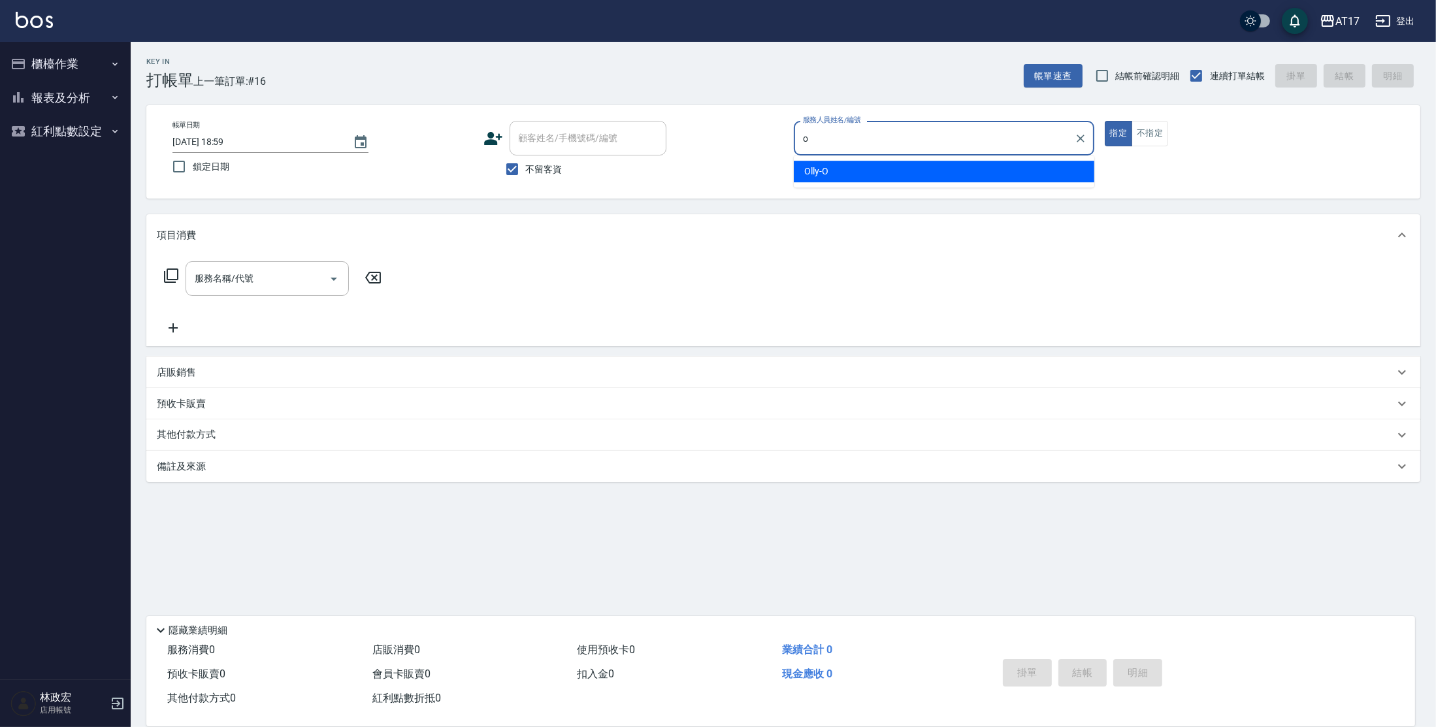
type input "Olly-O"
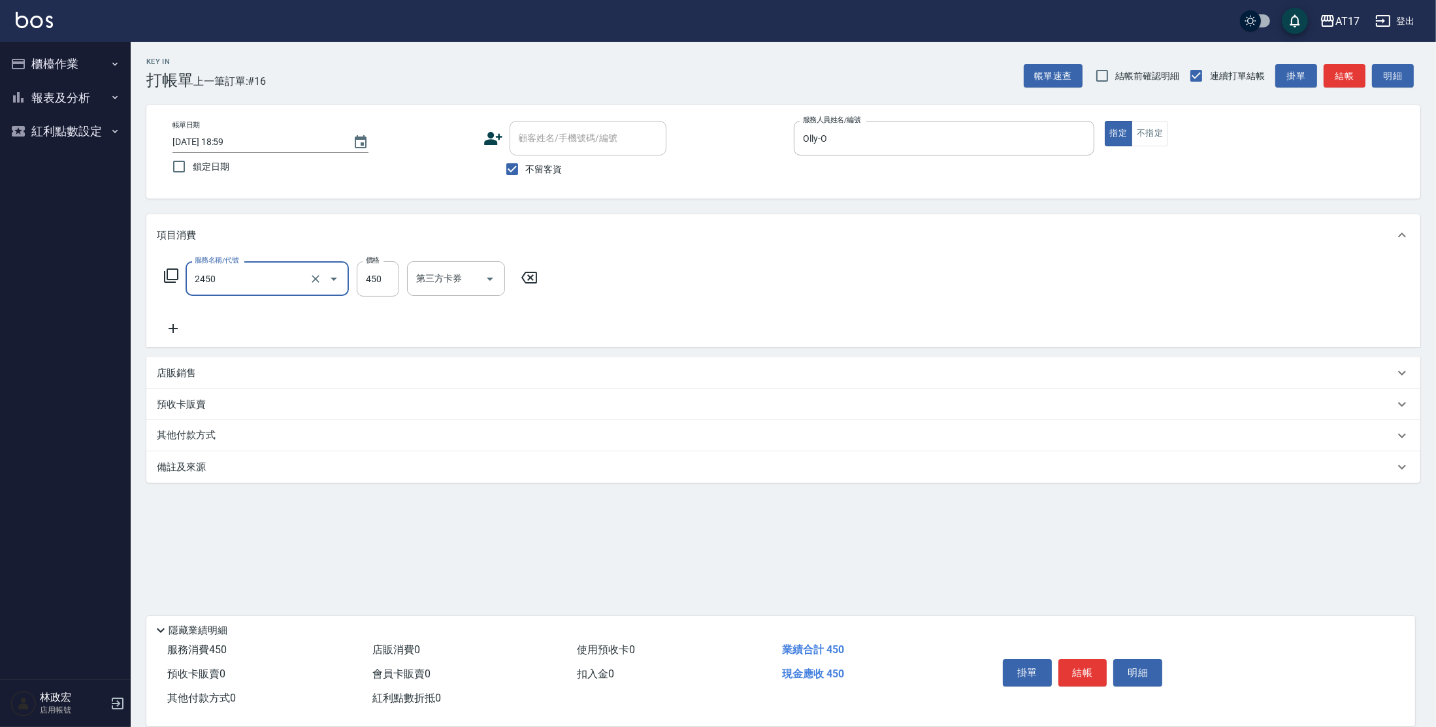
type input "C剪髮套餐(2450)"
type input "300"
type input "[PERSON_NAME]-22"
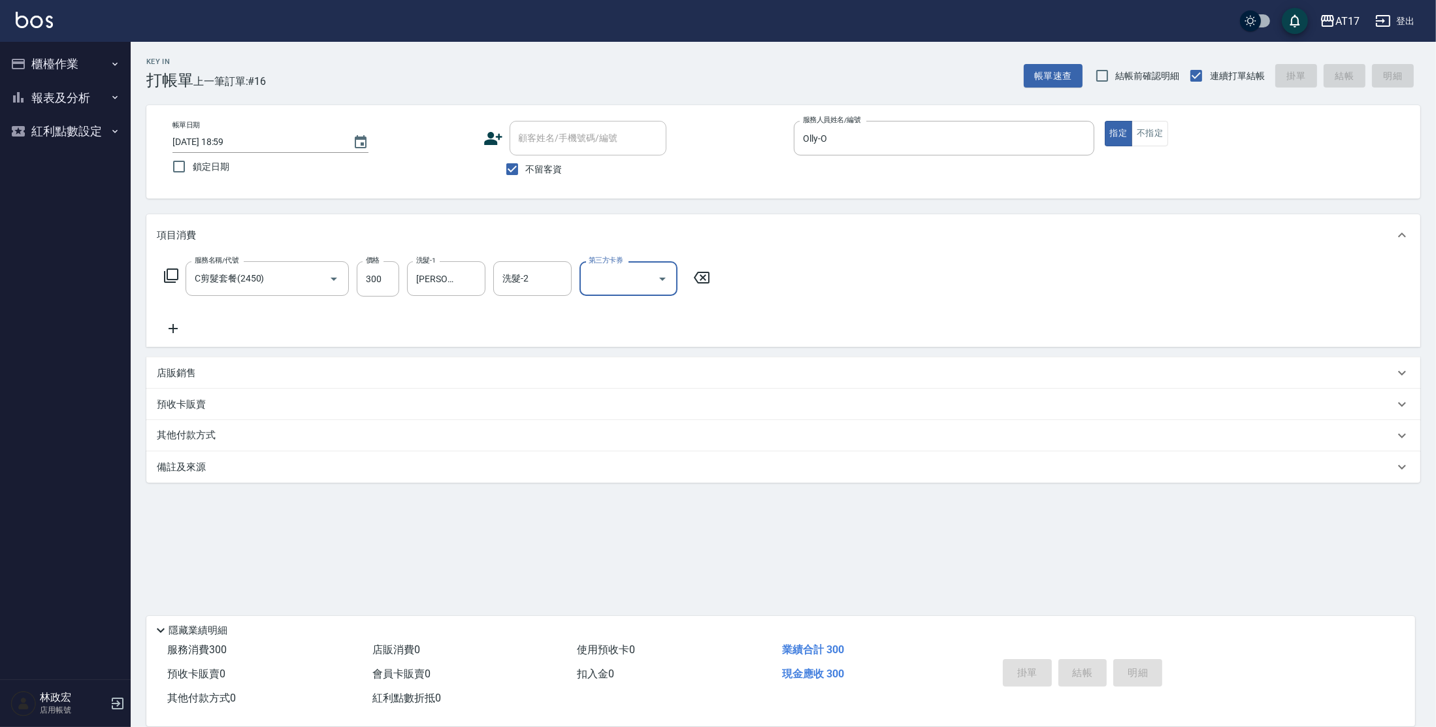
type input "[DATE] 19:00"
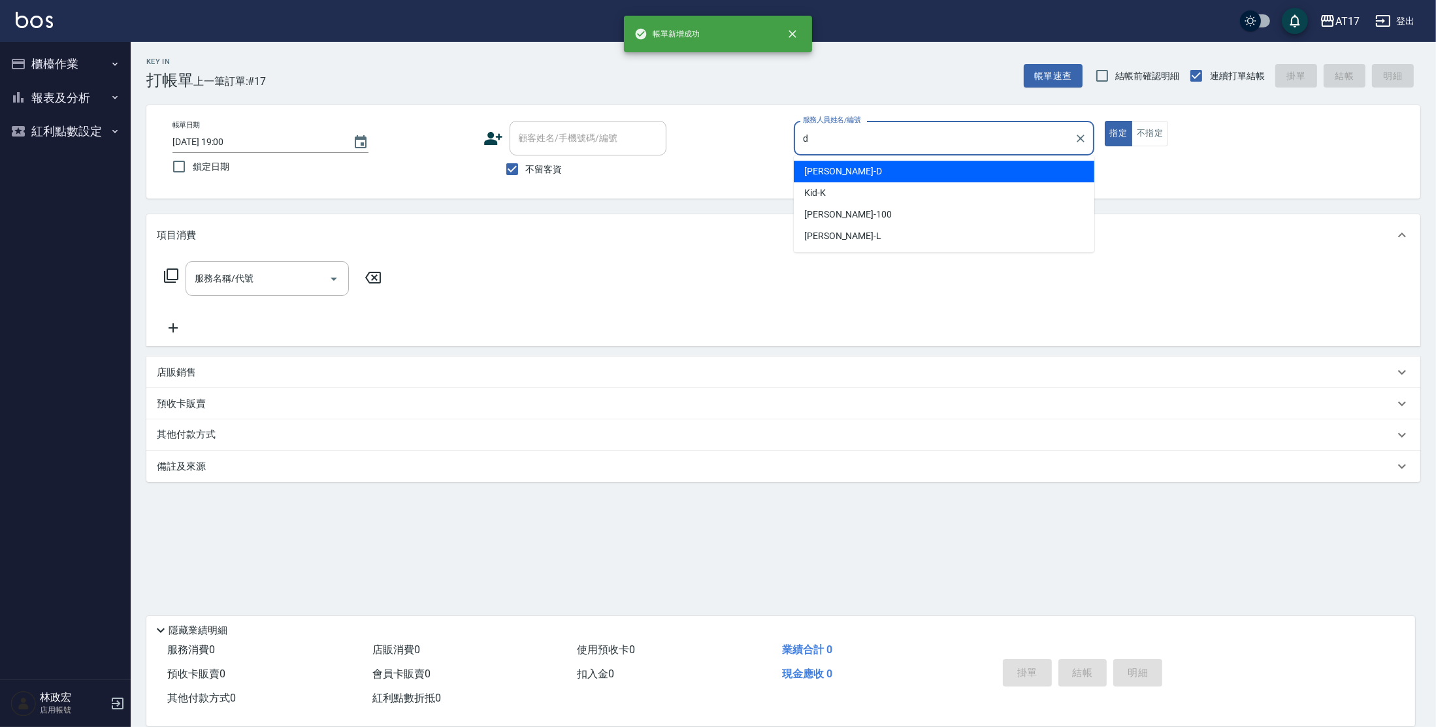
type input "[PERSON_NAME]-D"
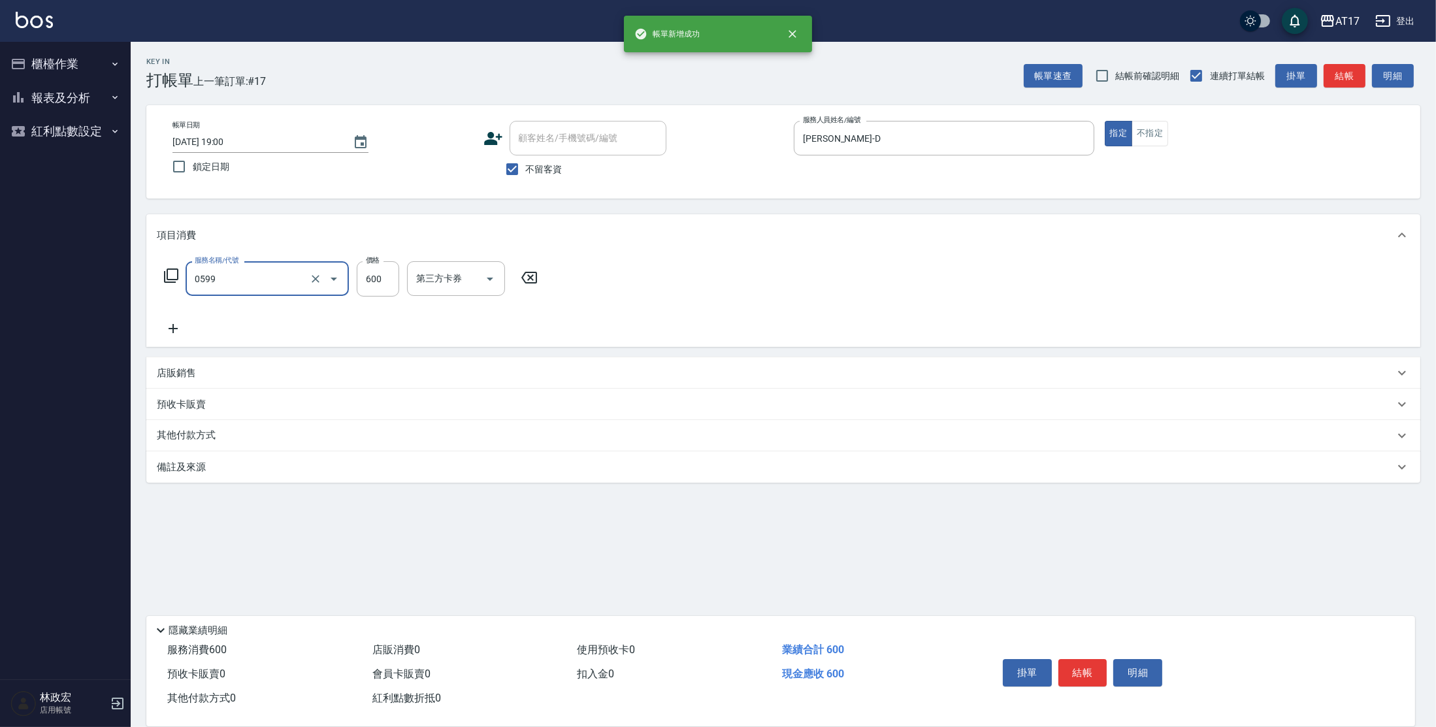
type input "精油-599(0599)"
type input "850"
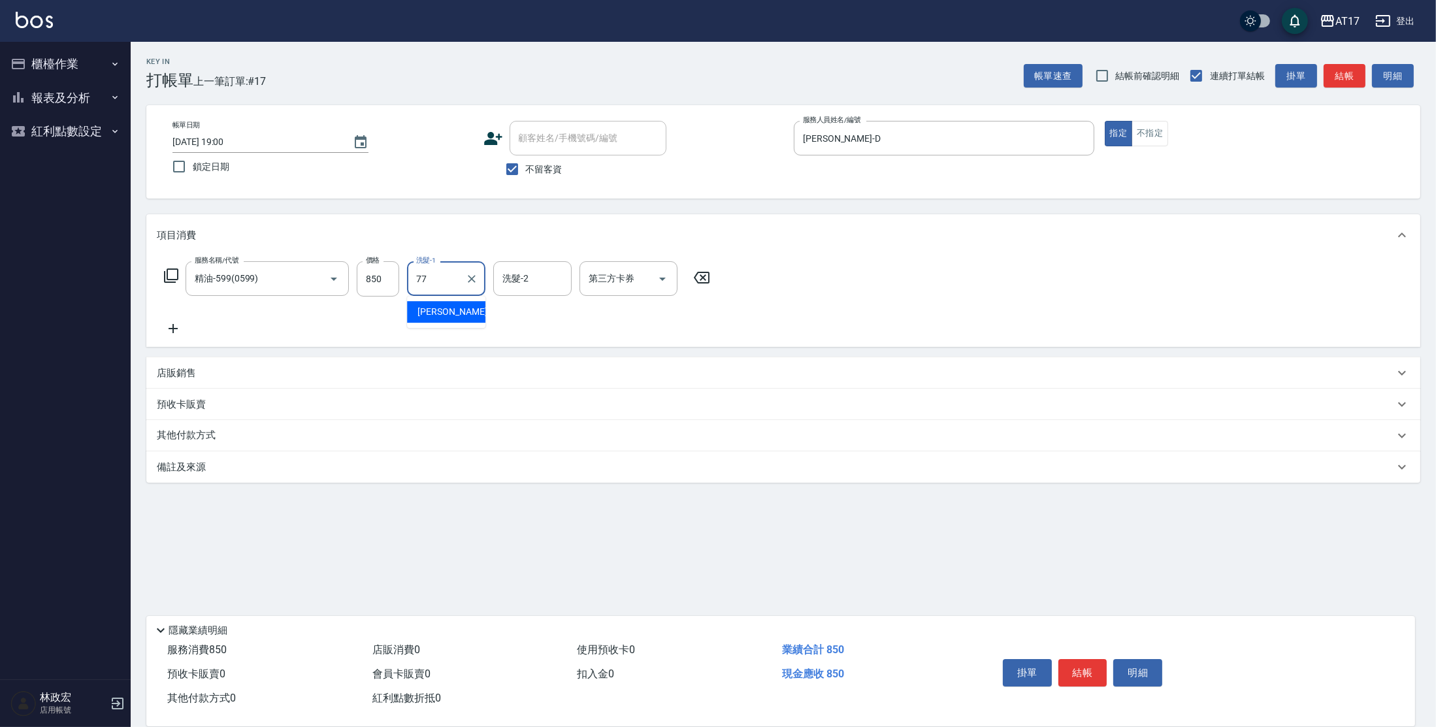
type input "欣麗-77"
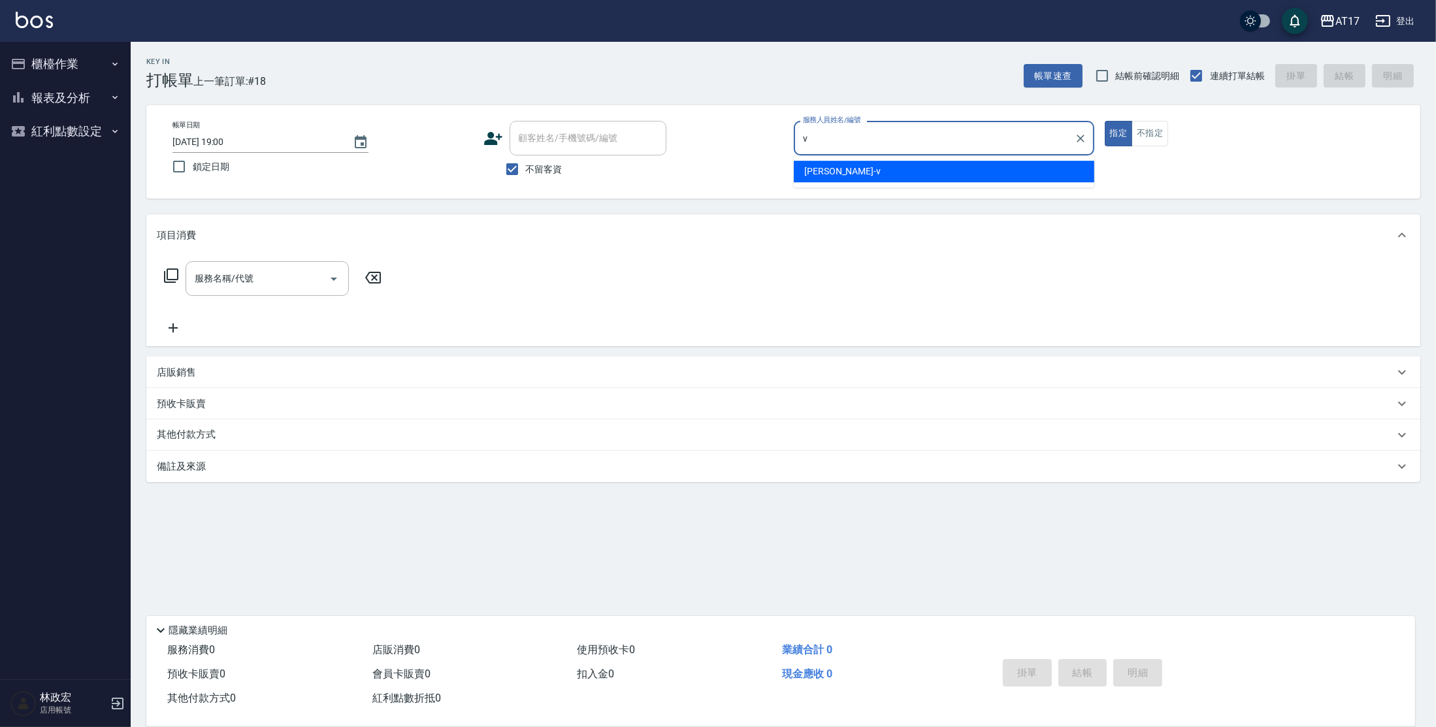
type input "[PERSON_NAME]-v"
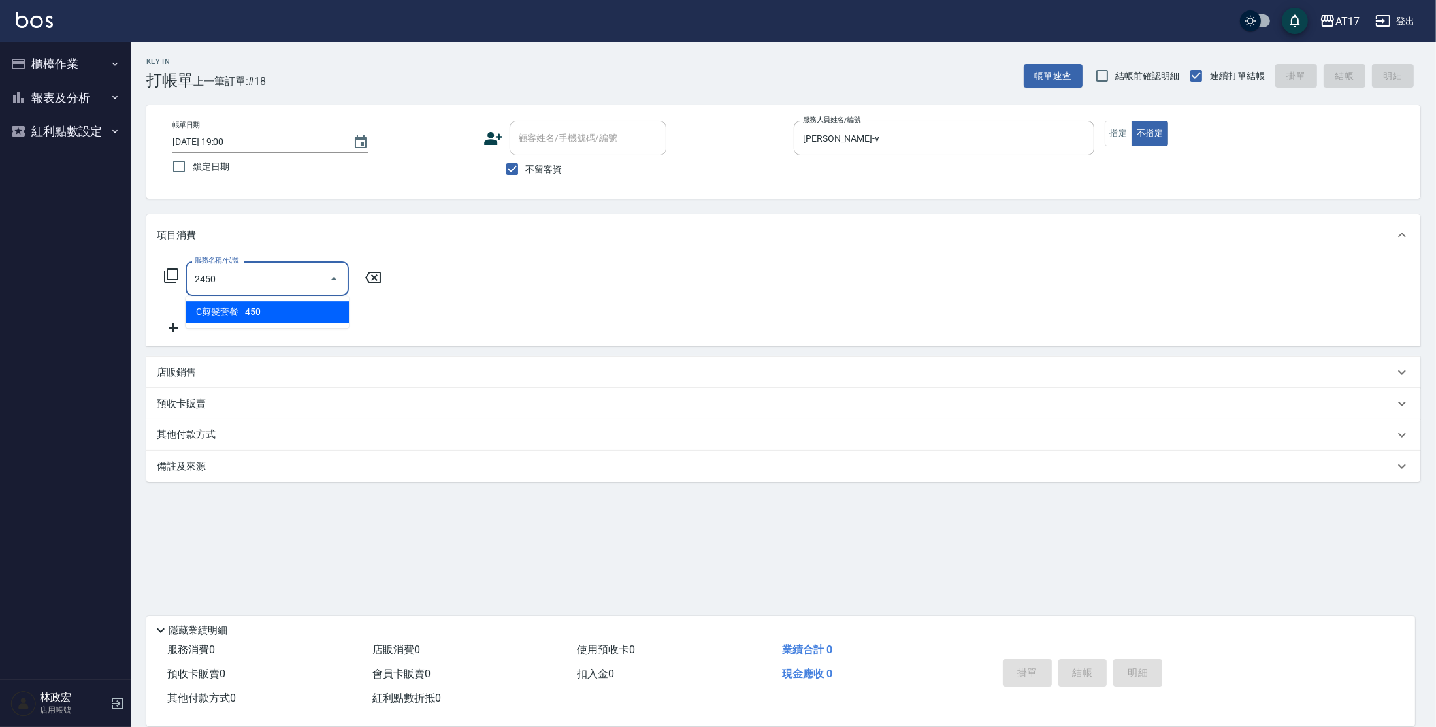
type input "C剪髮套餐(2450)"
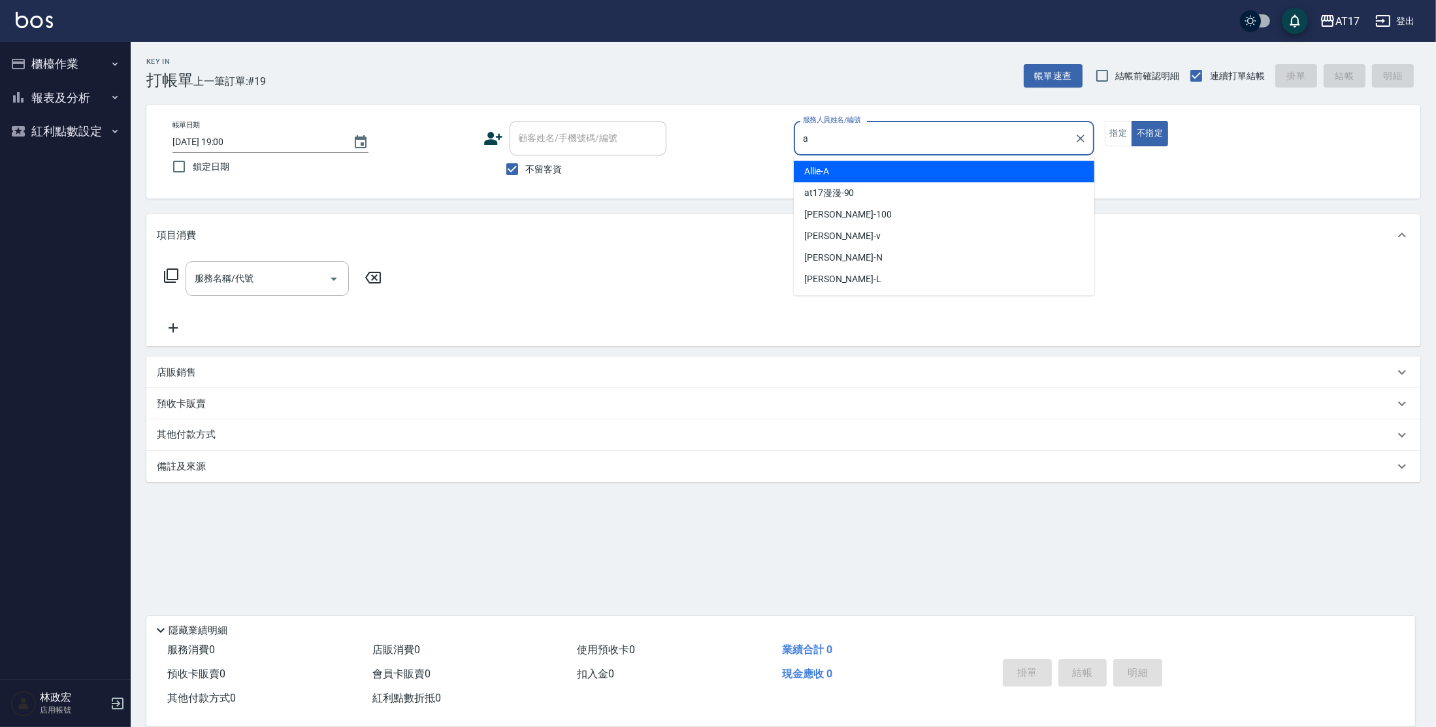
type input "Allie-A"
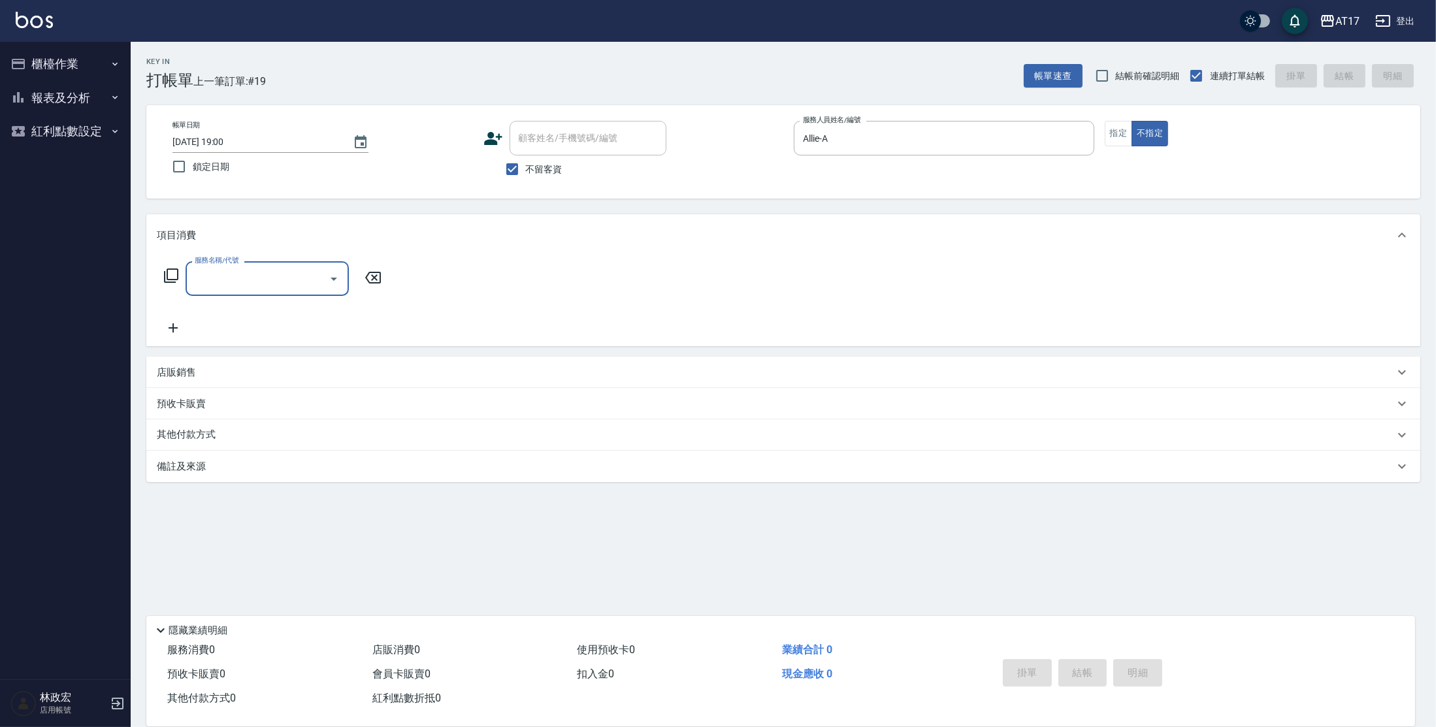
drag, startPoint x: 1114, startPoint y: 127, endPoint x: 1133, endPoint y: 110, distance: 25.5
click at [1116, 126] on button "指定" at bounding box center [1119, 133] width 28 height 25
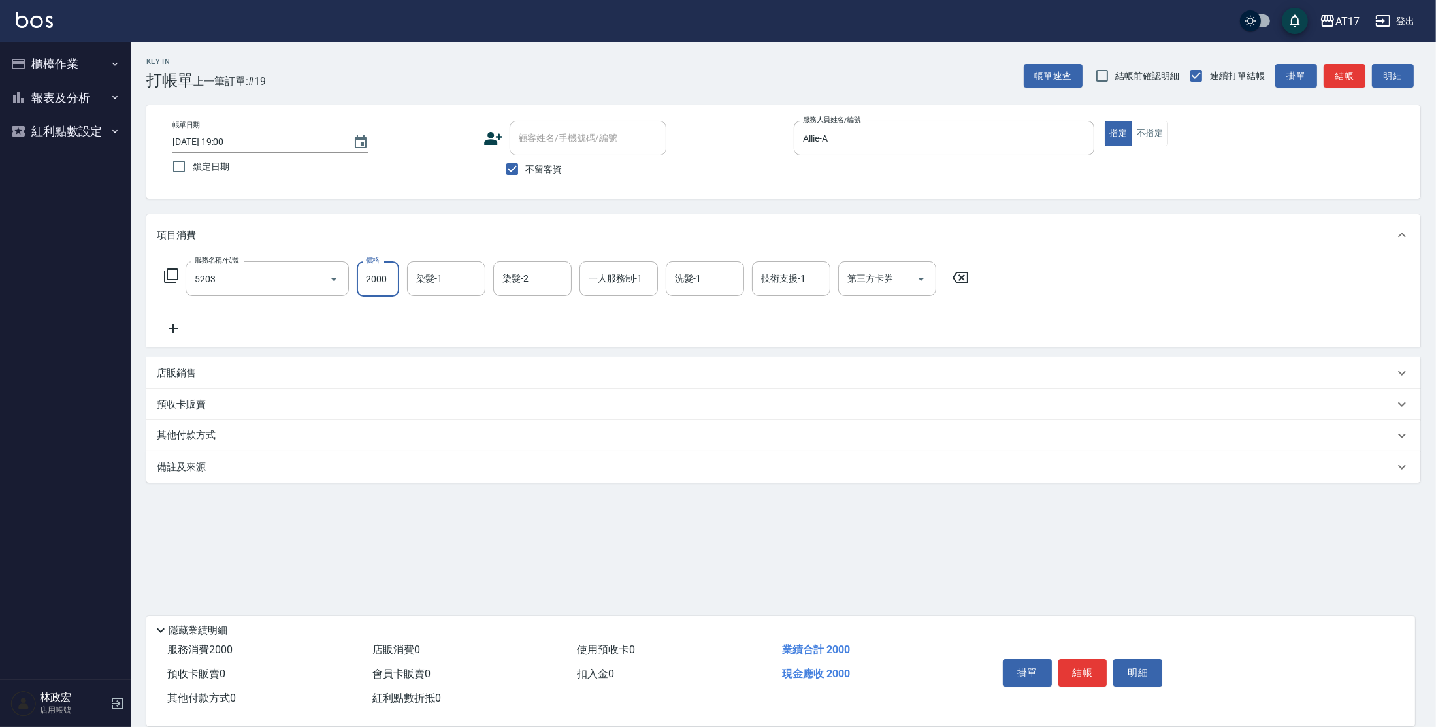
type input "染髮C餐(短髮)(5203)"
type input "[PERSON_NAME]-22"
type input "a22"
click at [640, 272] on input "一人服務制-1" at bounding box center [619, 278] width 67 height 23
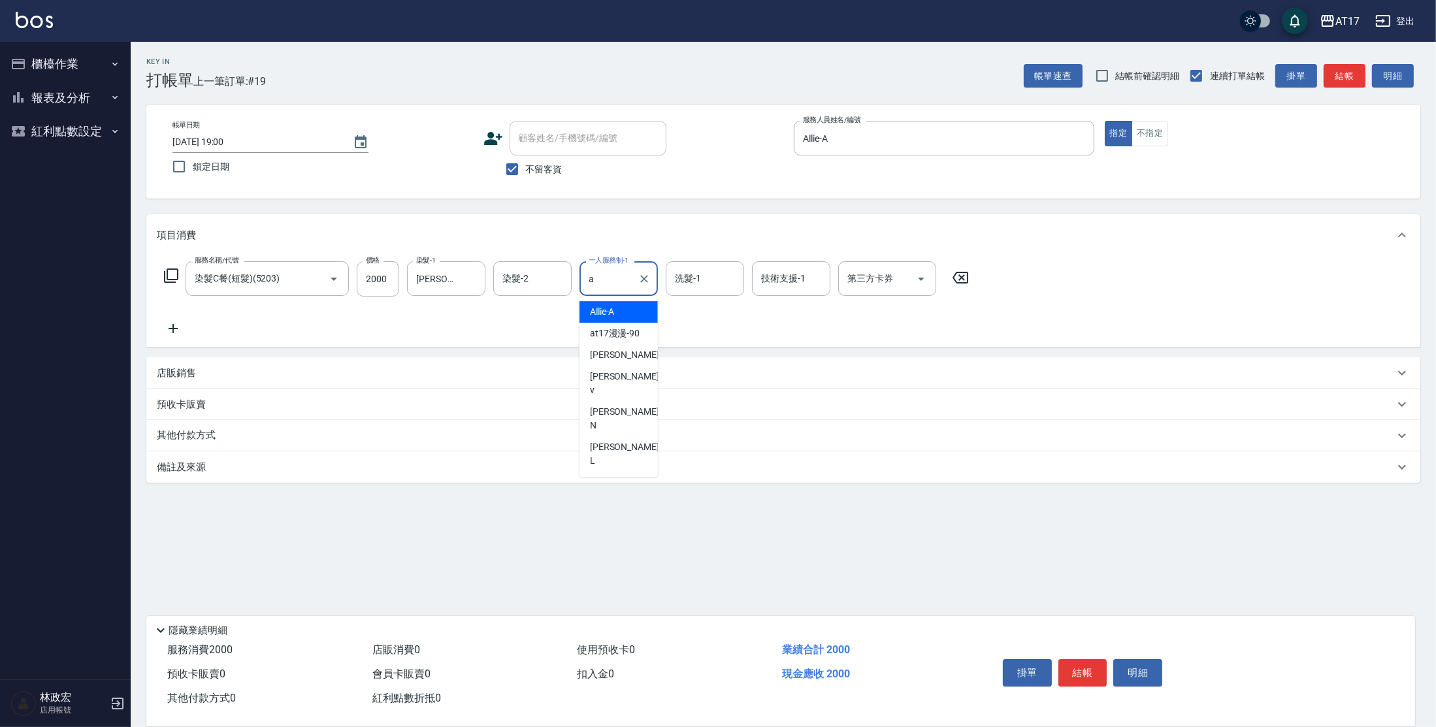
type input "Allie-A"
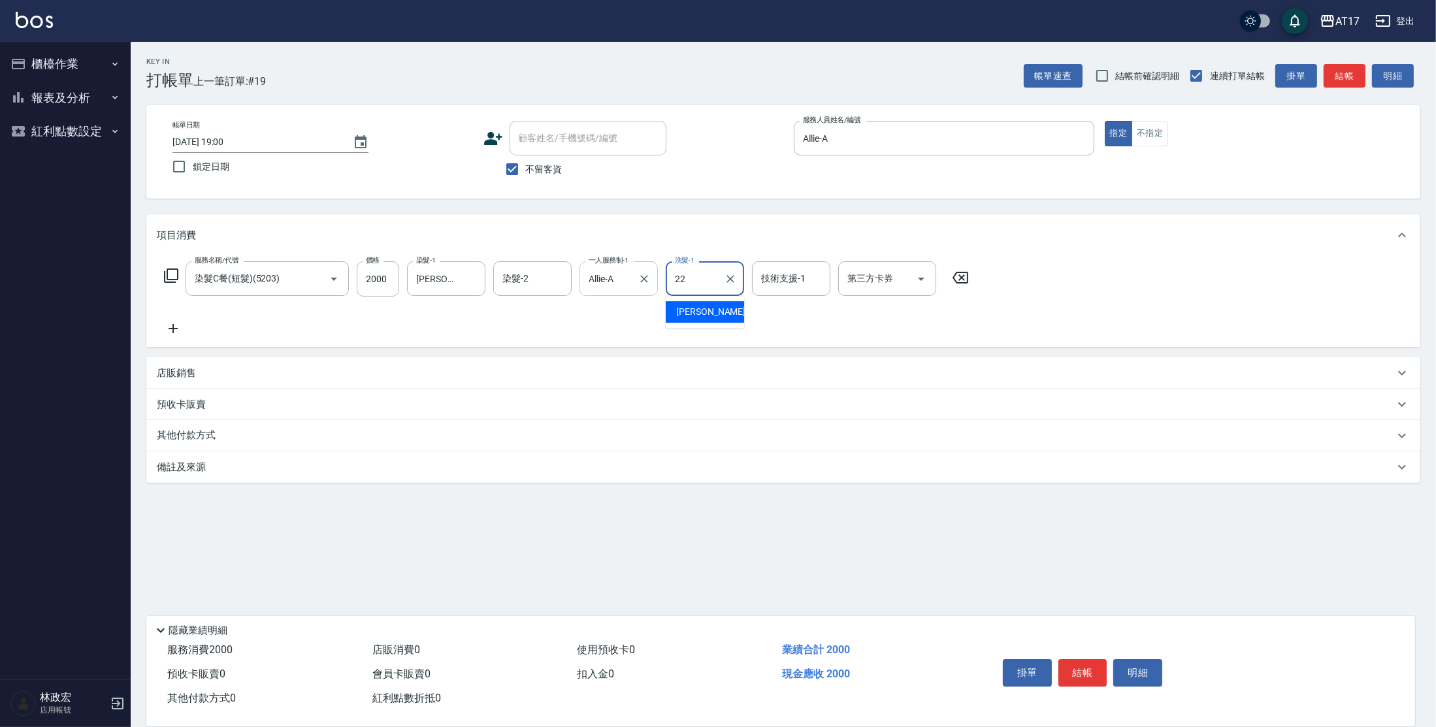
type input "[PERSON_NAME]-22"
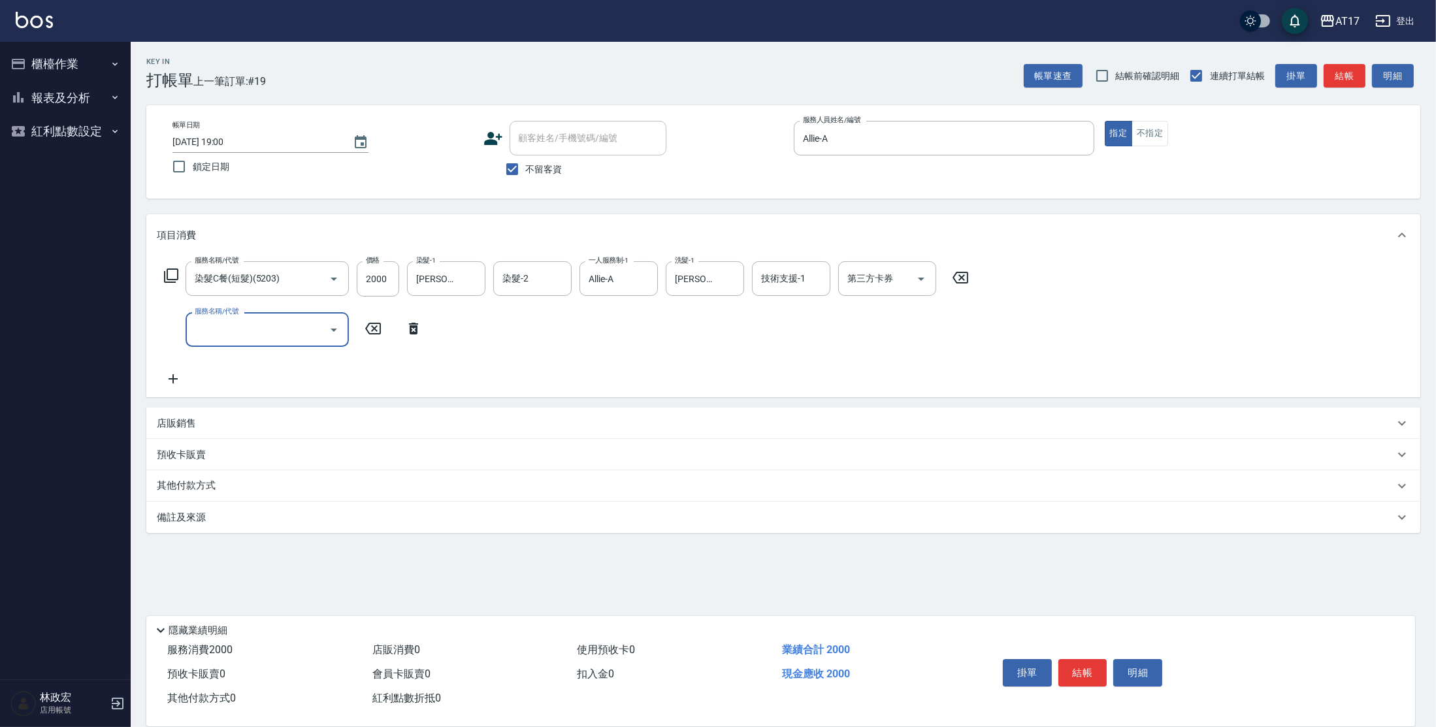
click at [179, 273] on div "服務名稱/代號 染髮C餐(短髮)(5203) 服務名稱/代號 價格 2000 價格 染髮-1 [PERSON_NAME]-22 染髮-1 染髮-2 染髮-2 …" at bounding box center [567, 278] width 820 height 35
click at [159, 276] on div "服務名稱/代號 染髮C餐(短髮)(5203) 服務名稱/代號 價格 2000 價格 染髮-1 [PERSON_NAME]-22 染髮-1 染髮-2 染髮-2 …" at bounding box center [567, 278] width 820 height 35
click at [169, 273] on icon at bounding box center [171, 276] width 16 height 16
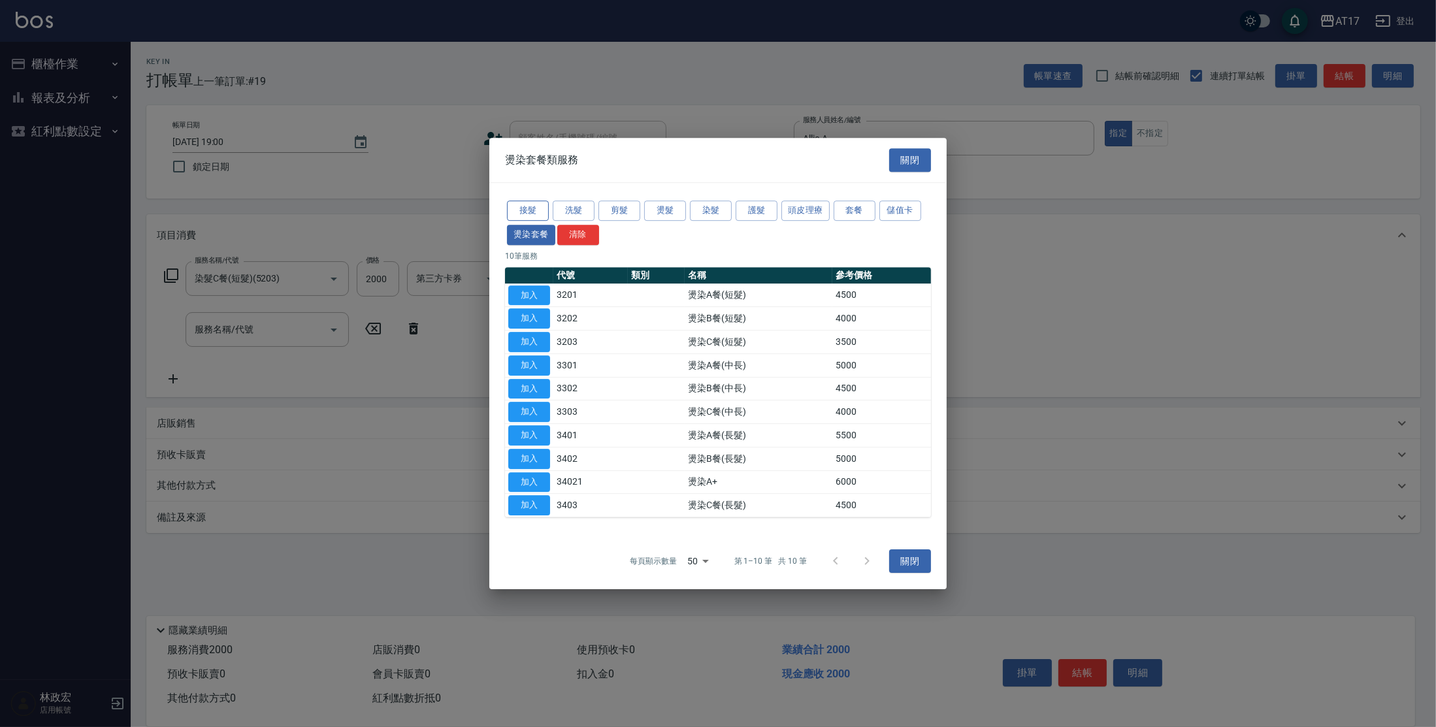
click at [539, 209] on button "接髮" at bounding box center [528, 211] width 42 height 20
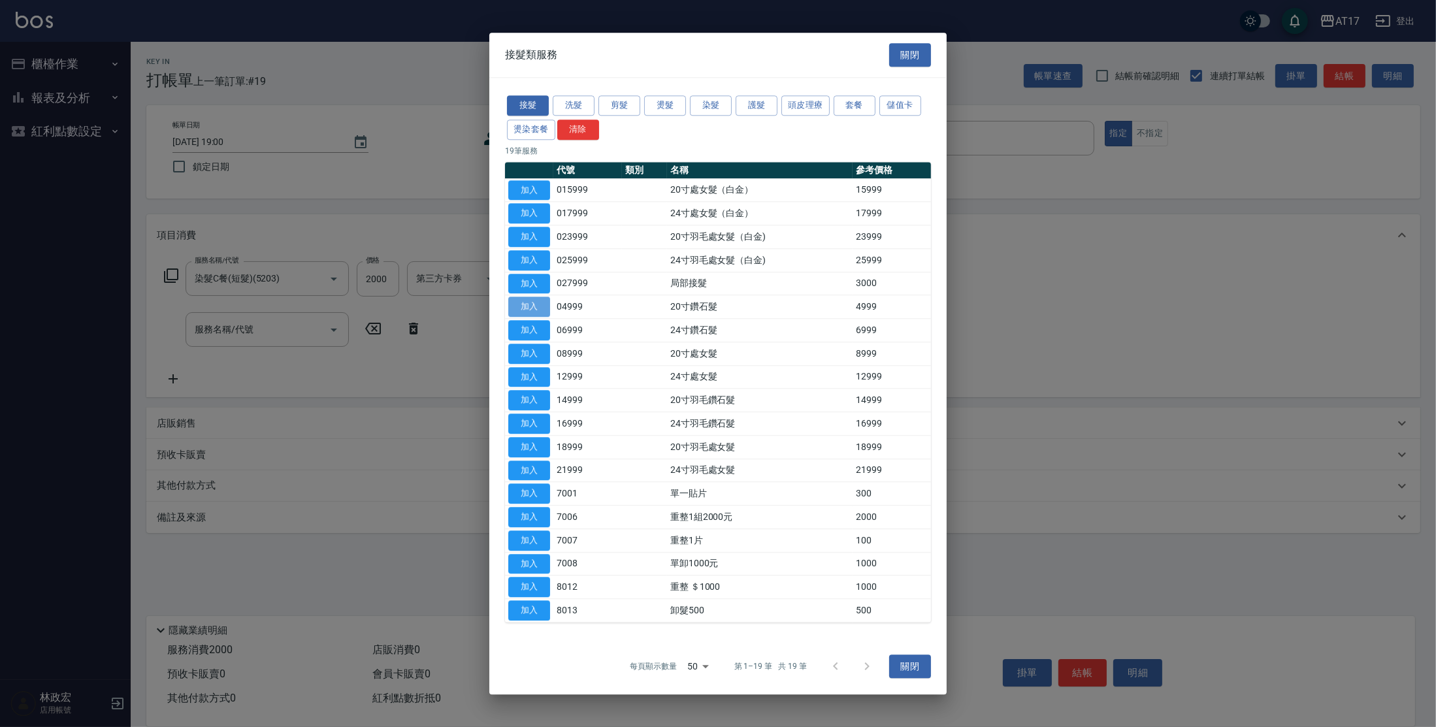
click at [538, 307] on button "加入" at bounding box center [529, 307] width 42 height 20
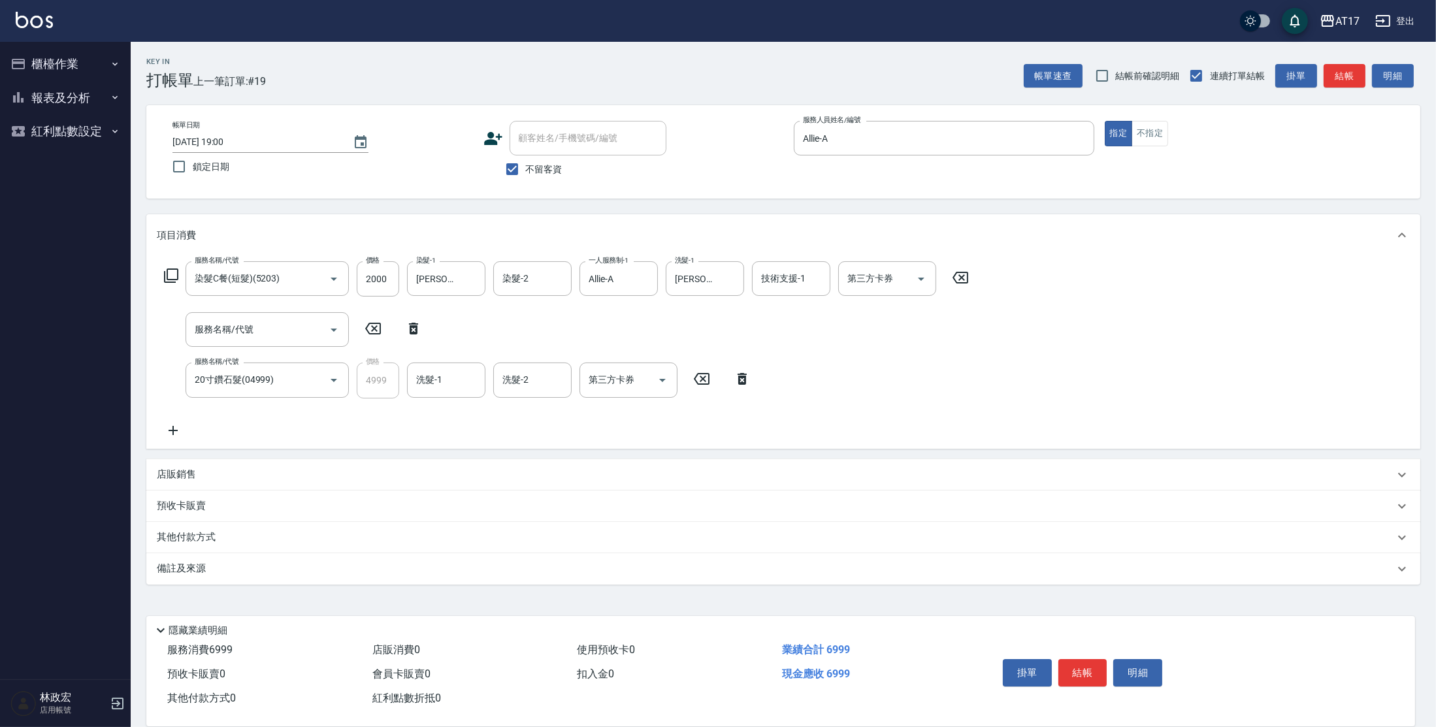
click at [411, 330] on icon at bounding box center [413, 329] width 9 height 12
type input "20寸鑽石髮(04999)"
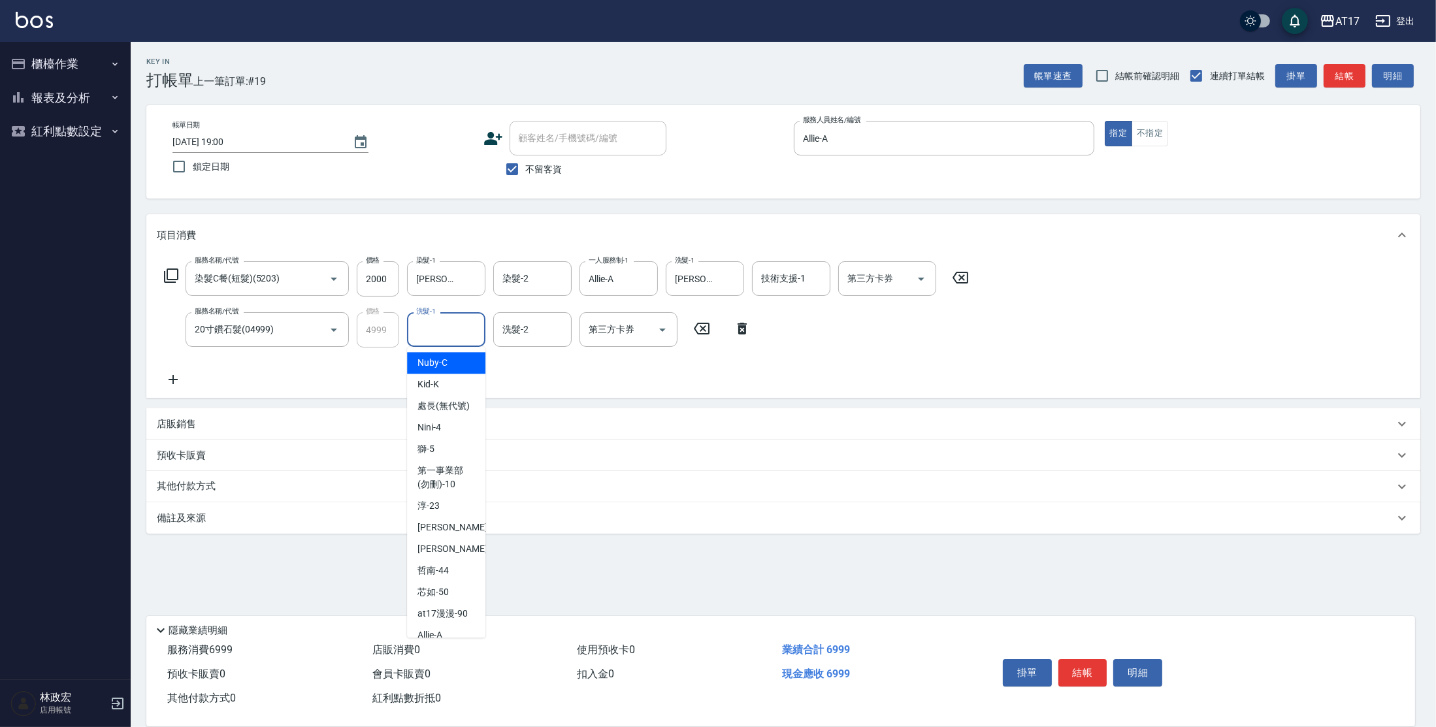
click at [444, 335] on input "洗髮-1" at bounding box center [446, 329] width 67 height 23
type input "[PERSON_NAME]-22"
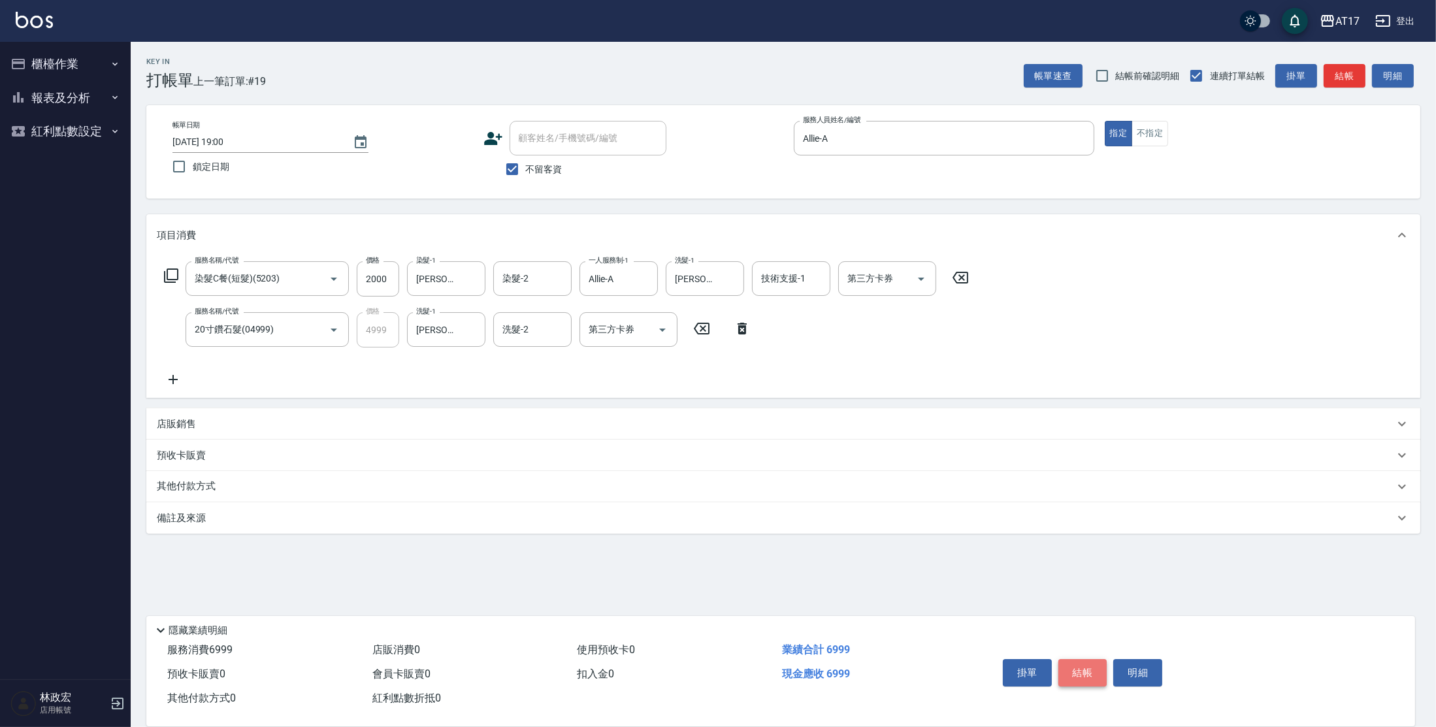
click at [1082, 674] on button "結帳" at bounding box center [1083, 672] width 49 height 27
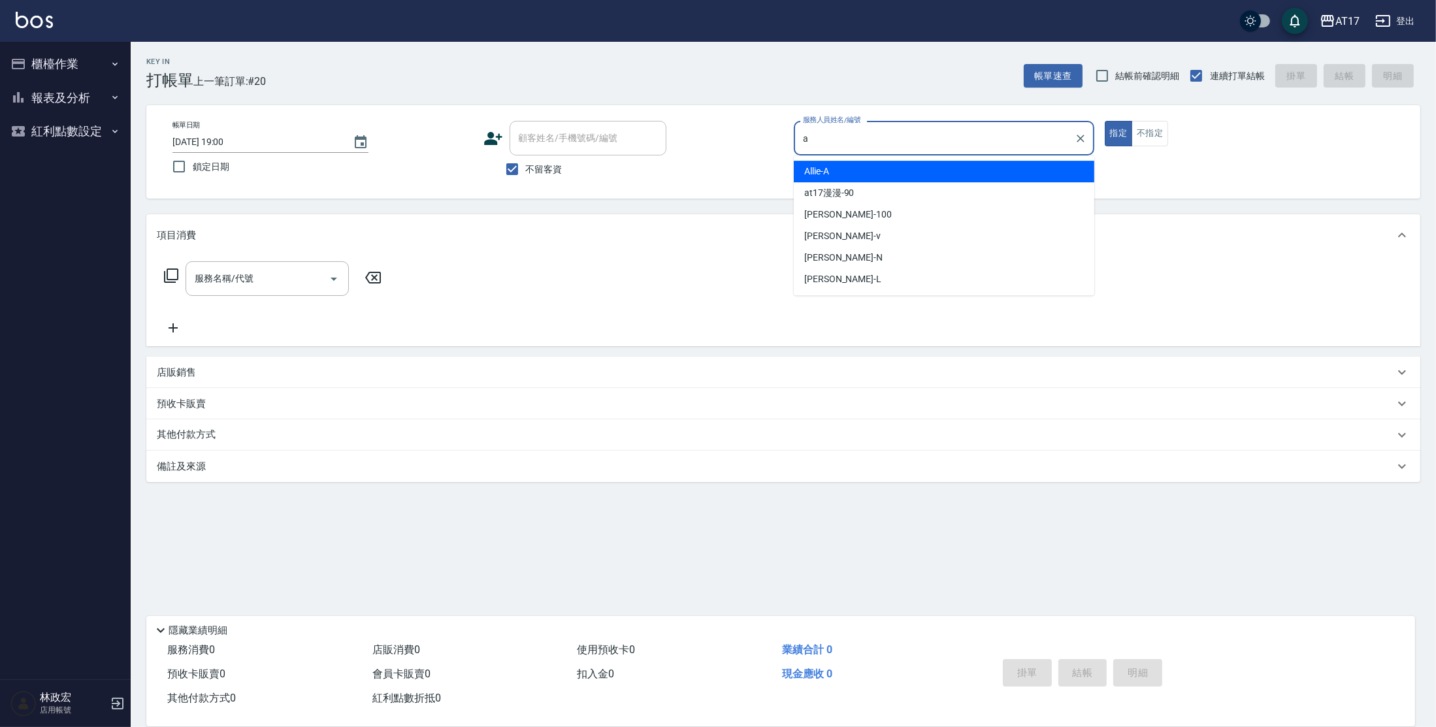
type input "Allie-A"
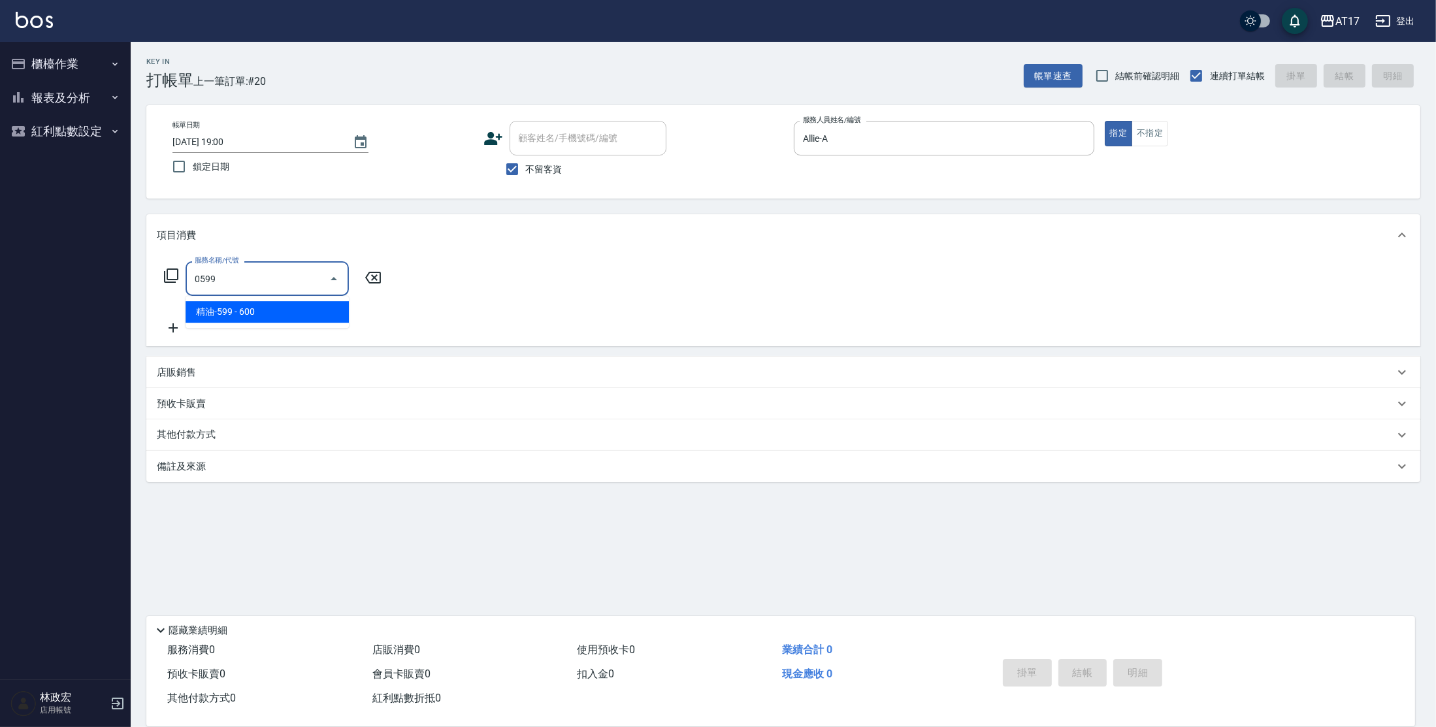
type input "精油-599(0599)"
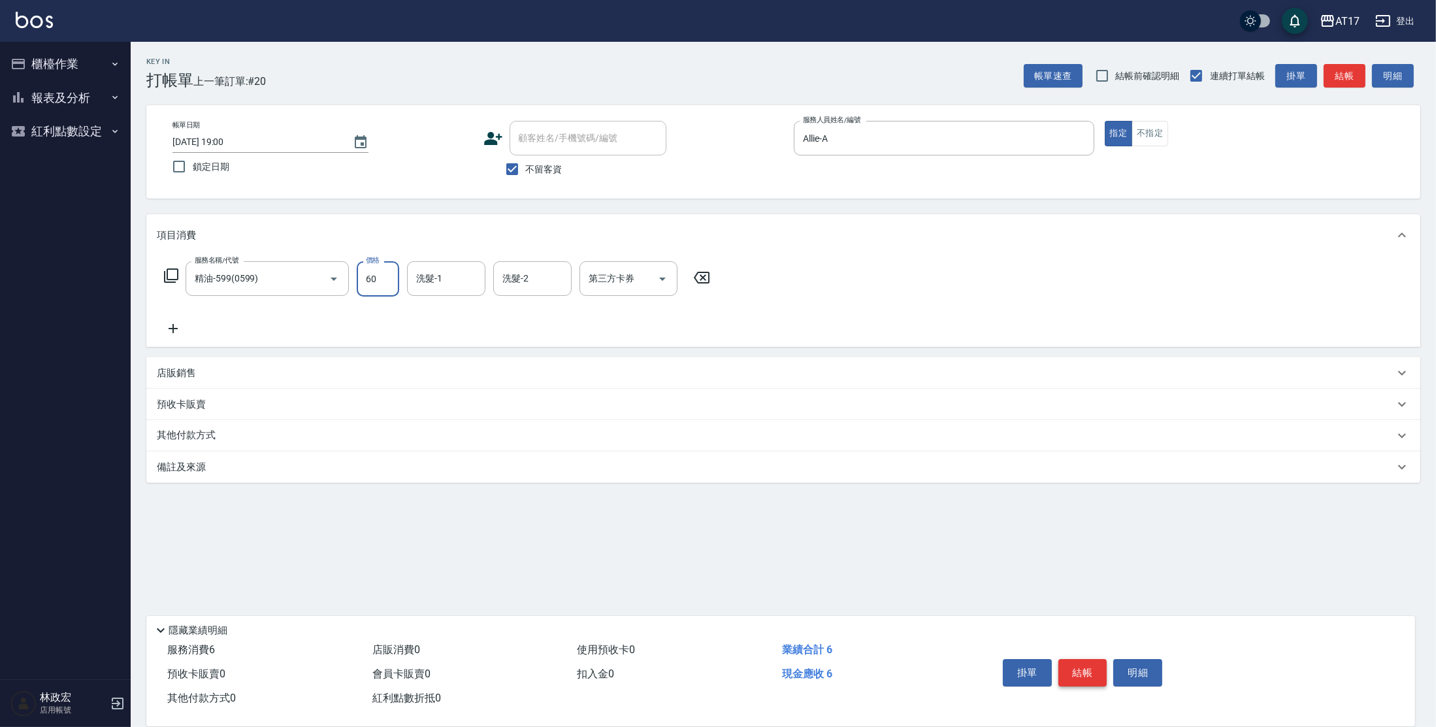
type input "600"
type input "[PERSON_NAME]-22"
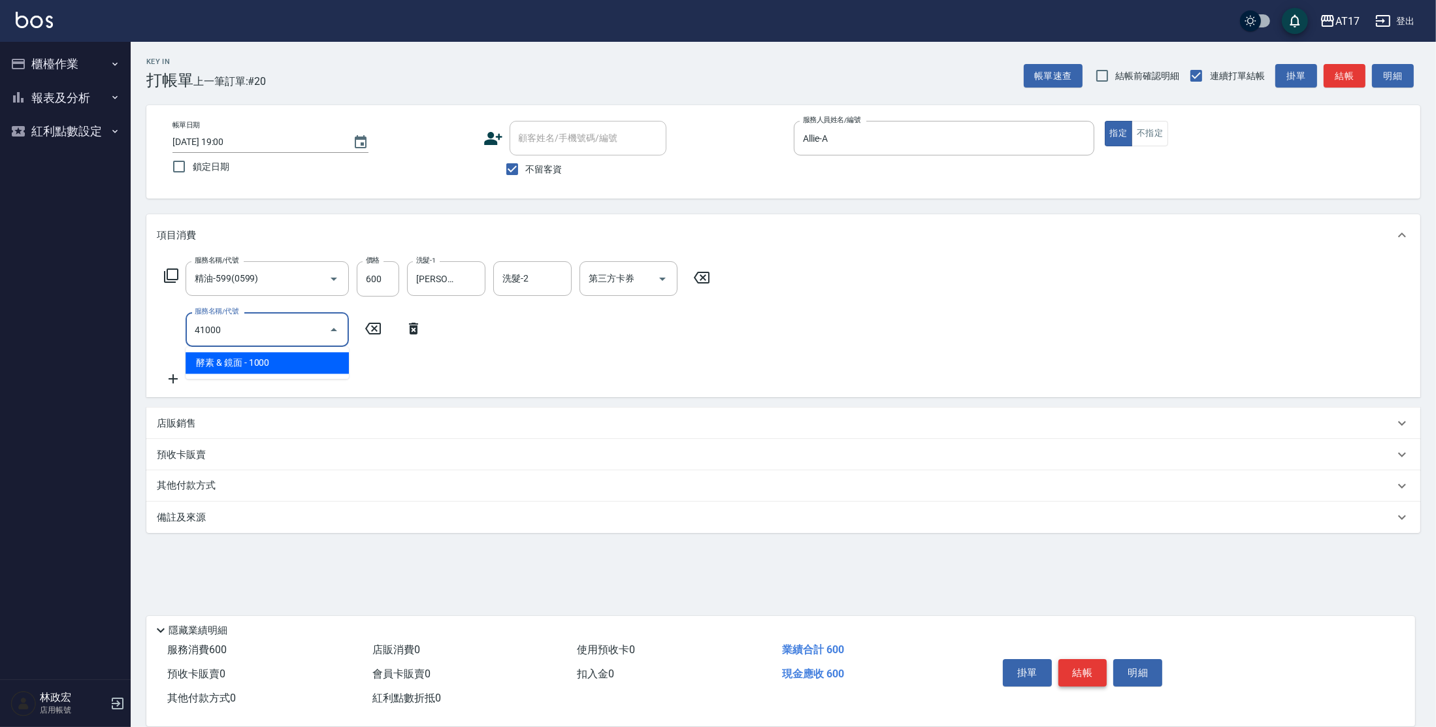
type input "酵素 & 鏡面(41000)"
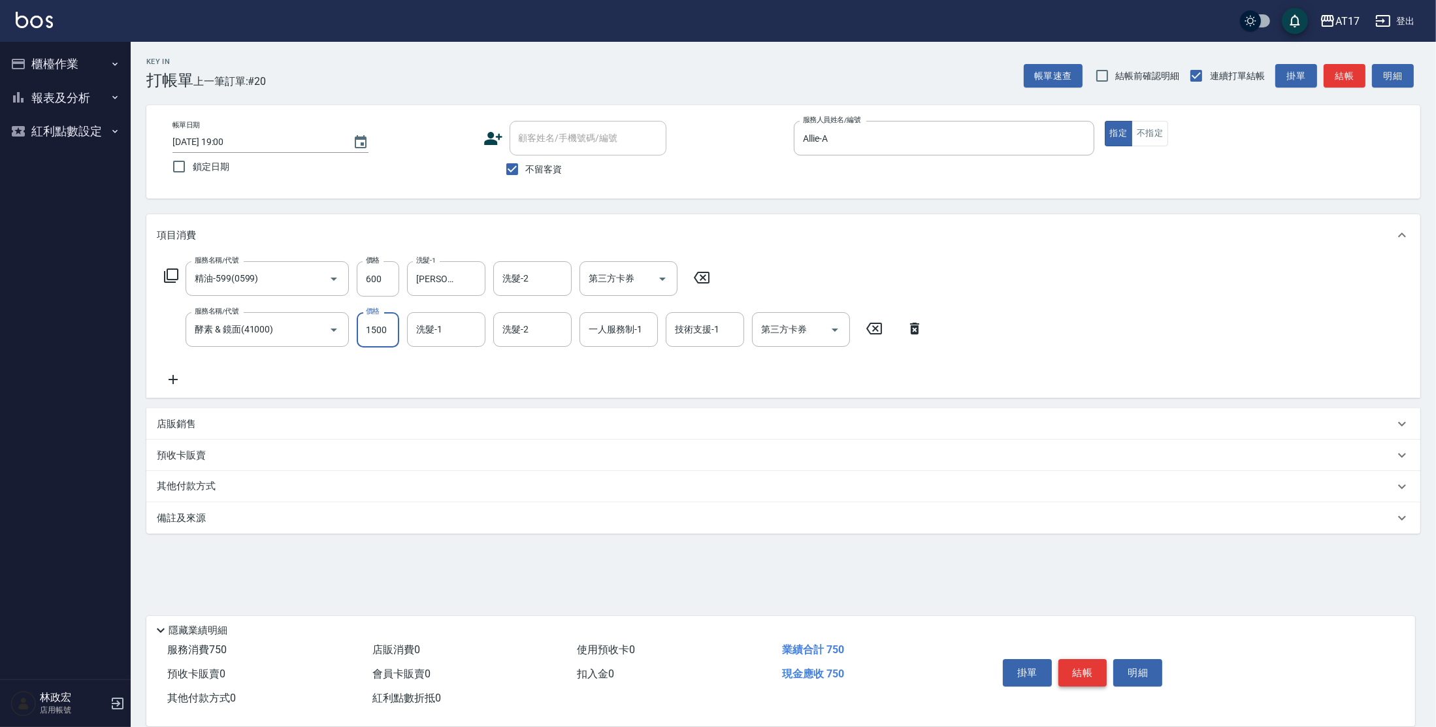
type input "1500"
type input "[PERSON_NAME]-22"
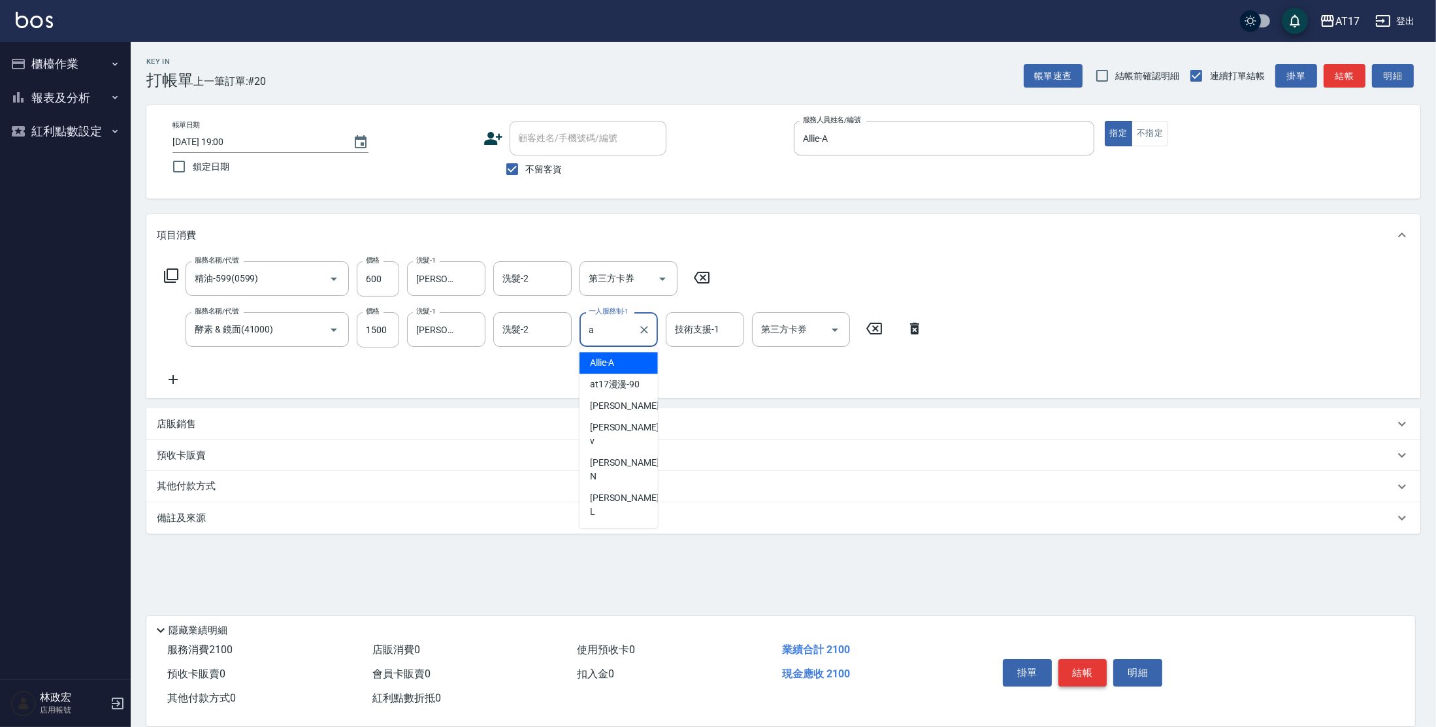
type input "Allie-A"
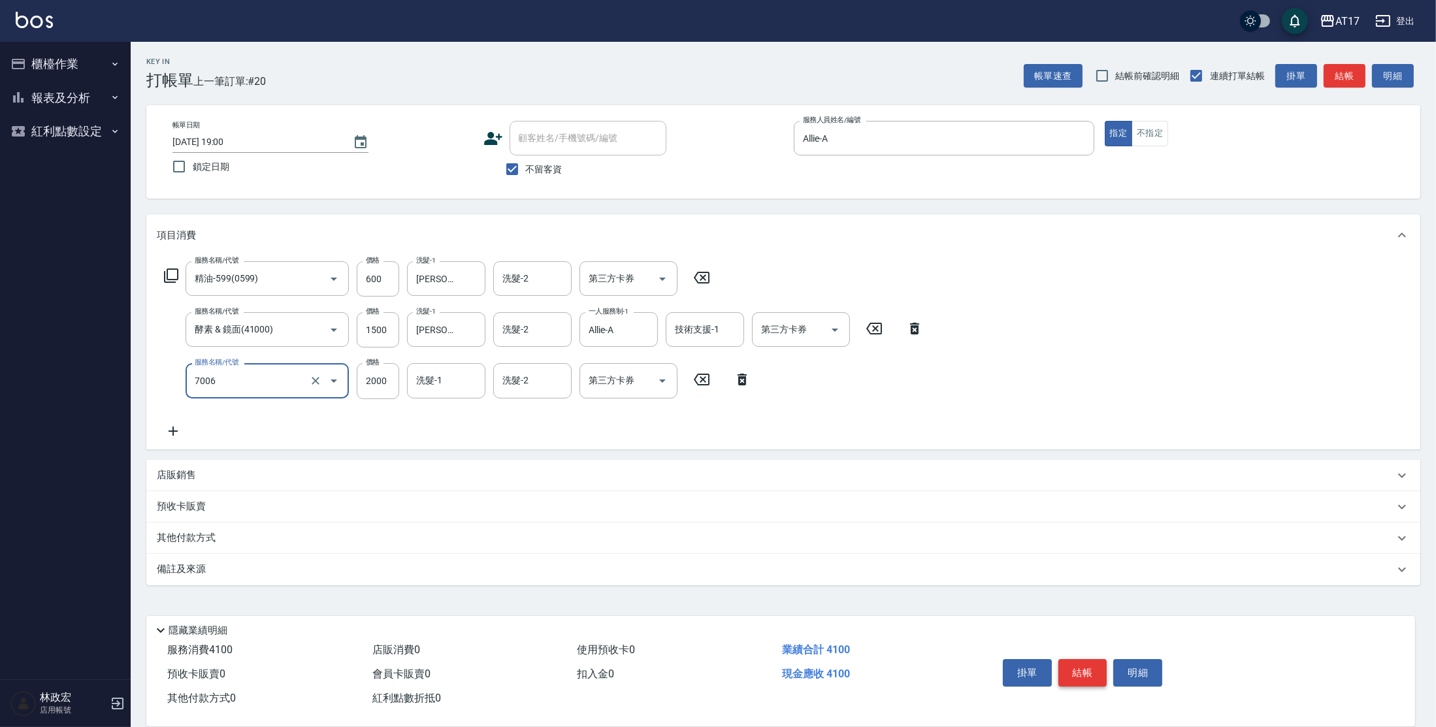
type input "重整1組2000元(7006)"
type input "4000"
type input "[PERSON_NAME]-22"
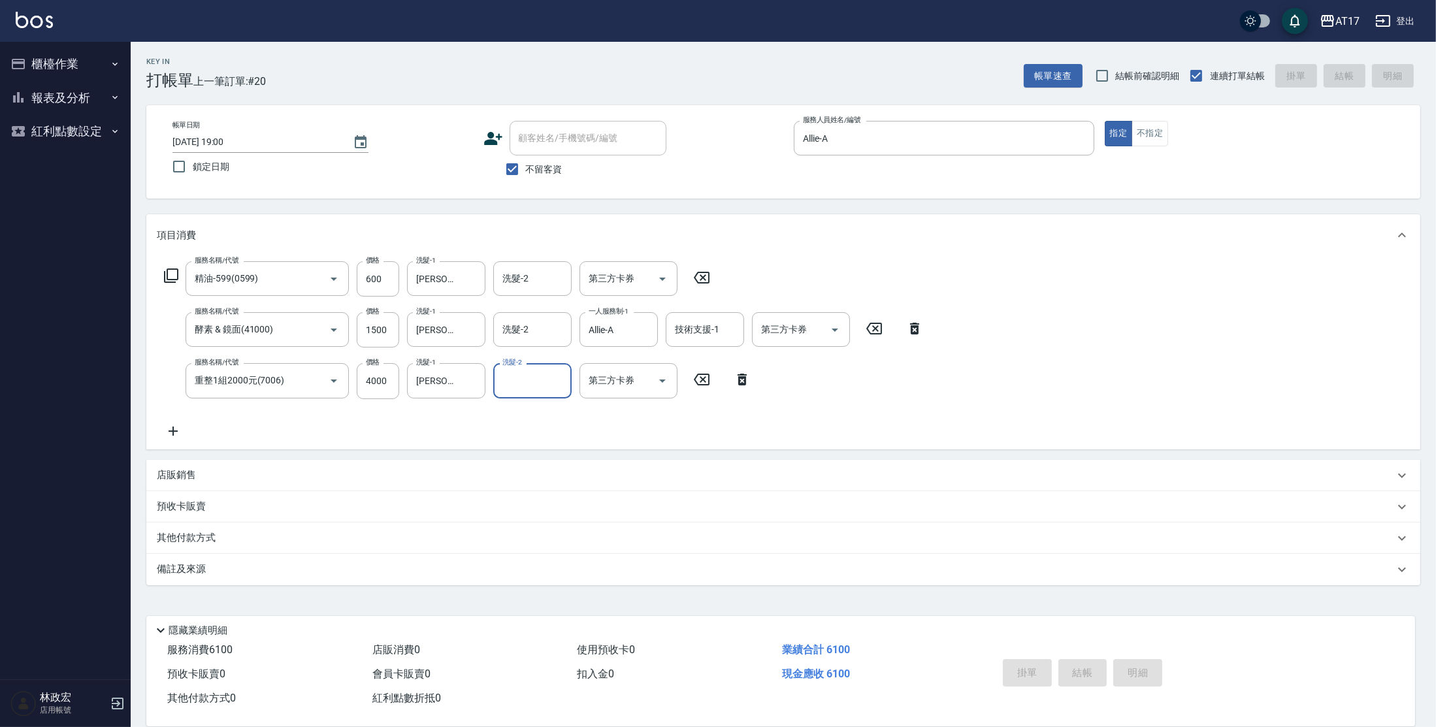
type input "[DATE] 19:01"
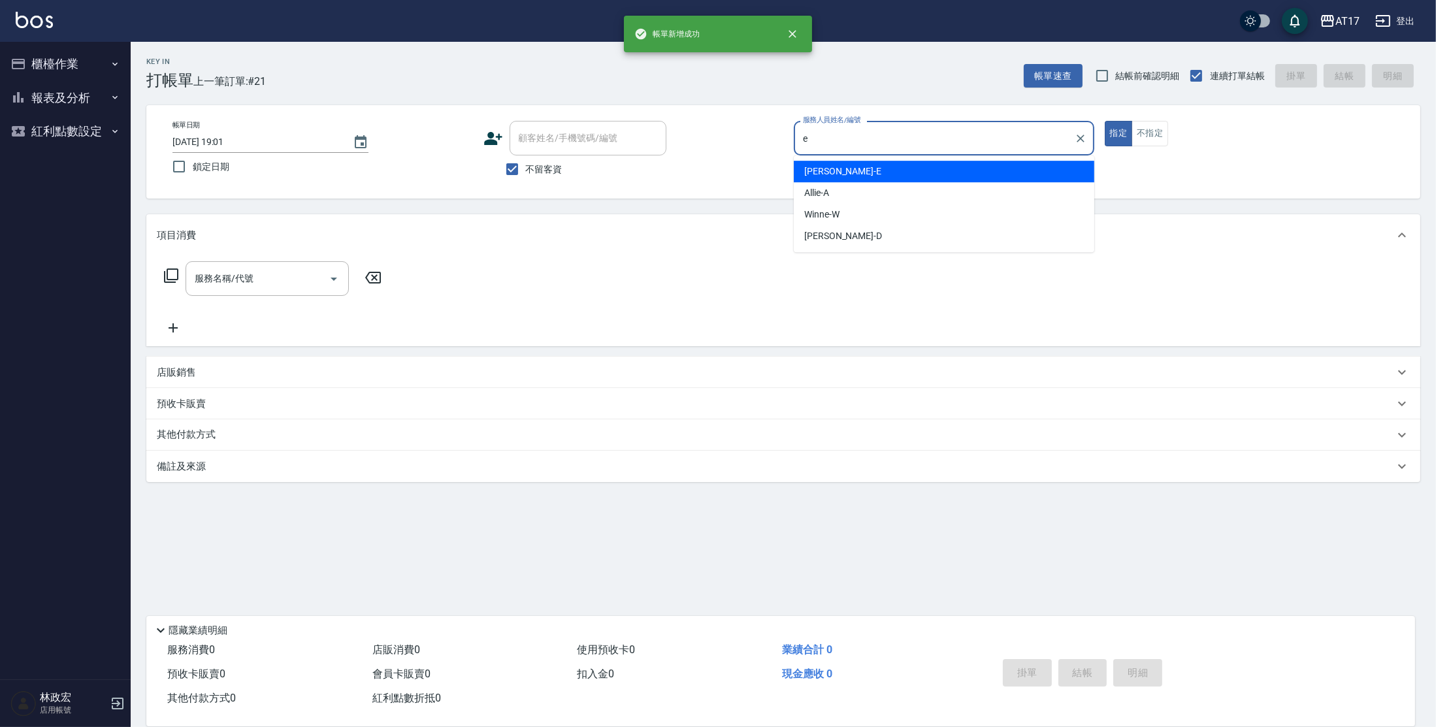
type input "[PERSON_NAME]-E"
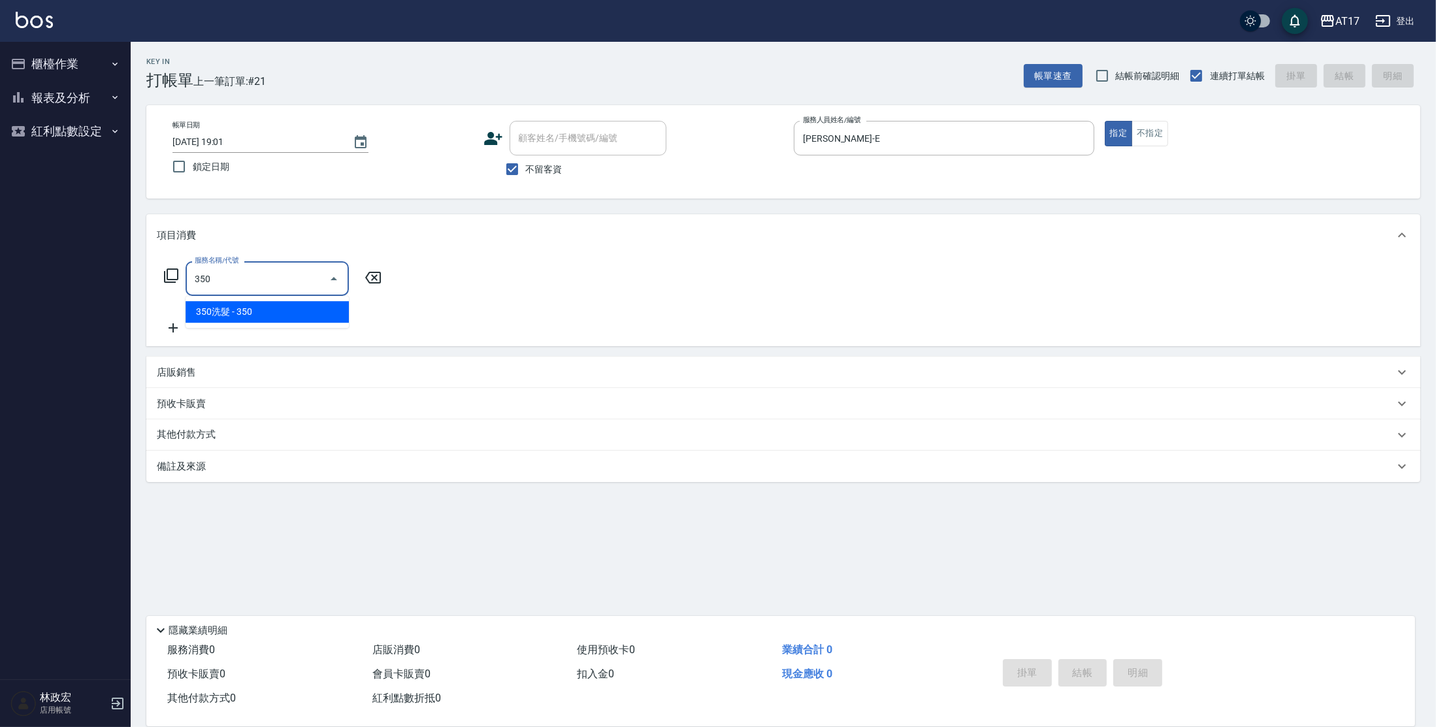
type input "350洗髮(350)"
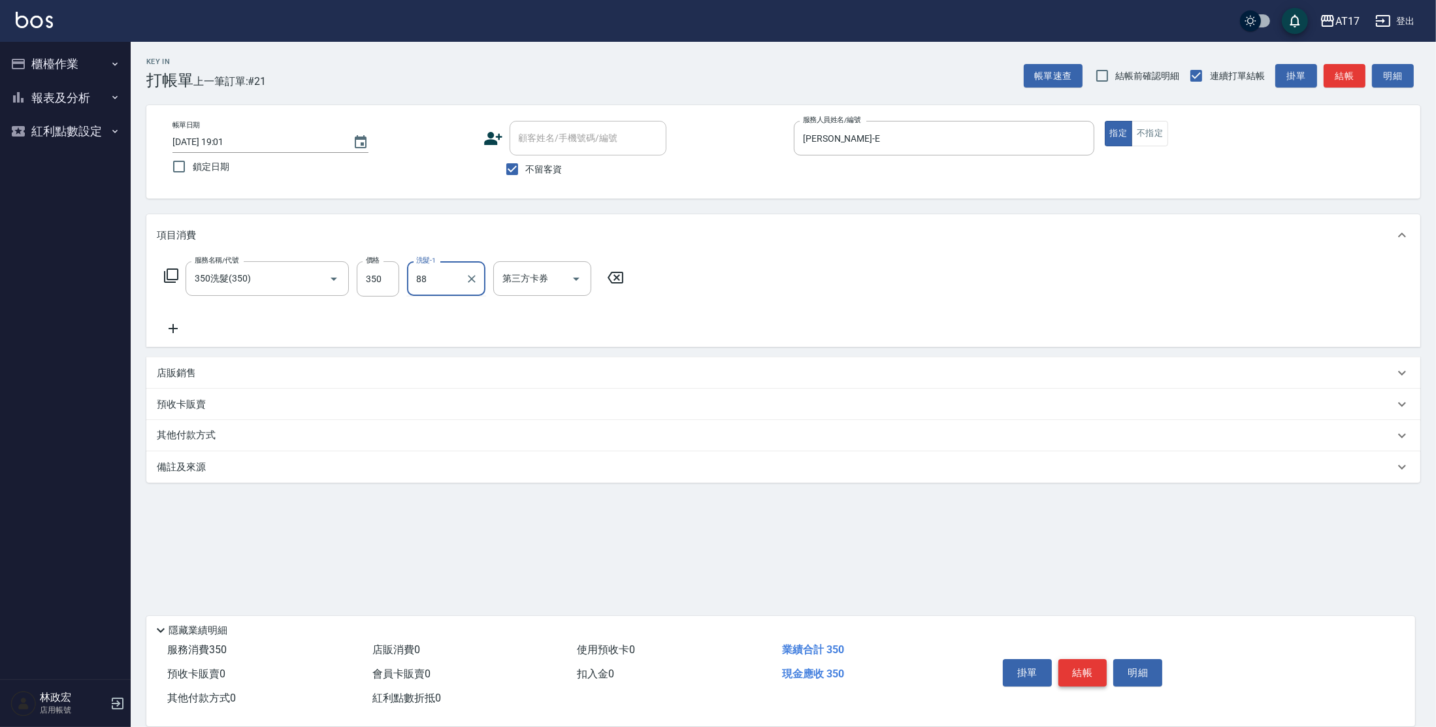
type input "8"
type input "欣麗-77"
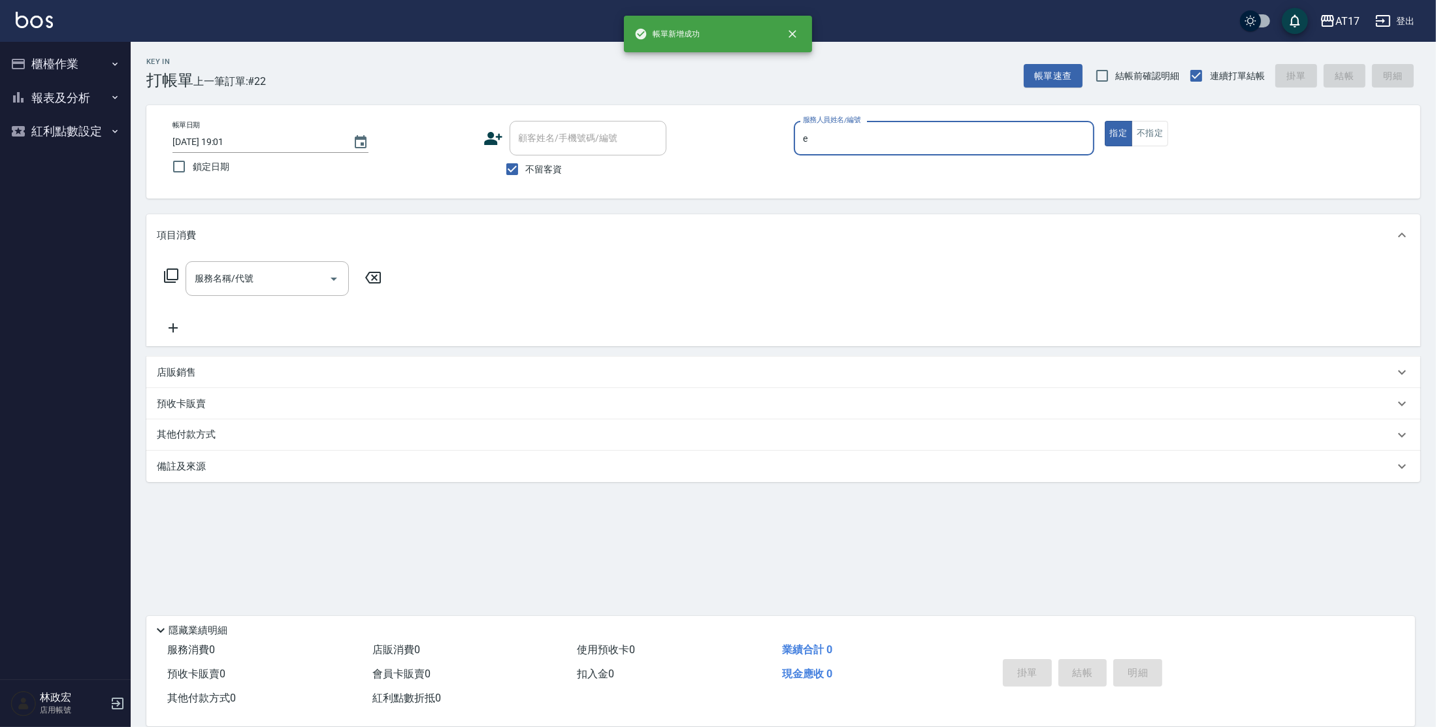
type input "[PERSON_NAME]-E"
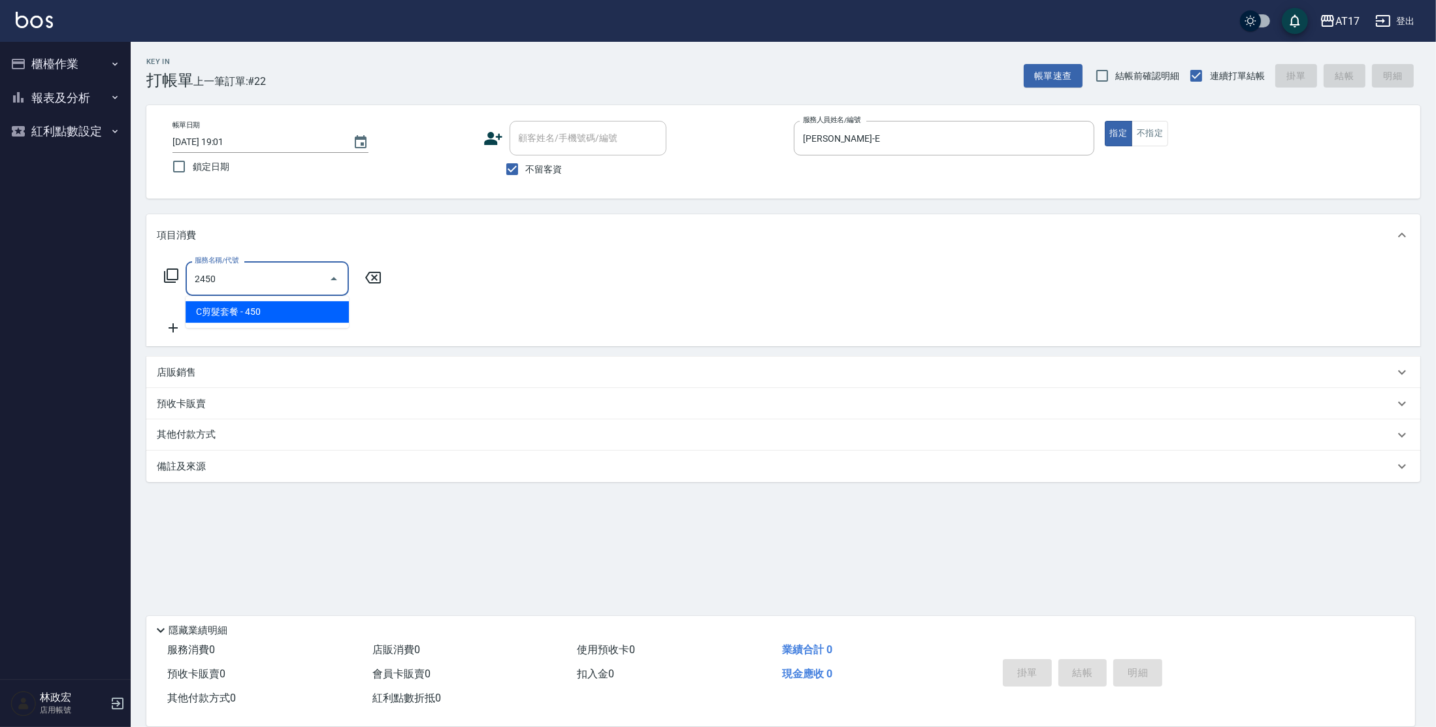
type input "C剪髮套餐(2450)"
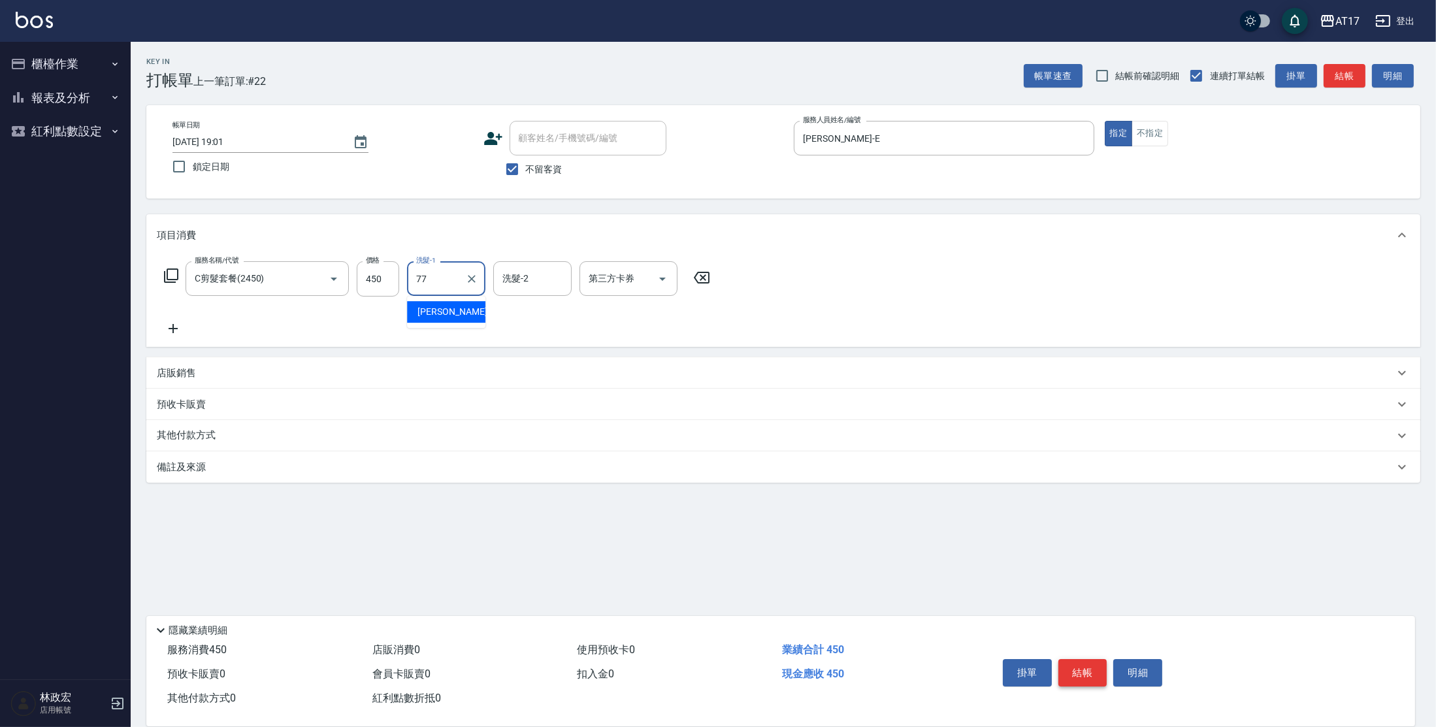
type input "欣麗-77"
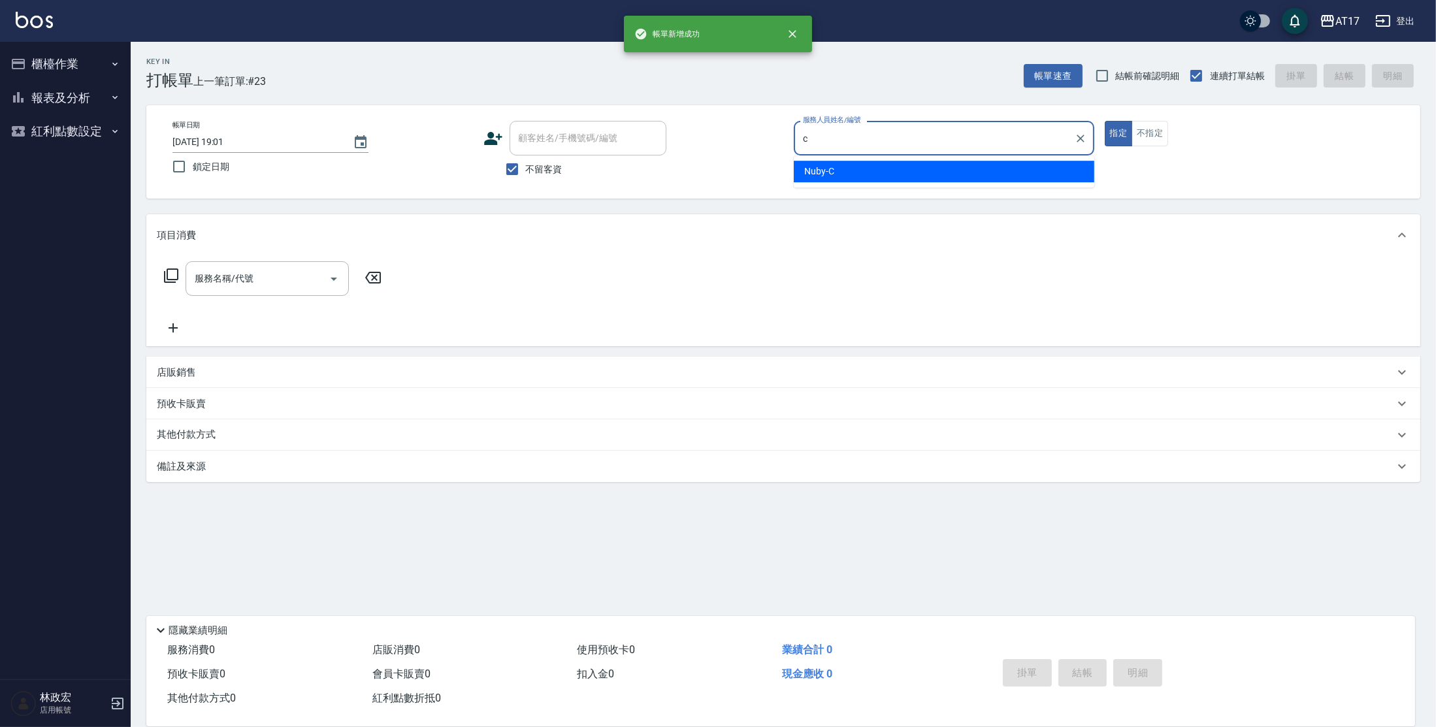
type input "Nuby-C"
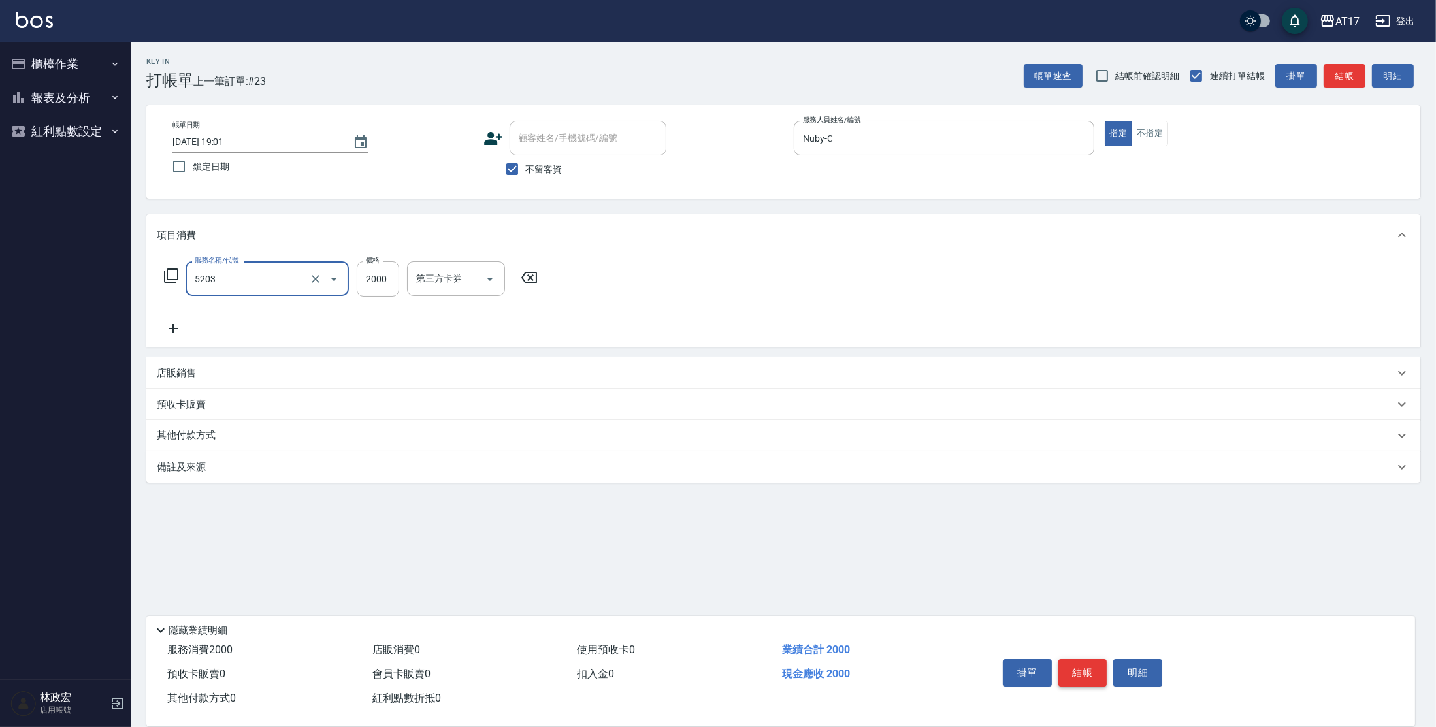
type input "染髮C餐(短髮)(5203)"
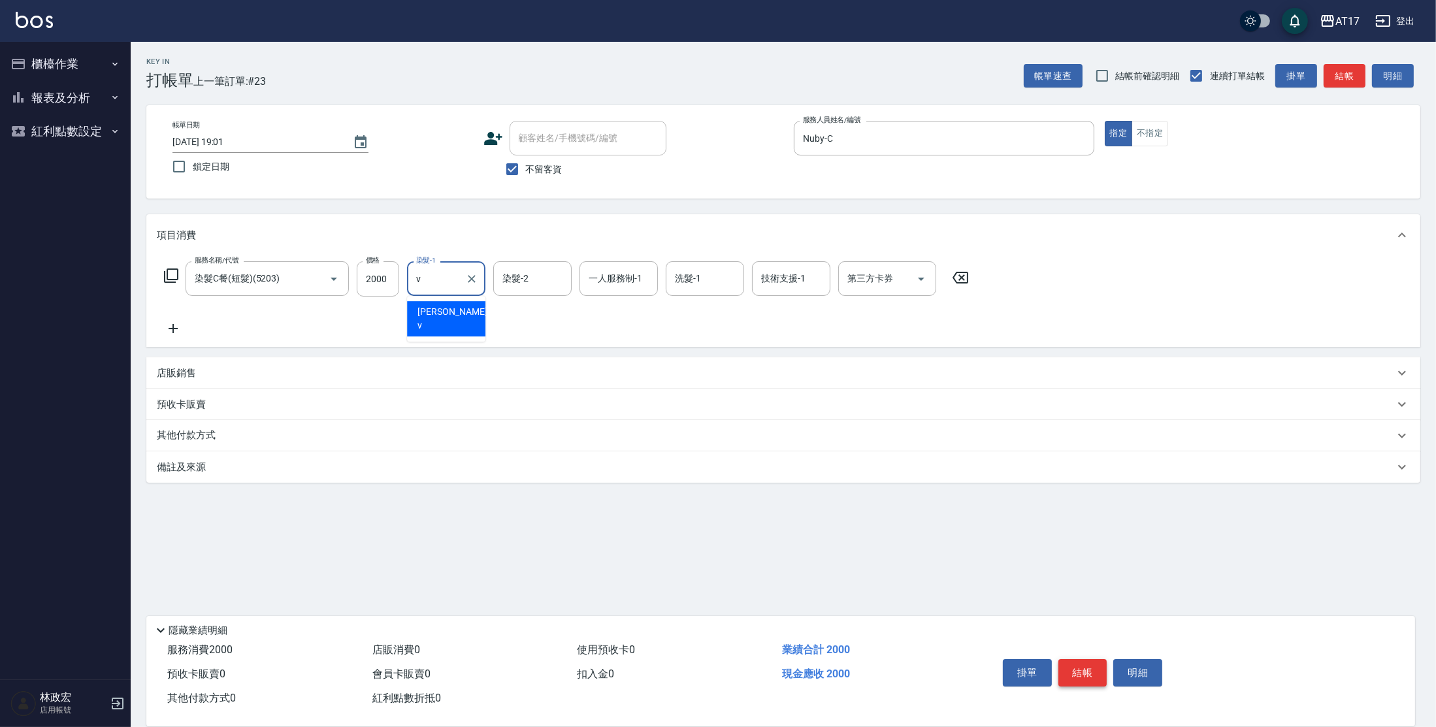
type input "[PERSON_NAME]-v"
type input "Nuby-C"
type input "w"
type input "[PERSON_NAME]-v"
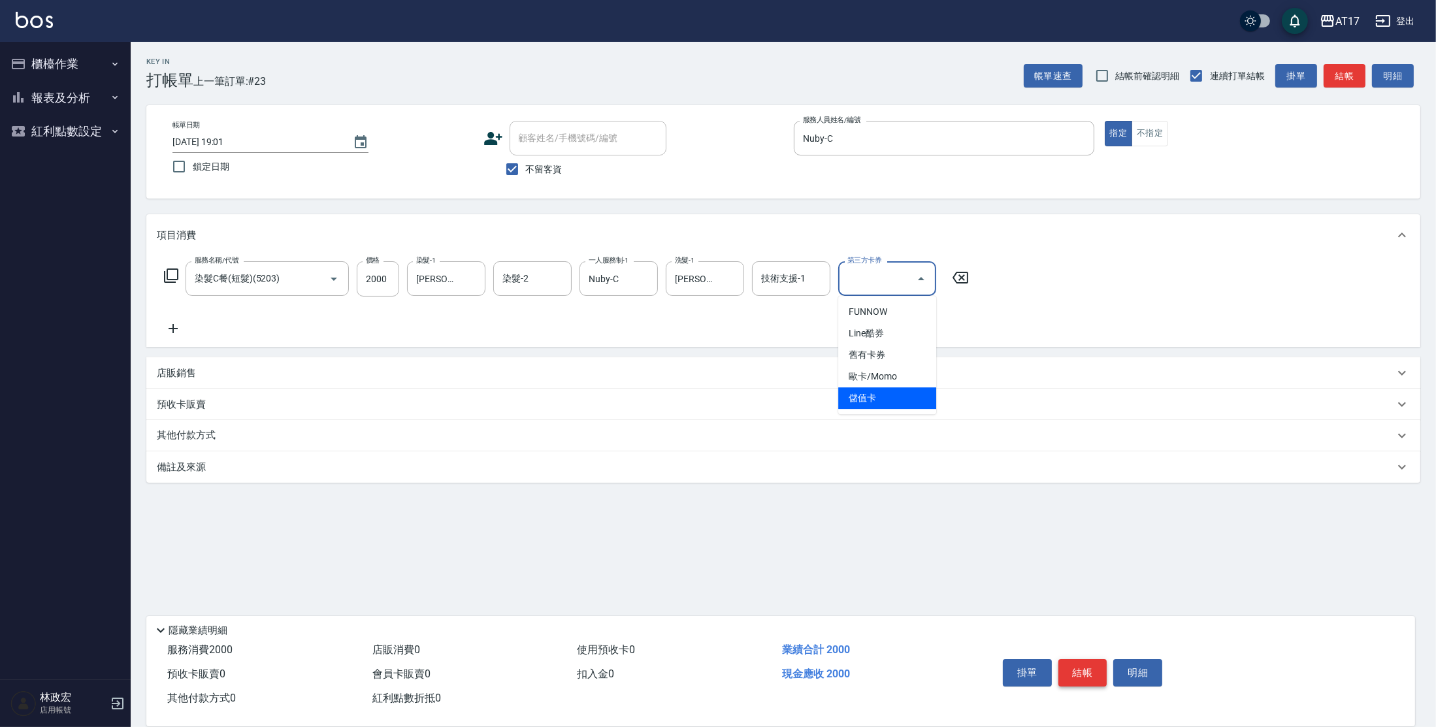
type input "儲值卡"
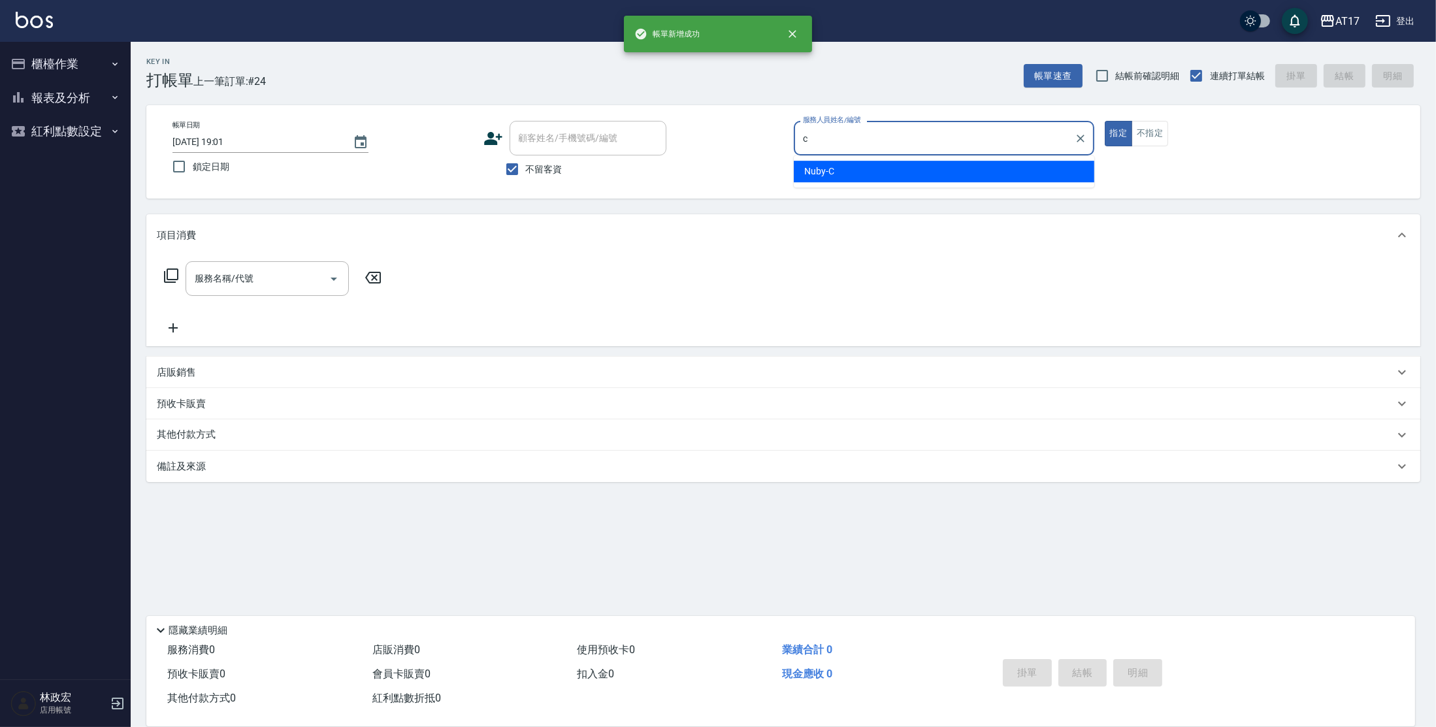
type input "Nuby-C"
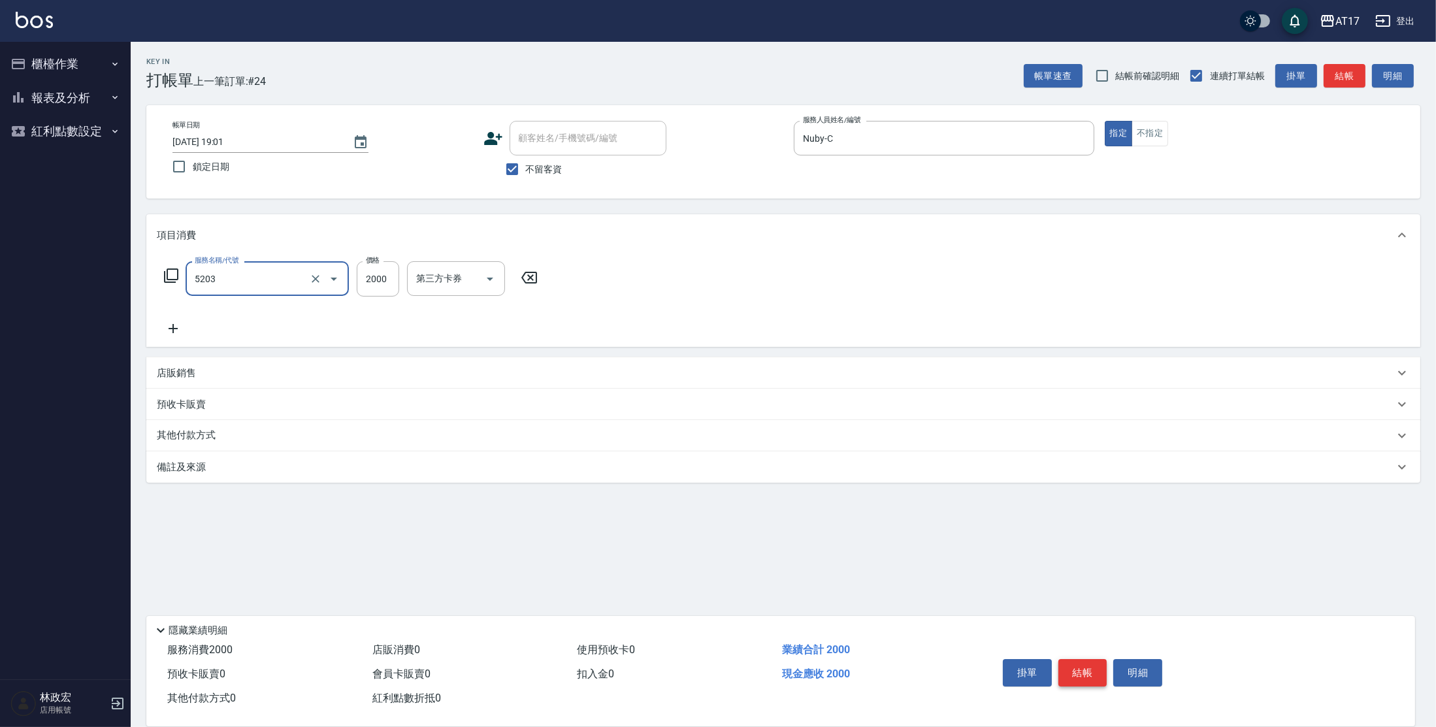
type input "染髮C餐(短髮)(5203)"
type input "2200"
type input "Winne-W"
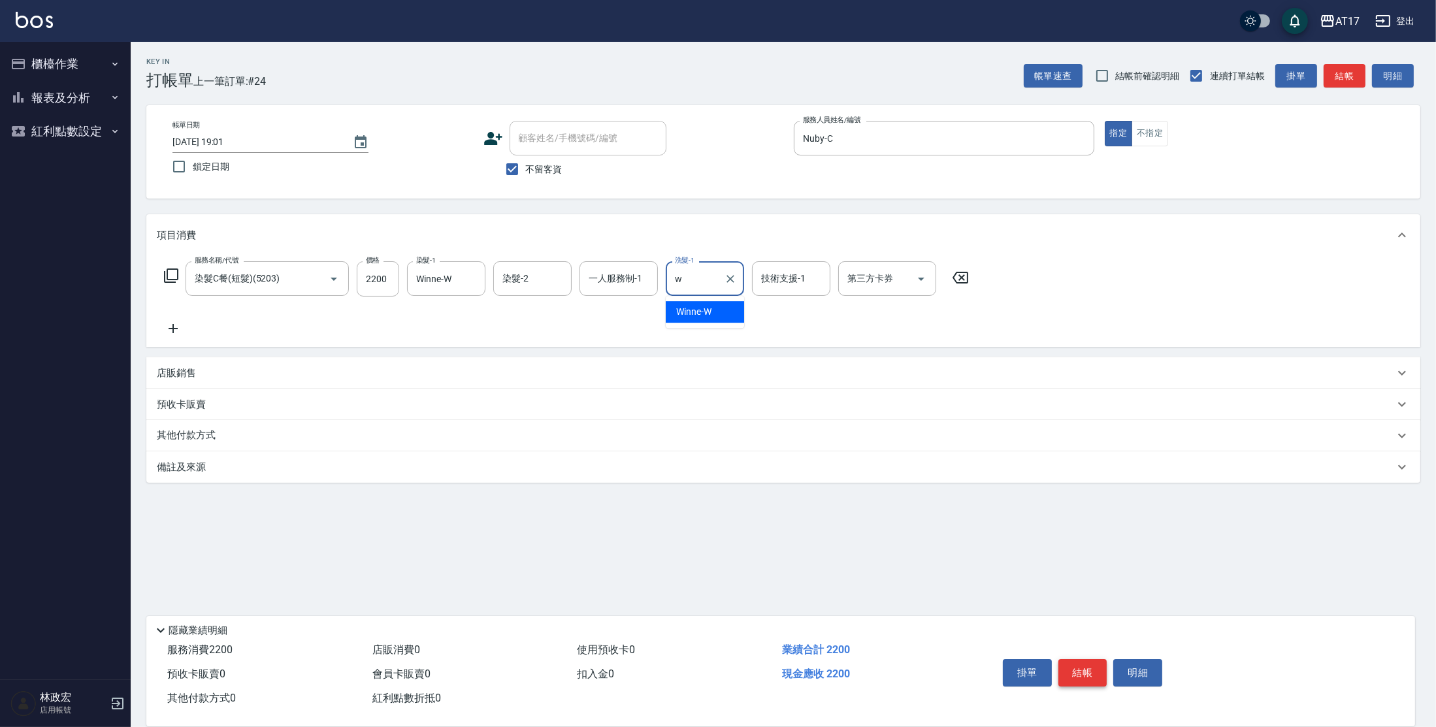
type input "Winne-W"
click at [650, 285] on input "一人服務制-1" at bounding box center [619, 278] width 67 height 23
type input "Nuby-C"
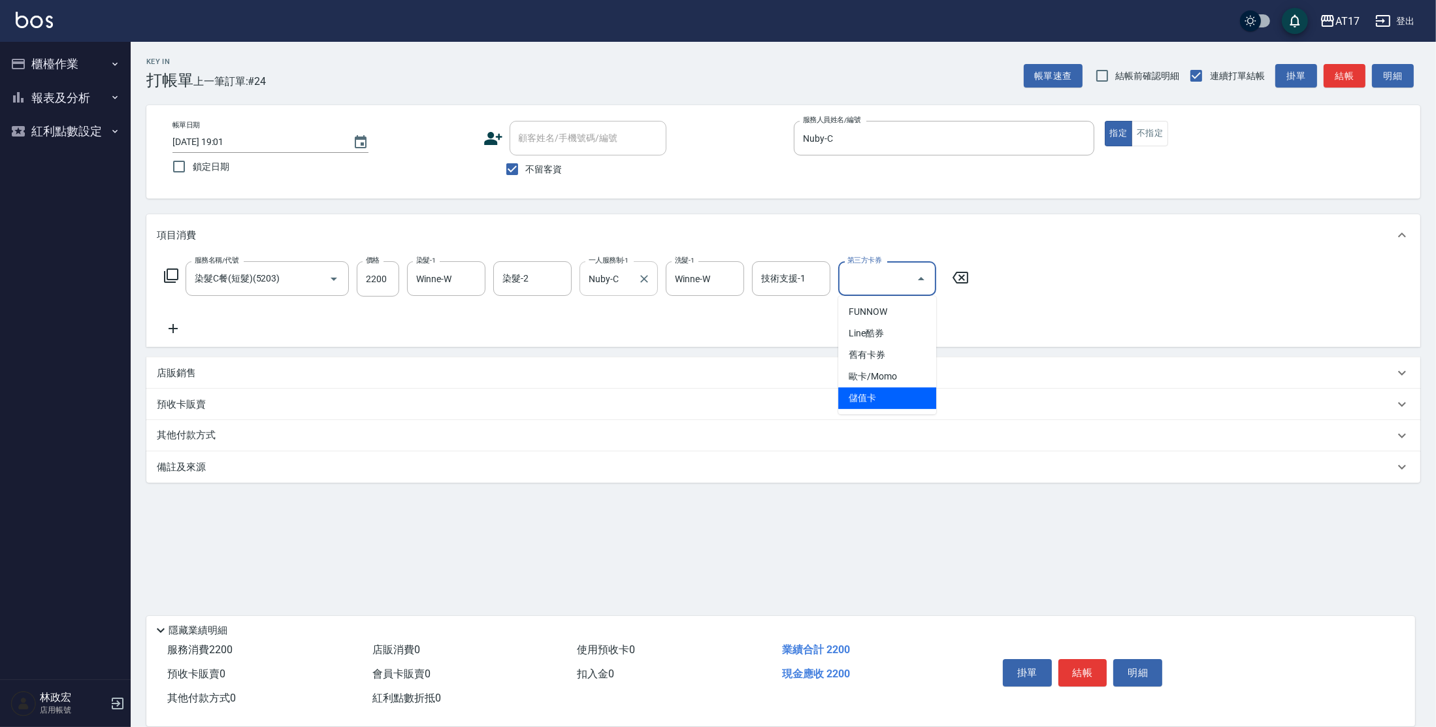
type input "儲值卡"
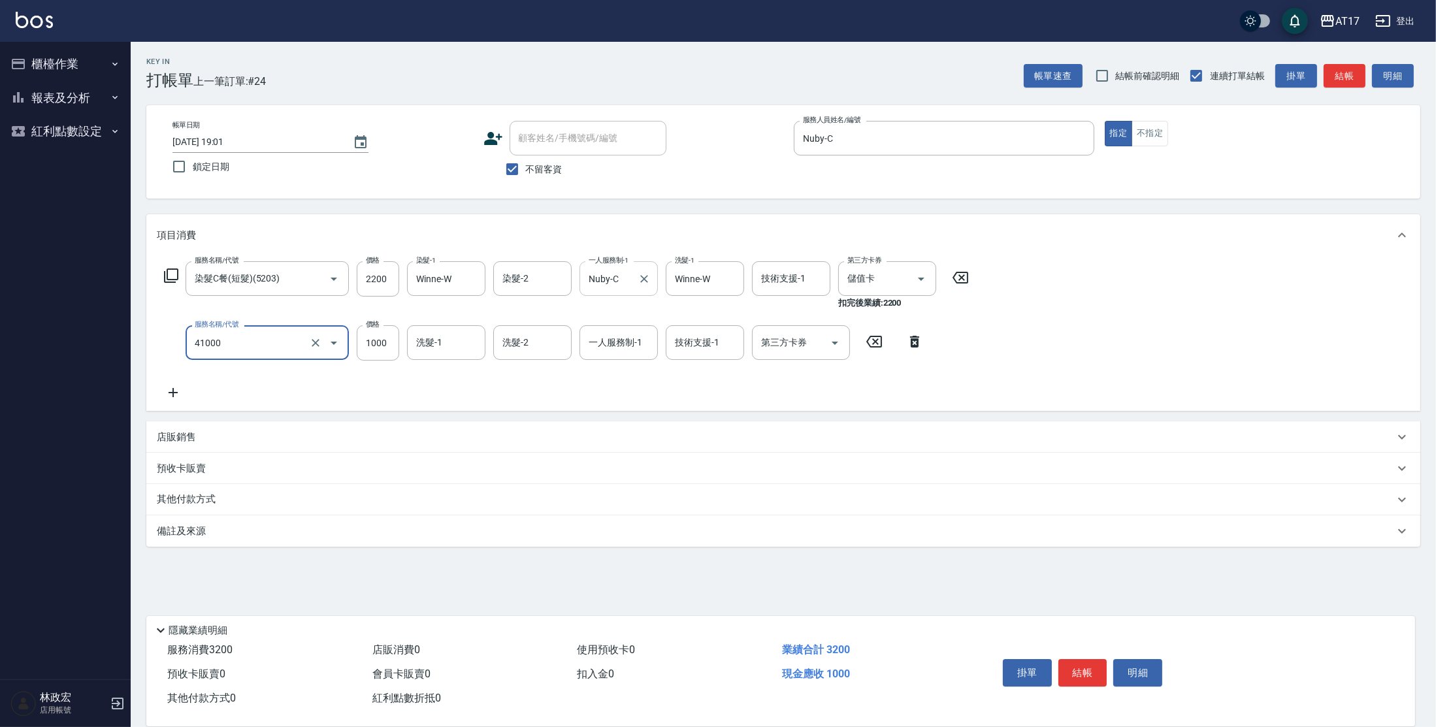
type input "酵素 & 鏡面(41000)"
type input "1100"
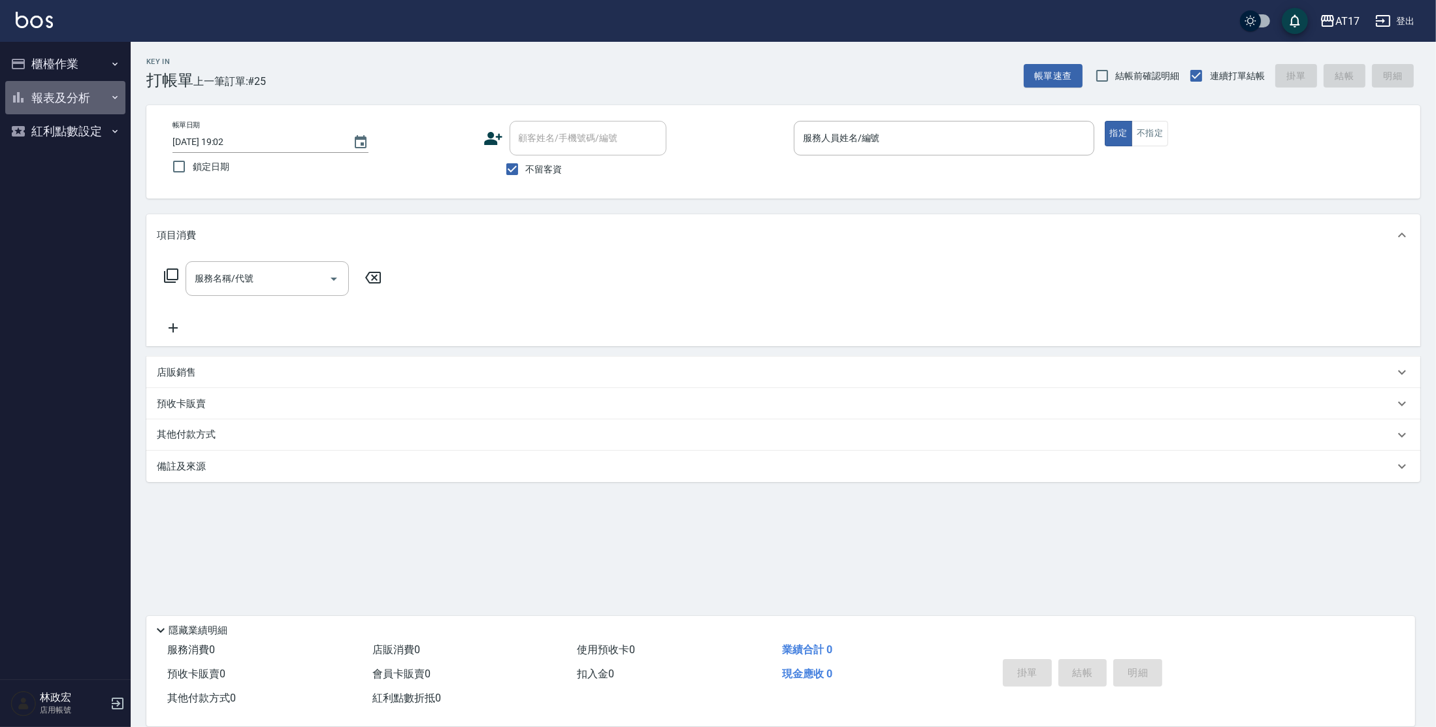
click at [91, 102] on button "報表及分析" at bounding box center [65, 98] width 120 height 34
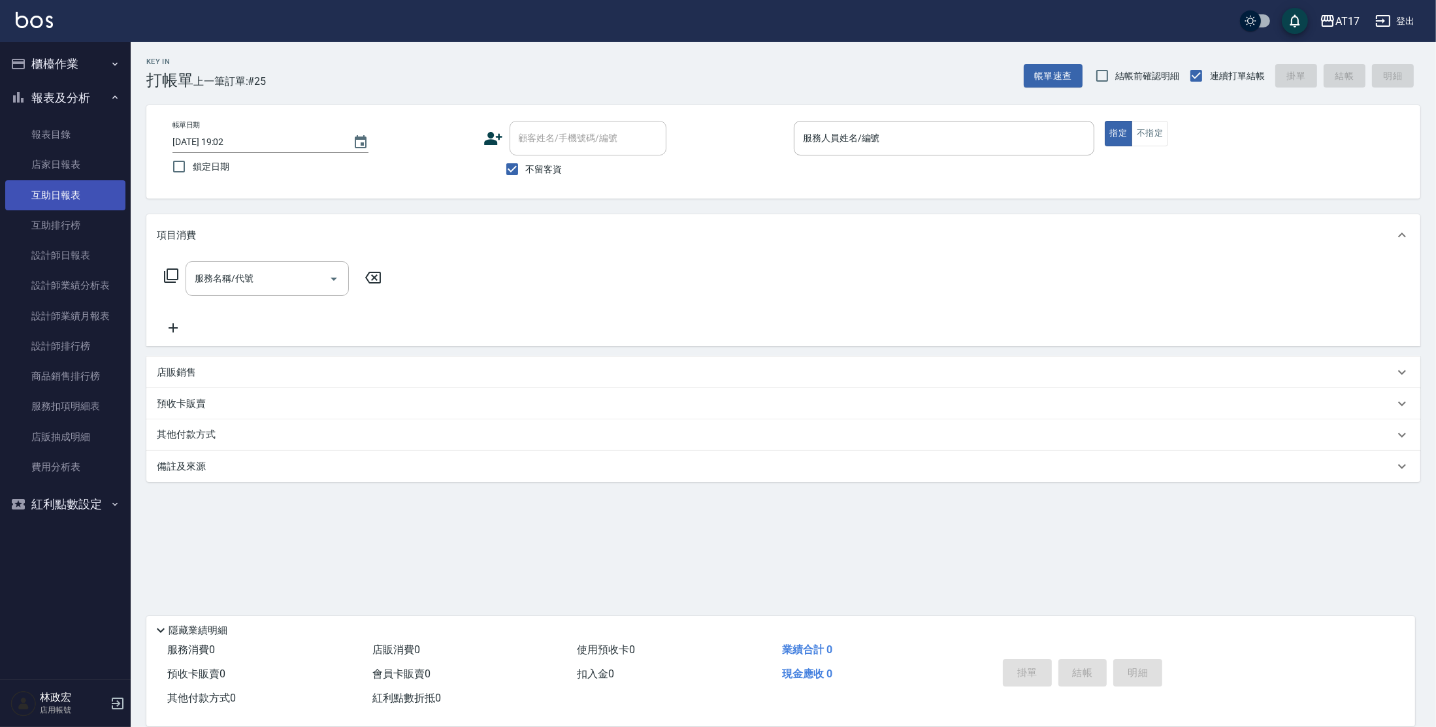
click at [52, 202] on link "互助日報表" at bounding box center [65, 195] width 120 height 30
